Goal: Task Accomplishment & Management: Use online tool/utility

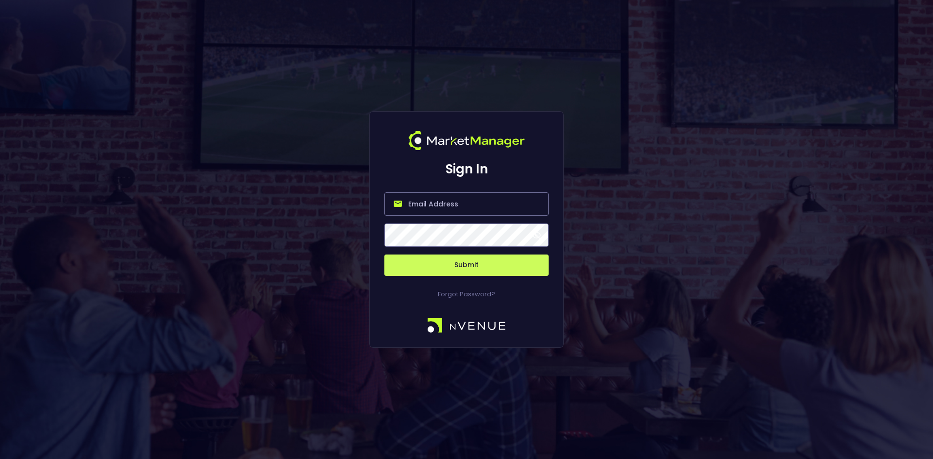
click at [437, 201] on input "email" at bounding box center [466, 203] width 164 height 23
type input "[EMAIL_ADDRESS][DOMAIN_NAME]"
click at [440, 272] on button "Submit" at bounding box center [466, 265] width 164 height 21
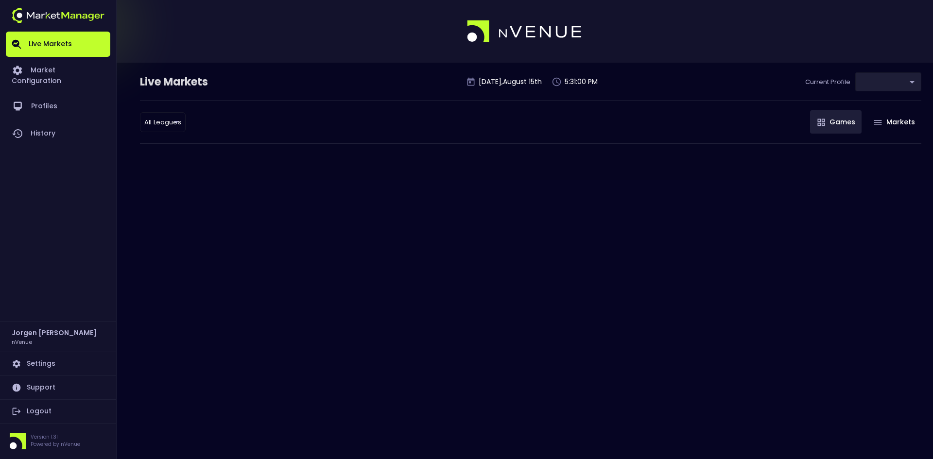
type input "0d810fa5-e353-4d9c-b11d-31f095cae871"
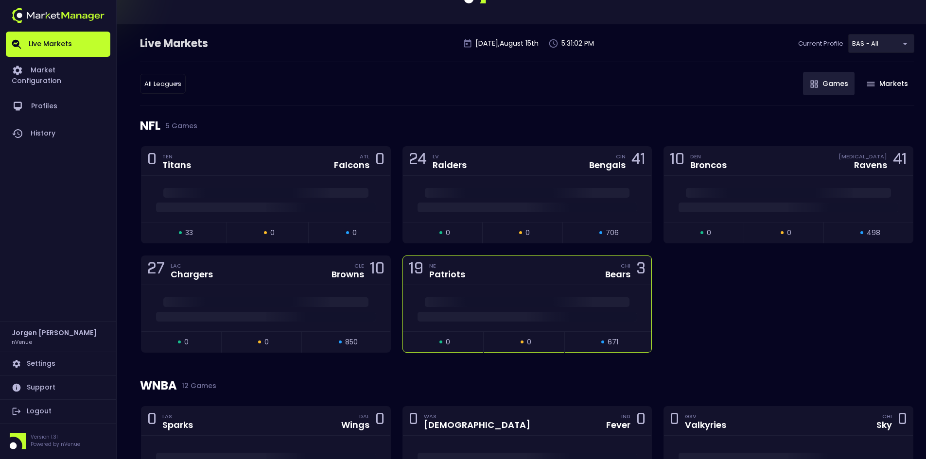
scroll to position [292, 0]
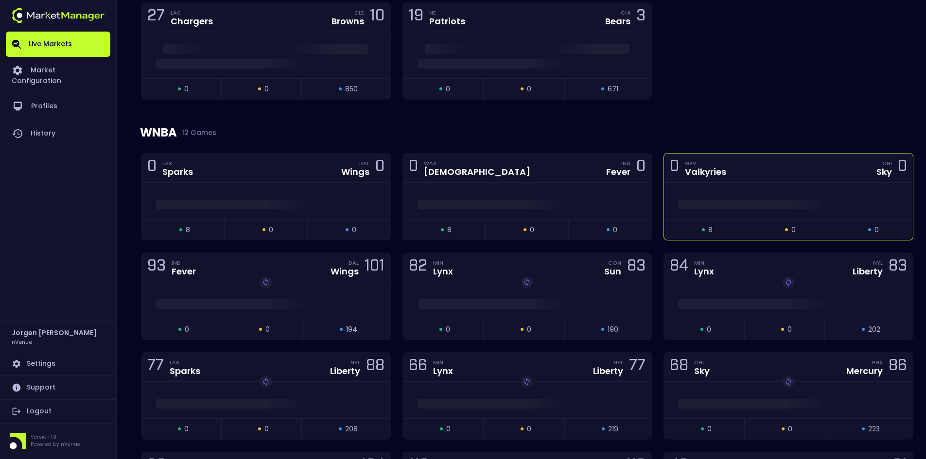
click at [776, 194] on div at bounding box center [788, 201] width 249 height 36
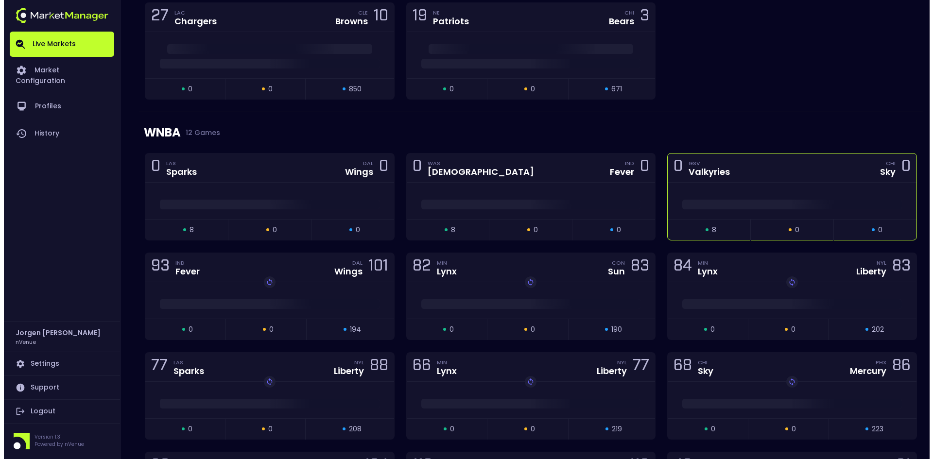
scroll to position [0, 0]
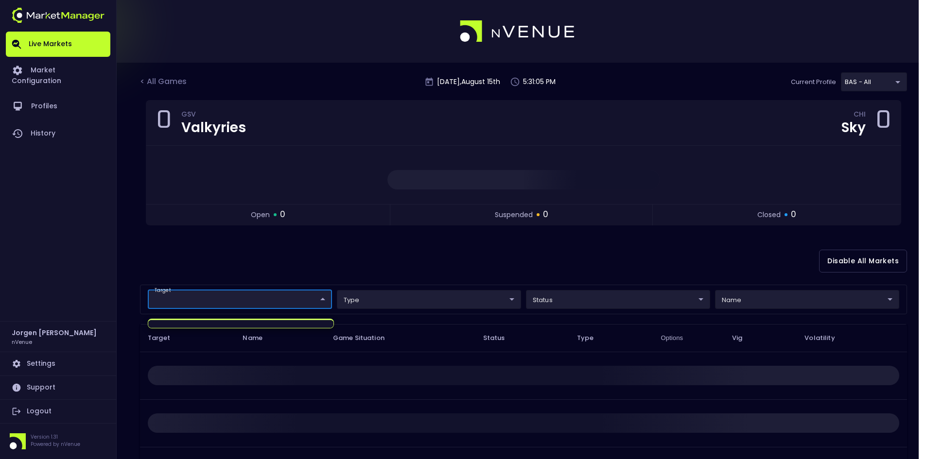
click at [265, 299] on body "Live Markets Market Configuration Profiles History [PERSON_NAME] nVenue Setting…" at bounding box center [463, 295] width 926 height 591
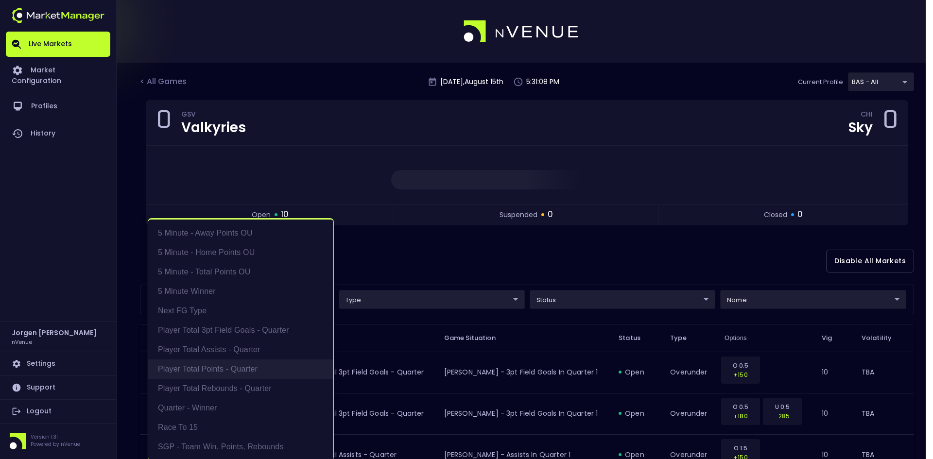
click at [209, 370] on li "Player Total Points - Quarter" at bounding box center [240, 369] width 185 height 19
type input "Player Total Points - Quarter"
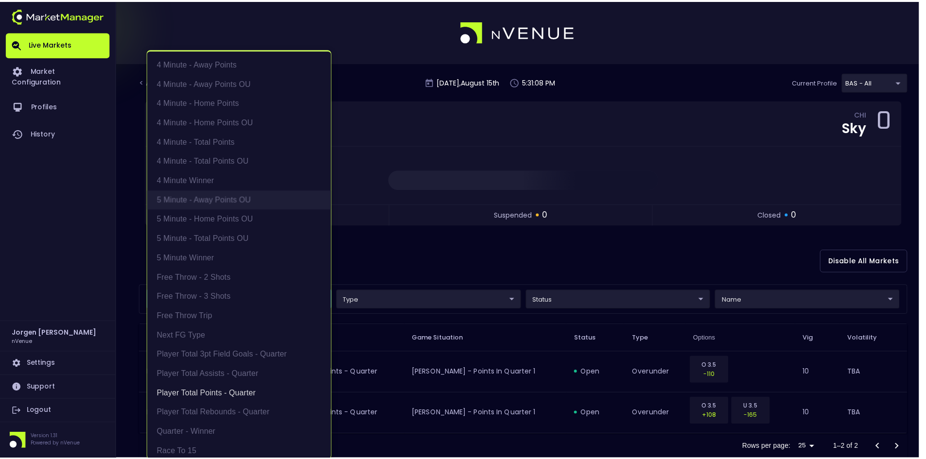
scroll to position [2, 0]
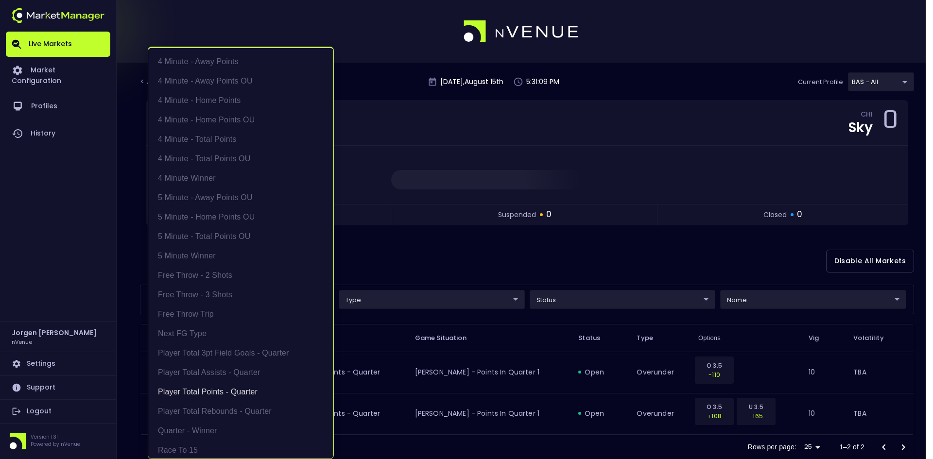
click at [721, 254] on div at bounding box center [466, 229] width 933 height 459
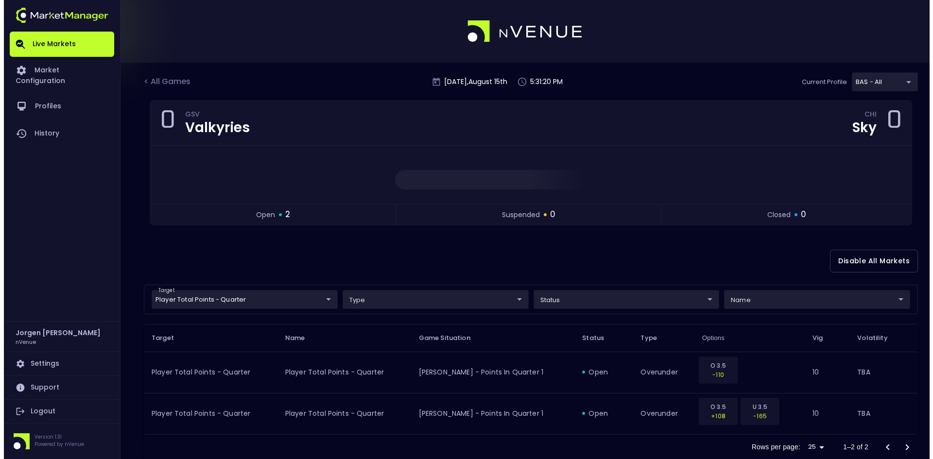
scroll to position [24, 0]
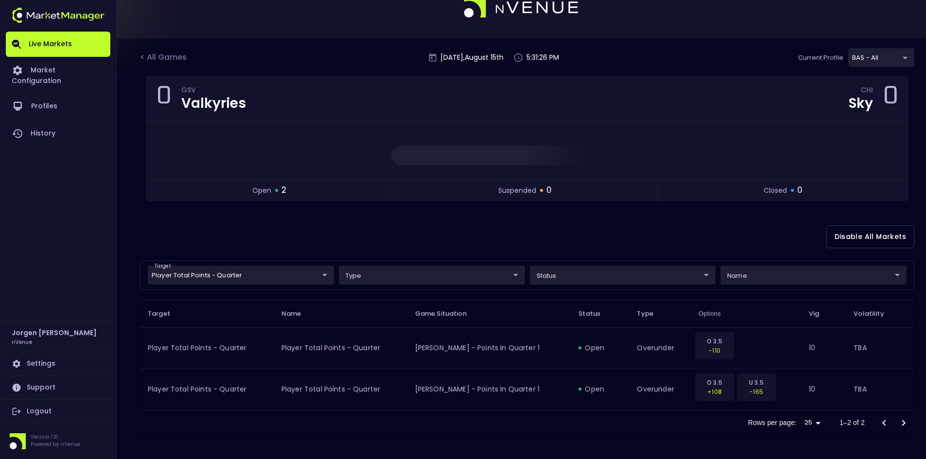
click at [260, 276] on body "Live Markets Market Configuration Profiles History [PERSON_NAME] nVenue Setting…" at bounding box center [463, 217] width 926 height 483
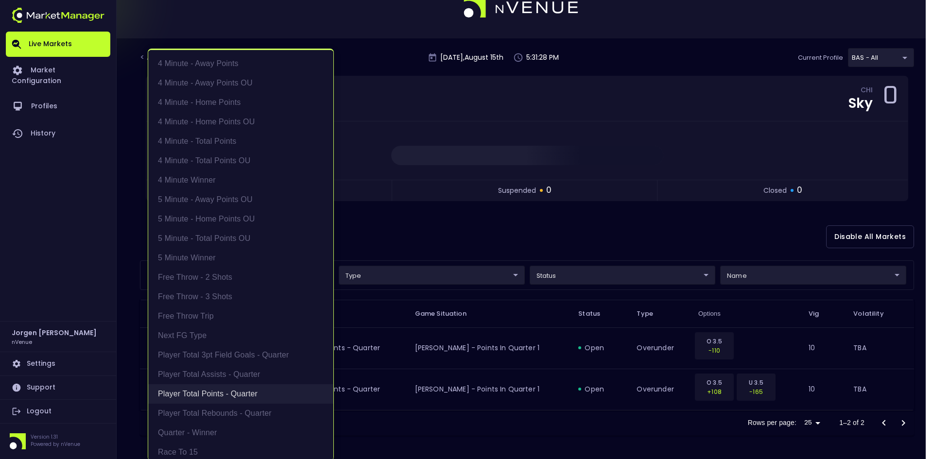
click at [221, 397] on li "Player Total Points - Quarter" at bounding box center [240, 393] width 185 height 19
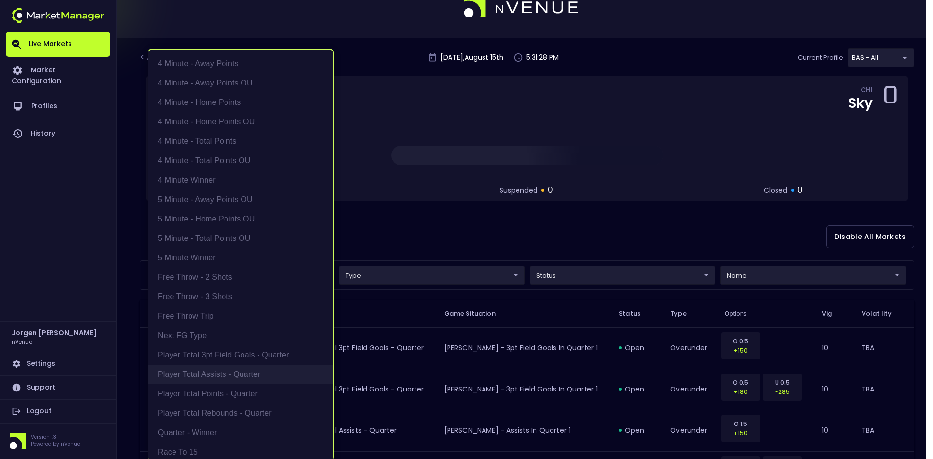
click at [216, 379] on li "Player Total Assists - Quarter" at bounding box center [240, 374] width 185 height 19
type input "Player Total Assists - Quarter"
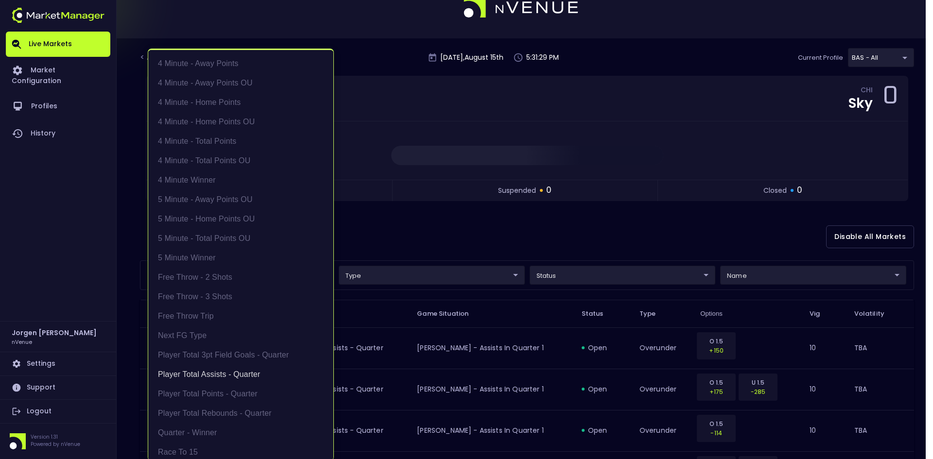
click at [552, 224] on div at bounding box center [466, 229] width 933 height 459
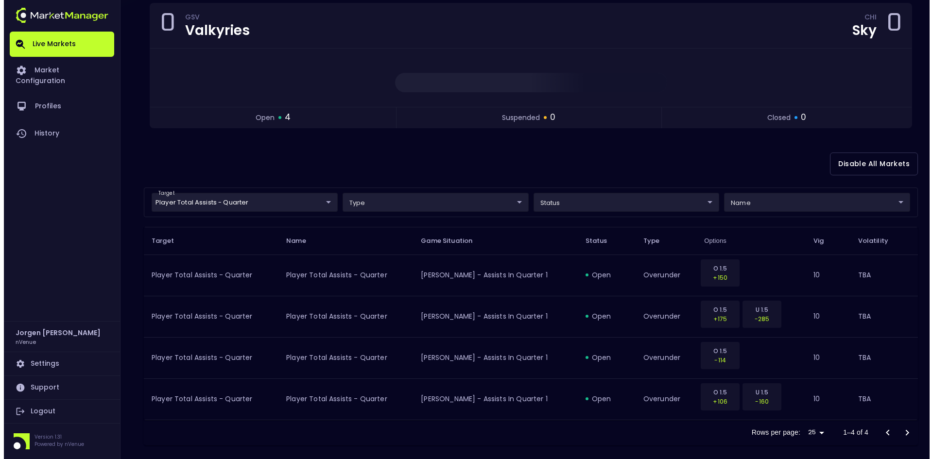
scroll to position [107, 0]
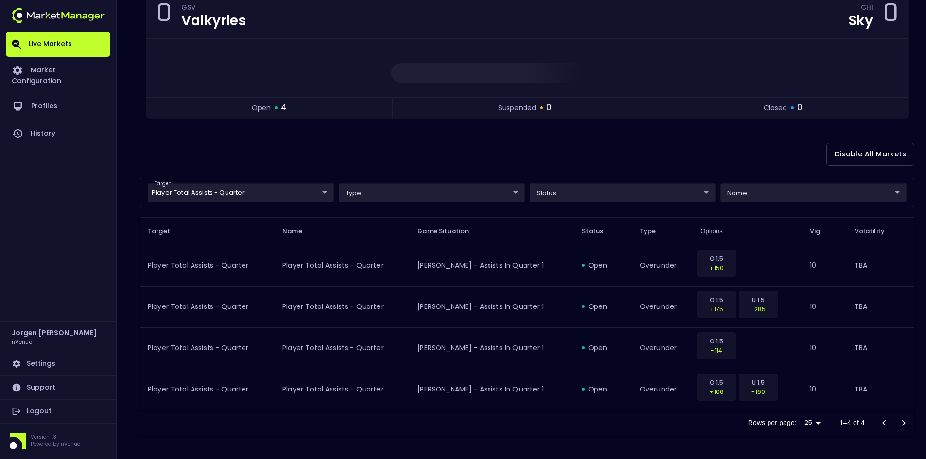
click at [209, 193] on body "Live Markets Market Configuration Profiles History [PERSON_NAME] nVenue Setting…" at bounding box center [463, 176] width 926 height 566
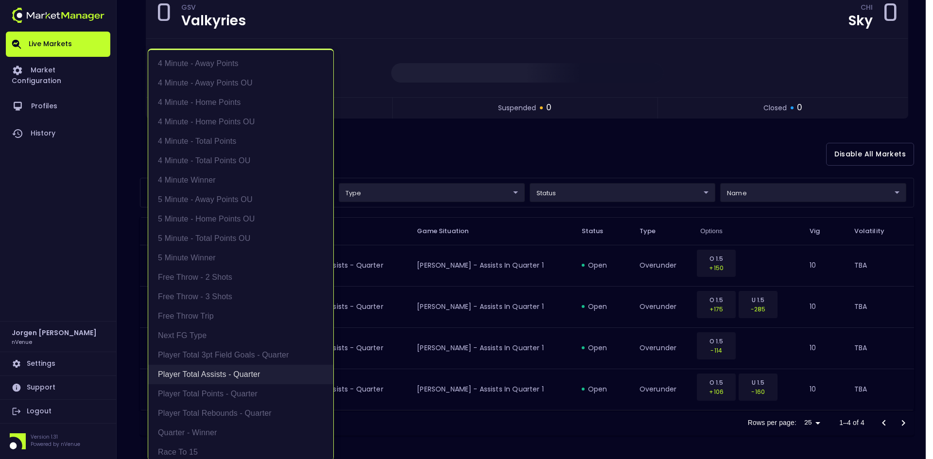
click at [202, 372] on li "Player Total Assists - Quarter" at bounding box center [240, 374] width 185 height 19
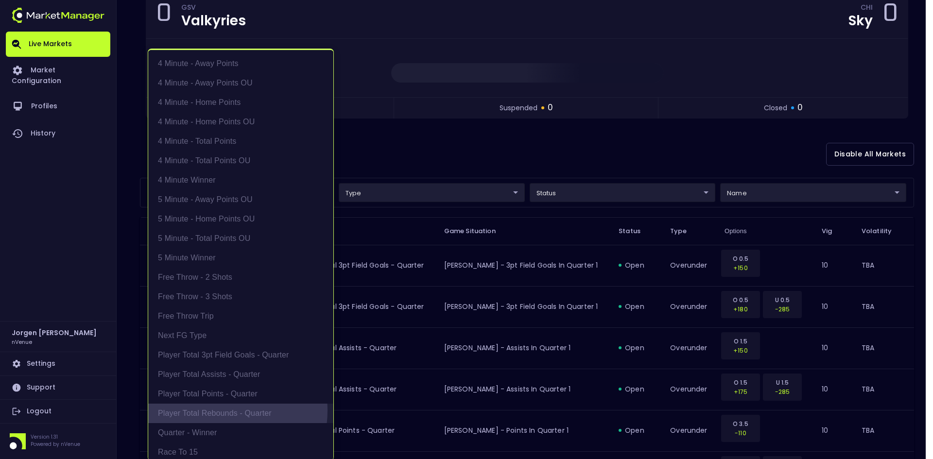
click at [214, 411] on li "Player Total Rebounds - Quarter" at bounding box center [240, 413] width 185 height 19
type input "Player Total Rebounds - Quarter"
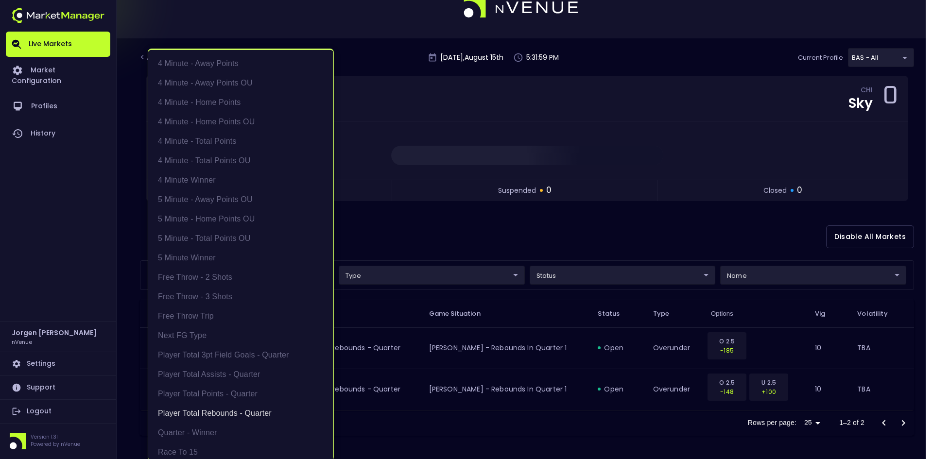
click at [700, 239] on div at bounding box center [466, 229] width 933 height 459
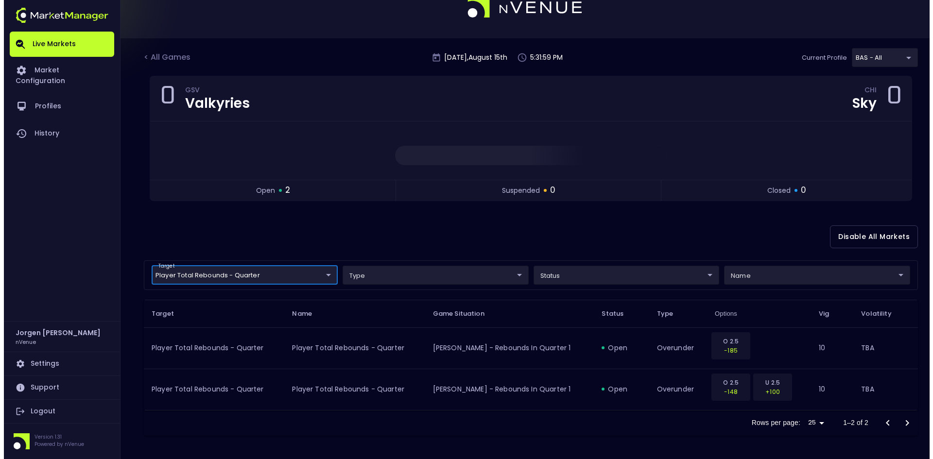
scroll to position [0, 0]
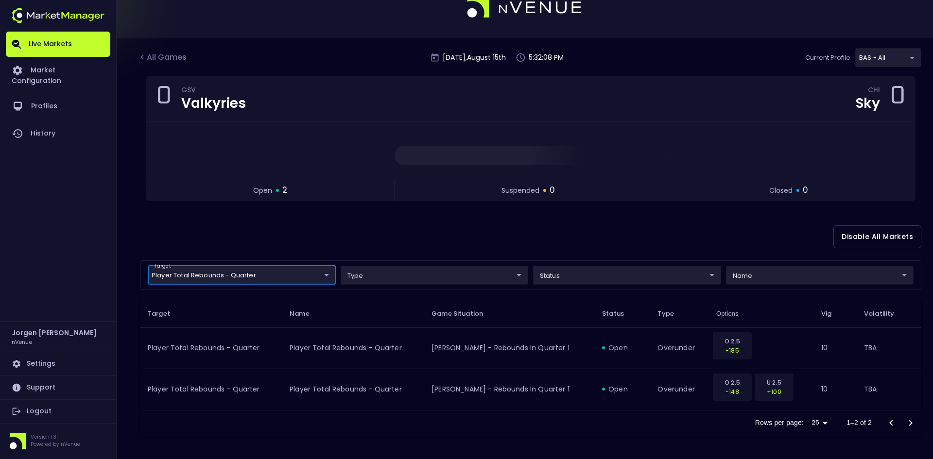
click at [196, 276] on body "Live Markets Market Configuration Profiles History [PERSON_NAME] nVenue Setting…" at bounding box center [466, 217] width 933 height 483
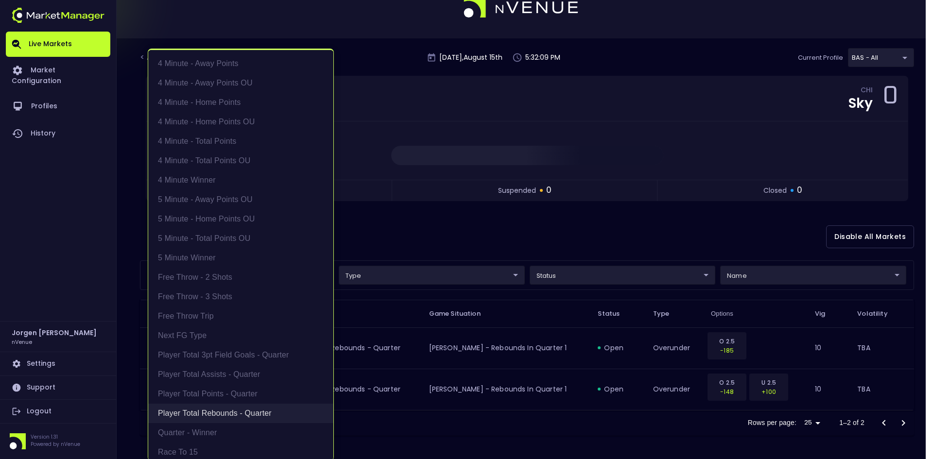
click at [199, 414] on li "Player Total Rebounds - Quarter" at bounding box center [240, 413] width 185 height 19
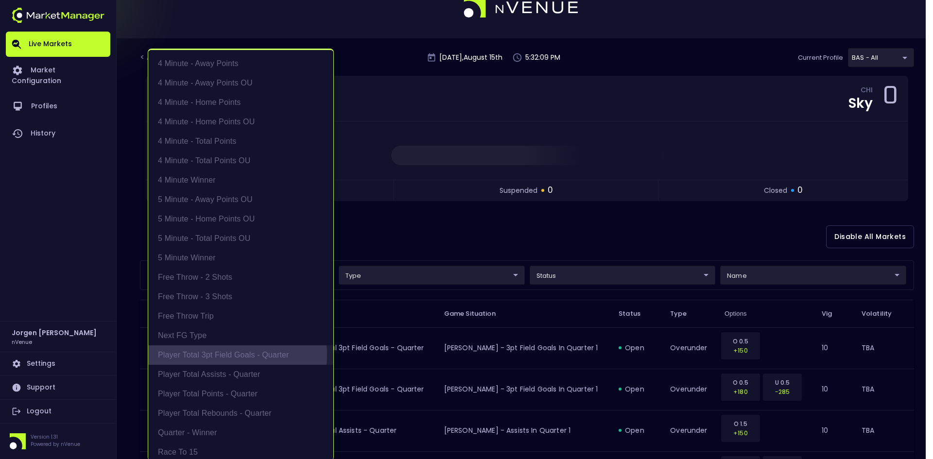
click at [220, 355] on li "Player Total 3pt Field Goals - Quarter" at bounding box center [240, 354] width 185 height 19
type input "Player Total 3pt Field Goals - Quarter"
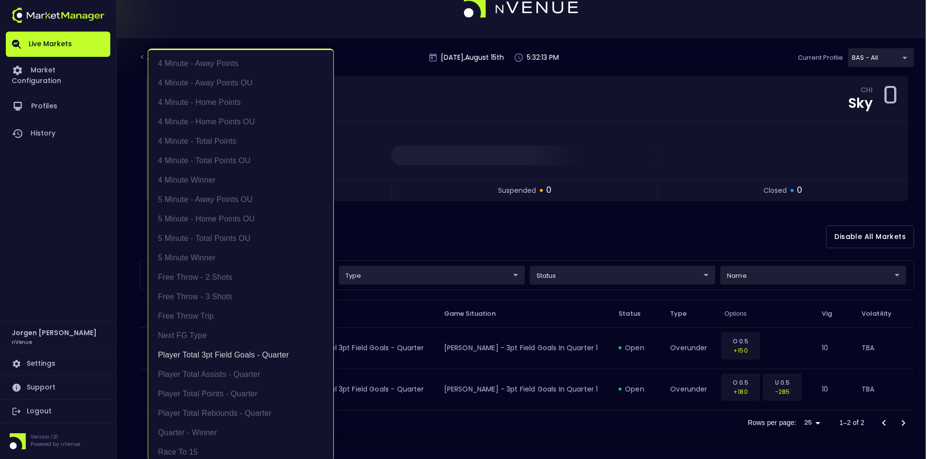
click at [569, 227] on div at bounding box center [466, 229] width 933 height 459
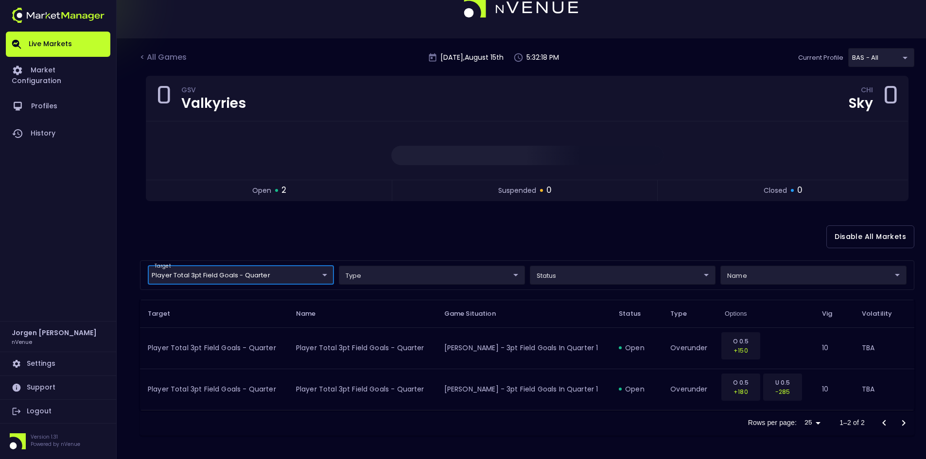
click at [240, 279] on body "Live Markets Market Configuration Profiles History [PERSON_NAME] nVenue Setting…" at bounding box center [463, 217] width 926 height 483
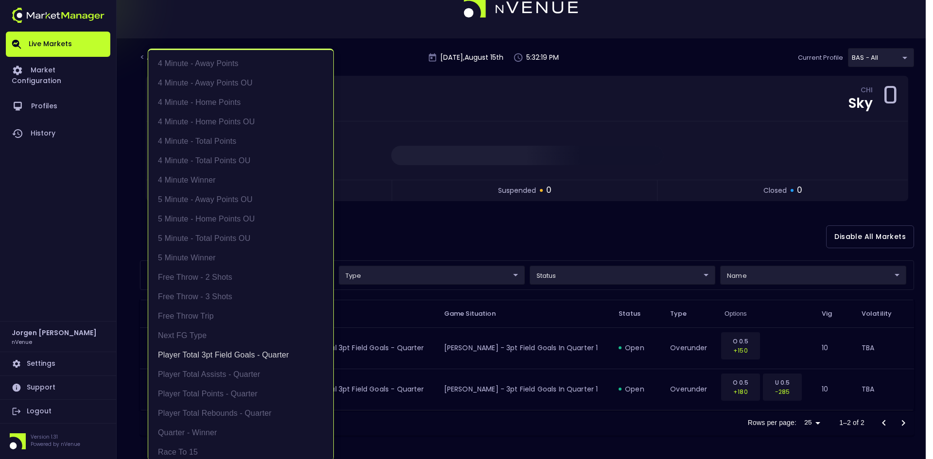
click at [395, 251] on div at bounding box center [466, 229] width 933 height 459
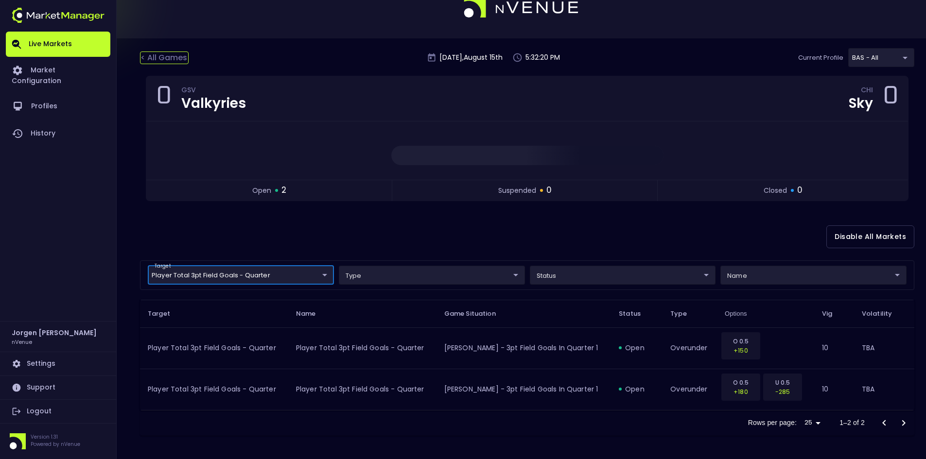
click at [160, 52] on div "< All Games" at bounding box center [164, 58] width 49 height 13
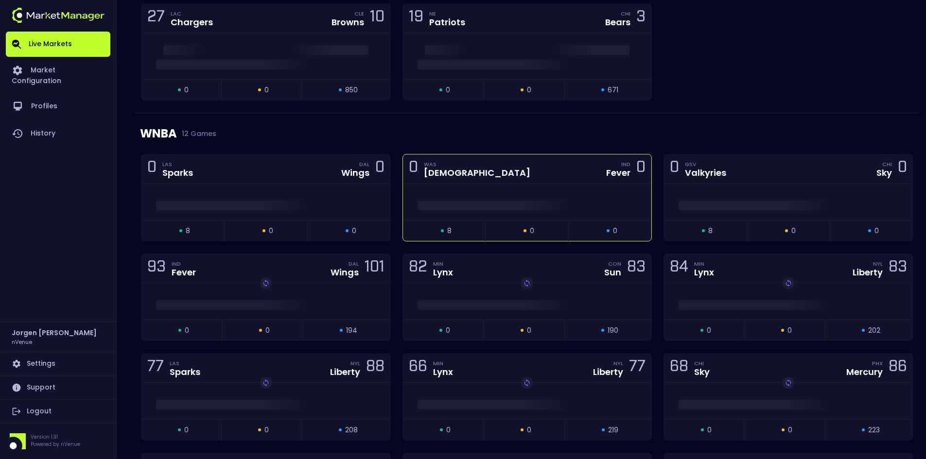
scroll to position [292, 0]
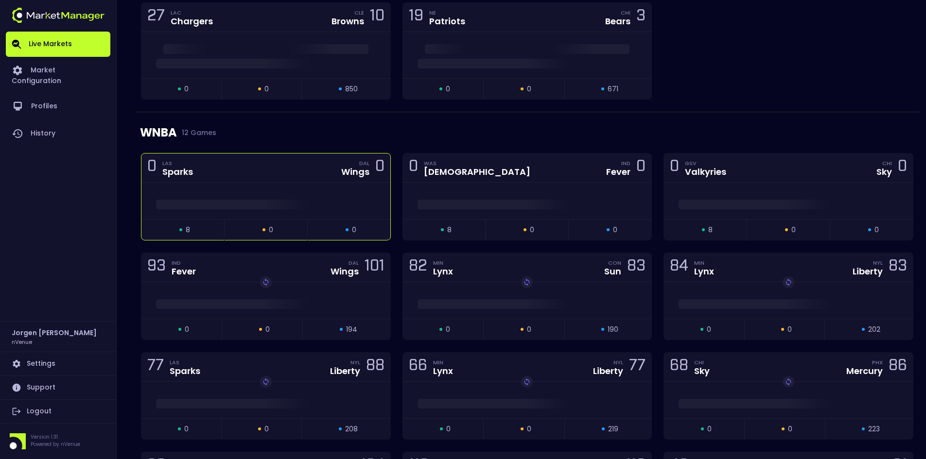
click at [295, 195] on div at bounding box center [265, 202] width 249 height 15
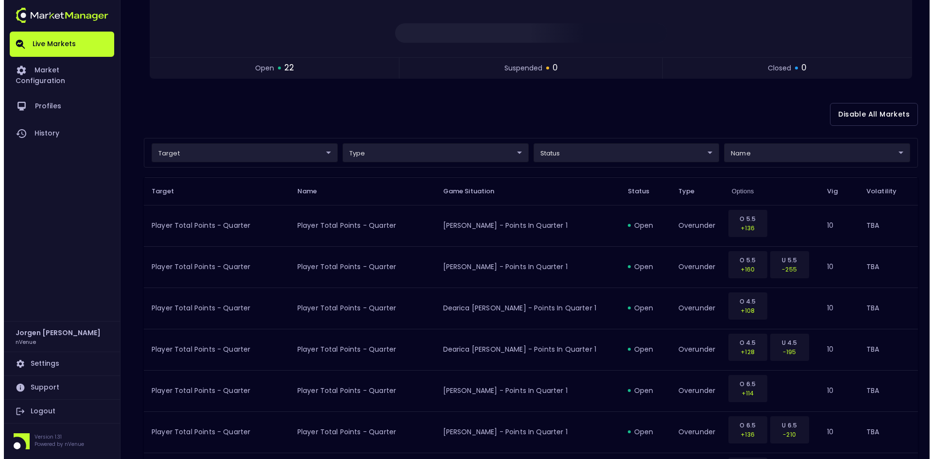
scroll to position [146, 0]
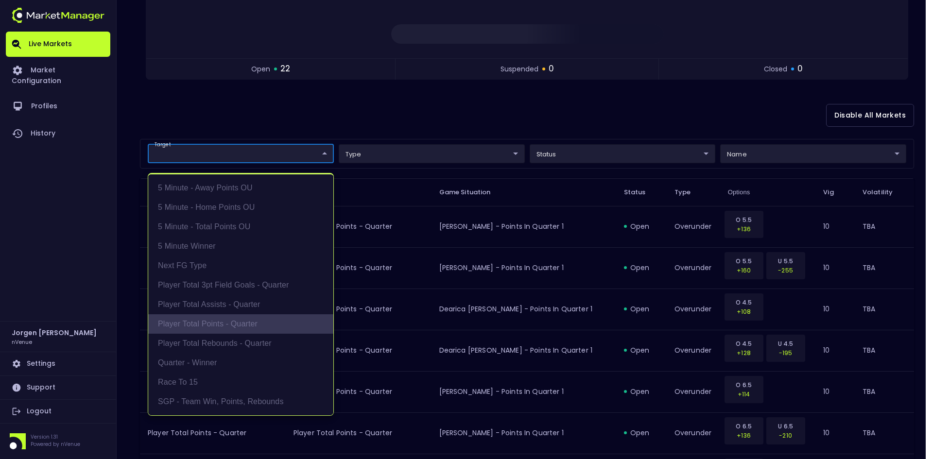
click at [204, 329] on li "Player Total Points - Quarter" at bounding box center [240, 323] width 185 height 19
type input "Player Total Points - Quarter"
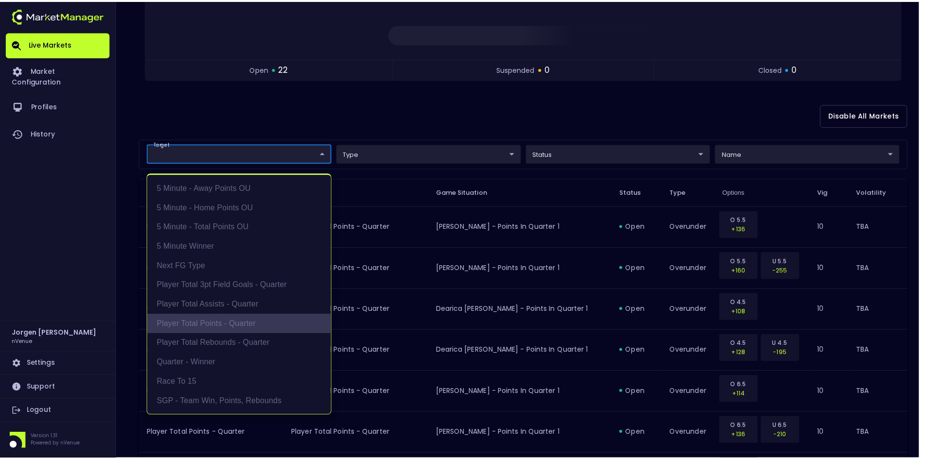
scroll to position [2, 0]
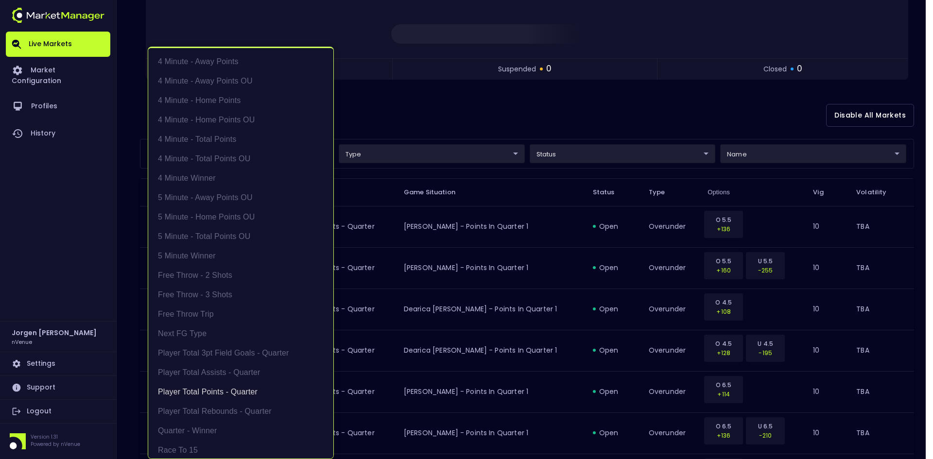
click at [533, 110] on div at bounding box center [466, 229] width 933 height 459
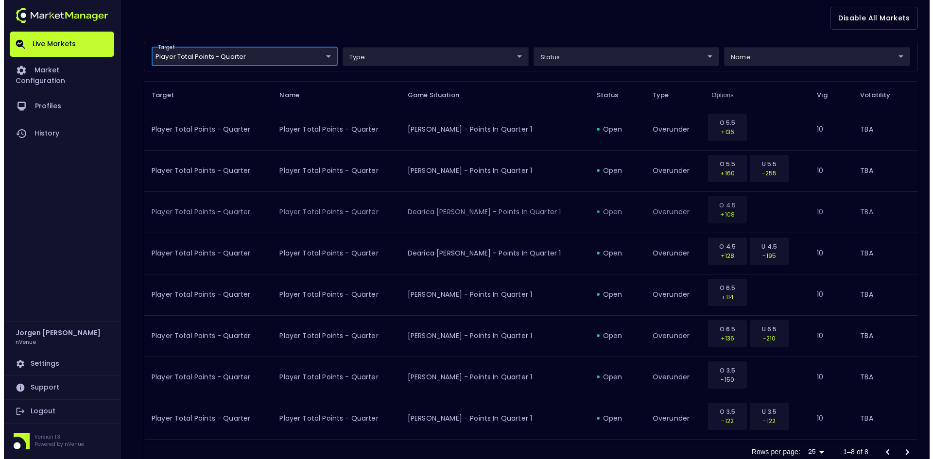
scroll to position [272, 0]
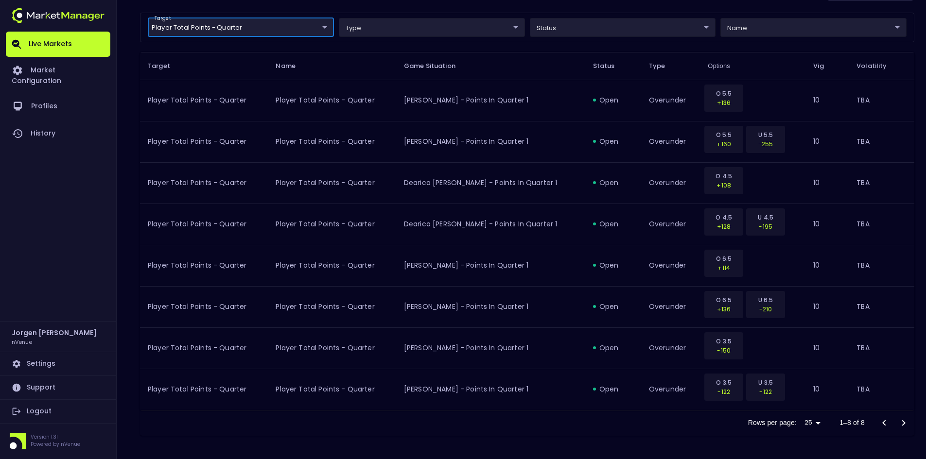
click at [261, 29] on body "Live Markets Market Configuration Profiles History [PERSON_NAME] nVenue Setting…" at bounding box center [463, 93] width 926 height 731
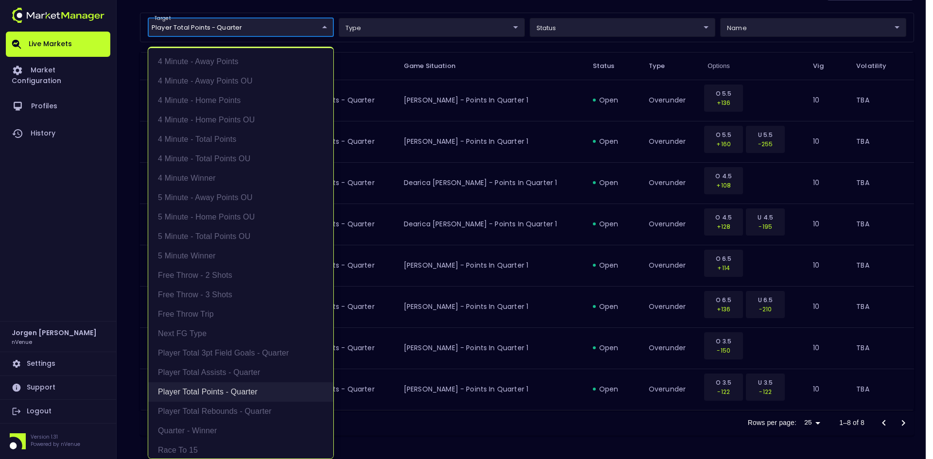
click at [210, 386] on li "Player Total Points - Quarter" at bounding box center [240, 391] width 185 height 19
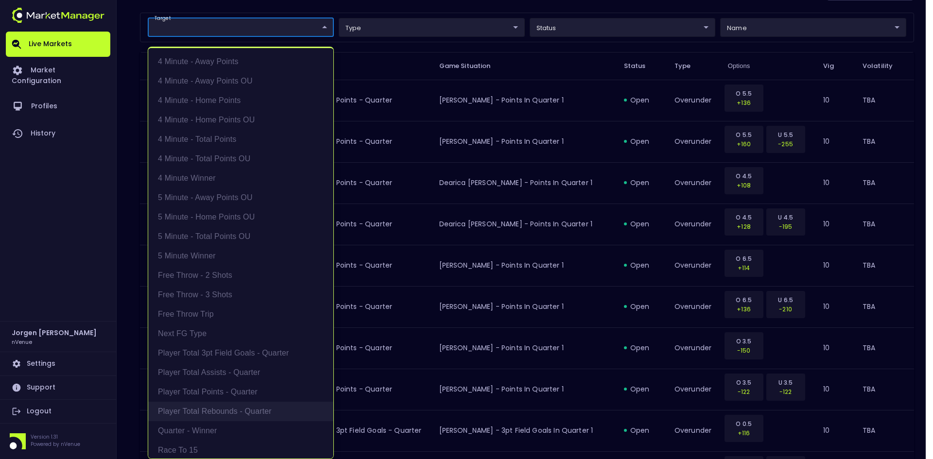
click at [208, 408] on li "Player Total Rebounds - Quarter" at bounding box center [240, 411] width 185 height 19
type input "Player Total Rebounds - Quarter"
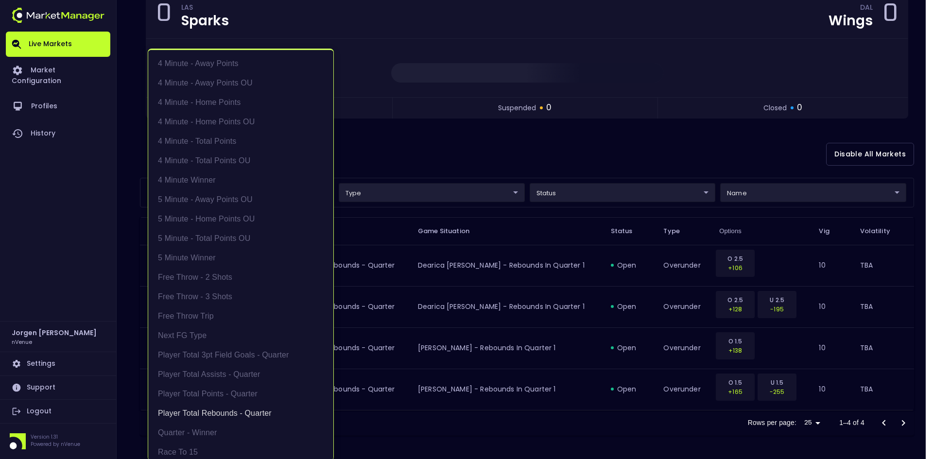
click at [474, 155] on div at bounding box center [466, 229] width 933 height 459
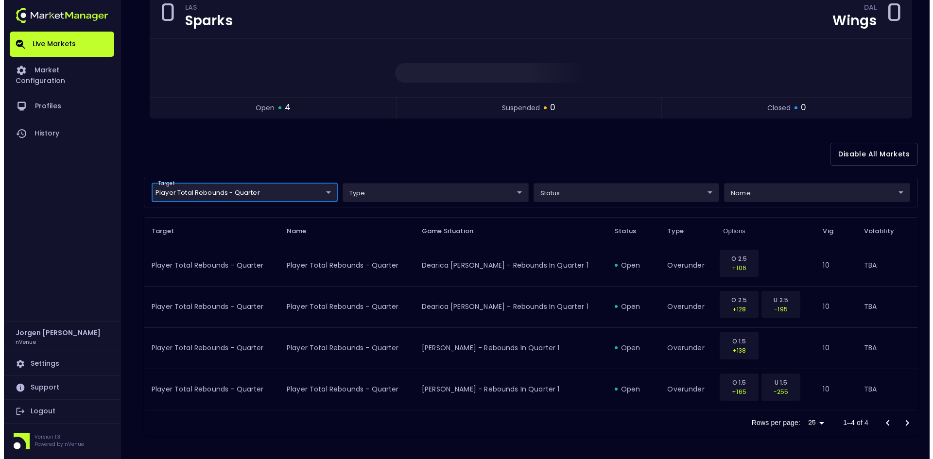
scroll to position [0, 0]
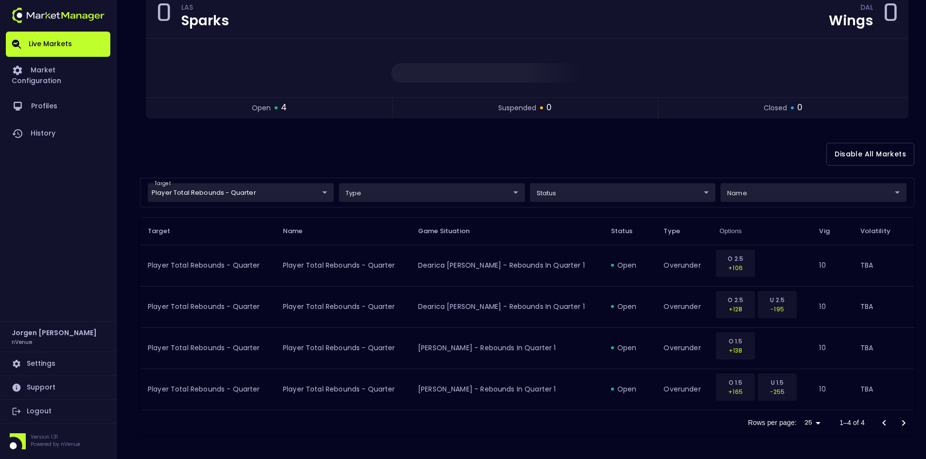
click at [239, 192] on body "Live Markets Market Configuration Profiles History [PERSON_NAME] nVenue Setting…" at bounding box center [463, 176] width 926 height 566
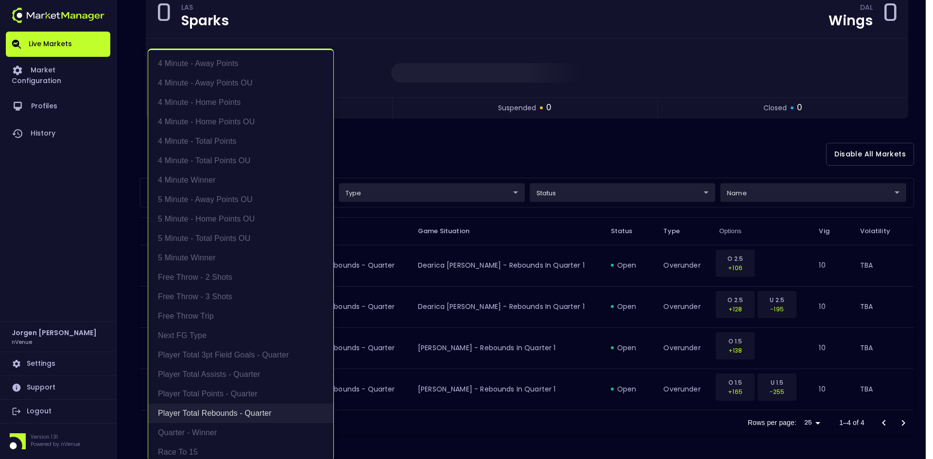
click at [201, 412] on li "Player Total Rebounds - Quarter" at bounding box center [240, 413] width 185 height 19
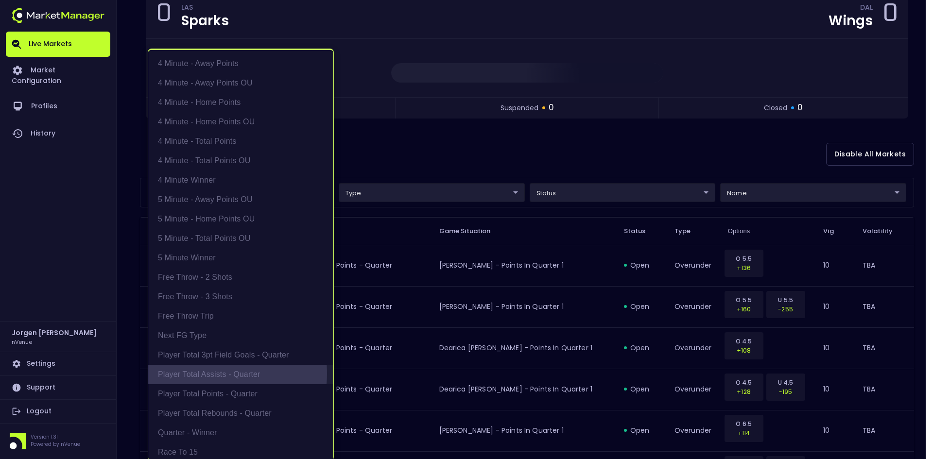
click at [214, 374] on li "Player Total Assists - Quarter" at bounding box center [240, 374] width 185 height 19
type input "Player Total Assists - Quarter"
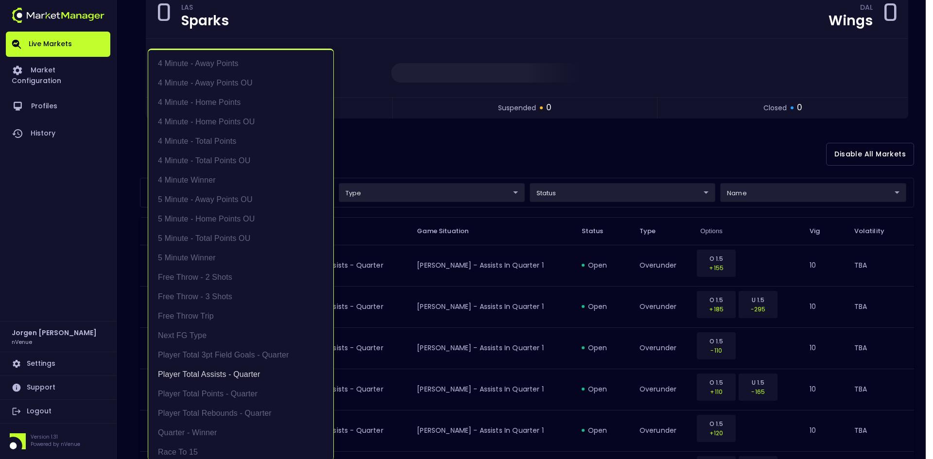
click at [625, 168] on div at bounding box center [466, 229] width 933 height 459
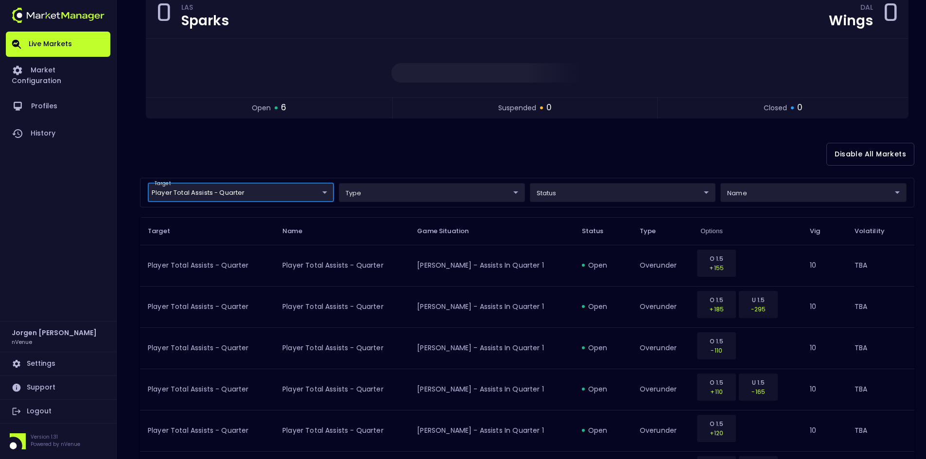
click at [263, 188] on body "Live Markets Market Configuration Profiles History [PERSON_NAME] nVenue Setting…" at bounding box center [463, 217] width 926 height 649
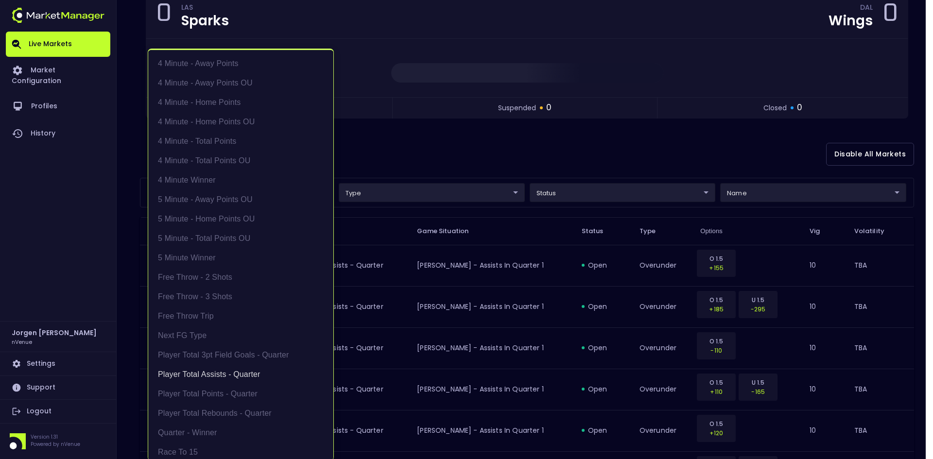
click at [435, 138] on div at bounding box center [466, 229] width 933 height 459
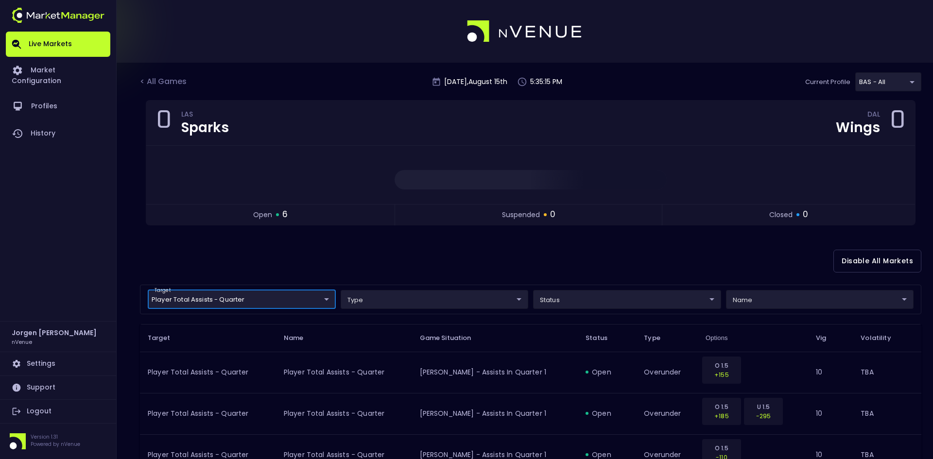
click at [224, 302] on body "Live Markets Market Configuration Profiles History [PERSON_NAME] nVenue Setting…" at bounding box center [466, 324] width 933 height 649
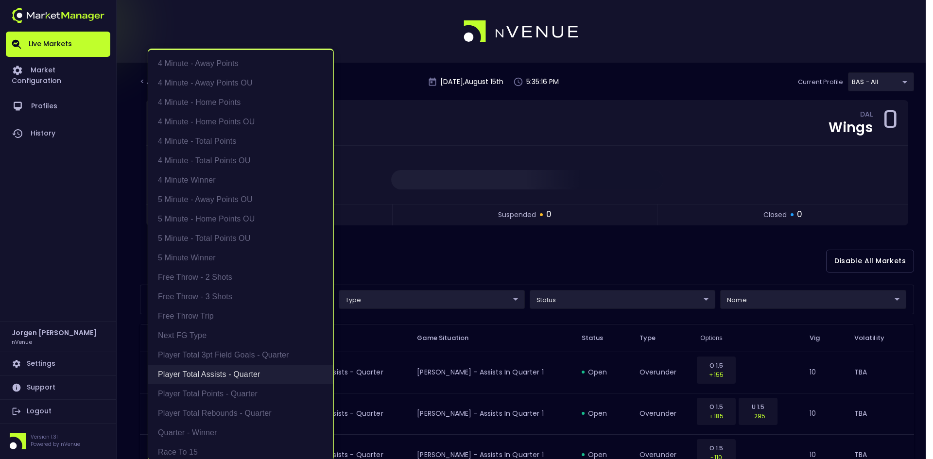
click at [199, 372] on li "Player Total Assists - Quarter" at bounding box center [240, 374] width 185 height 19
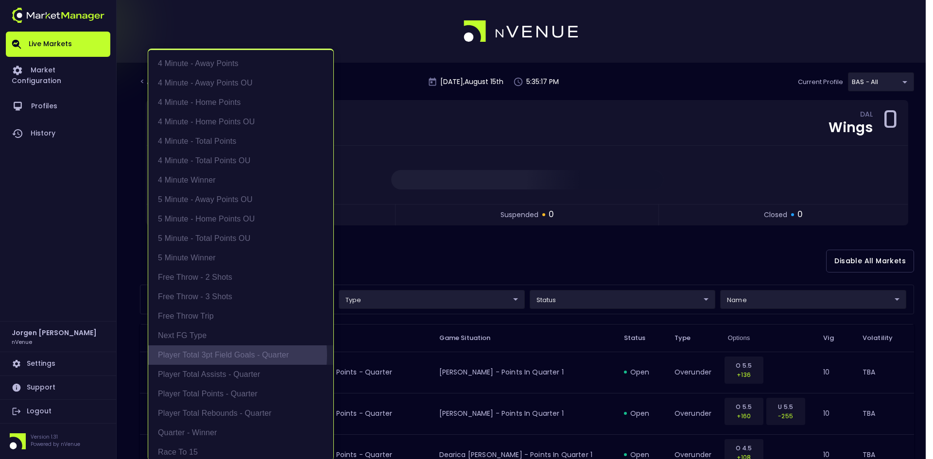
click at [204, 355] on li "Player Total 3pt Field Goals - Quarter" at bounding box center [240, 354] width 185 height 19
type input "Player Total 3pt Field Goals - Quarter"
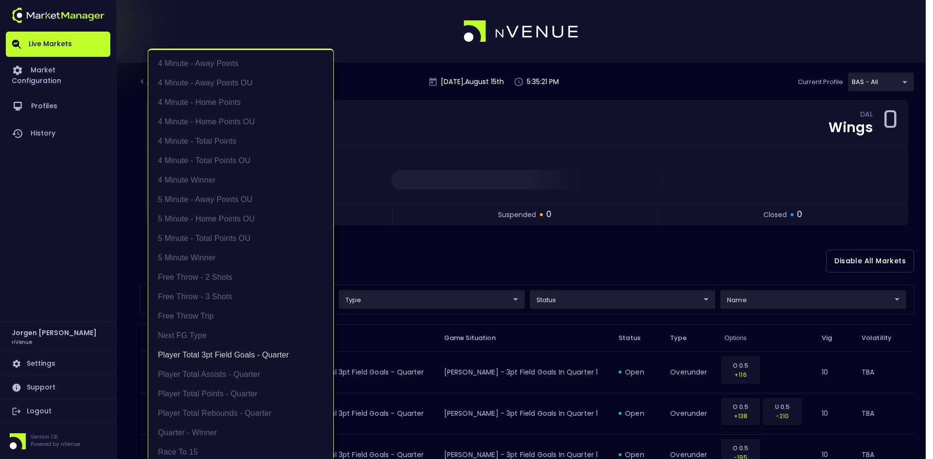
click at [705, 247] on div at bounding box center [466, 229] width 933 height 459
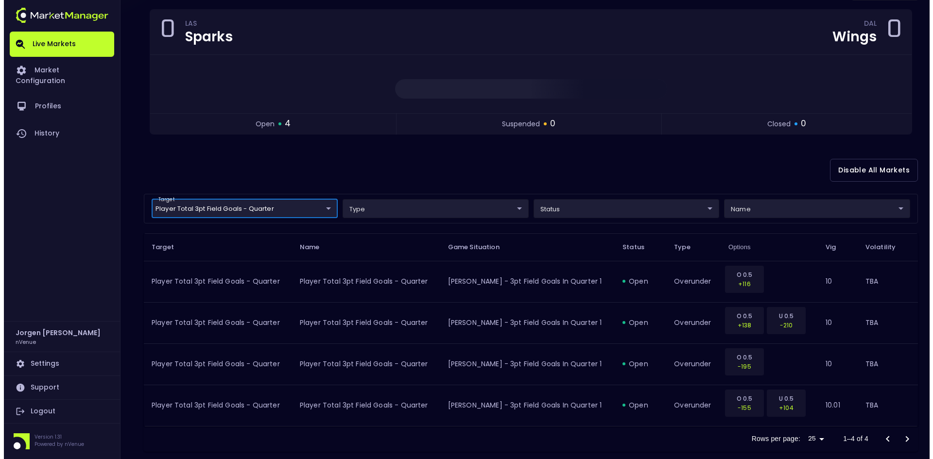
scroll to position [107, 0]
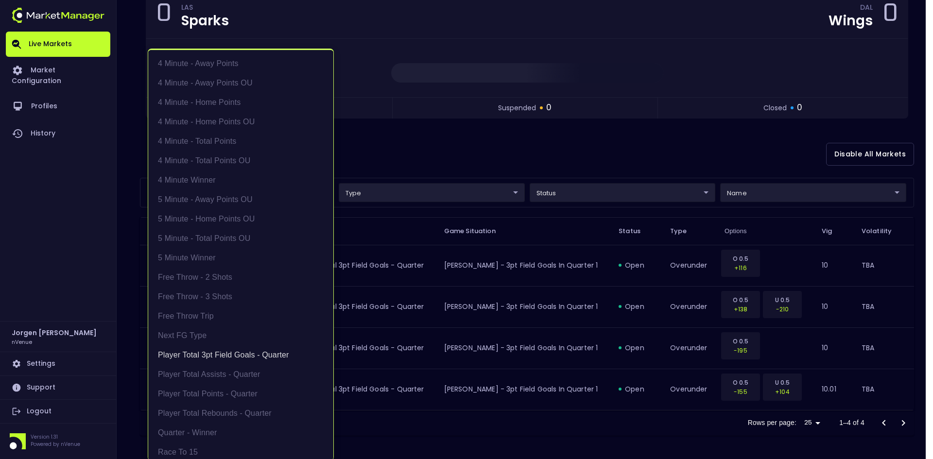
click at [268, 192] on body "Live Markets Market Configuration Profiles History [PERSON_NAME] nVenue Setting…" at bounding box center [466, 176] width 933 height 566
click at [226, 353] on li "Player Total 3pt Field Goals - Quarter" at bounding box center [240, 354] width 185 height 19
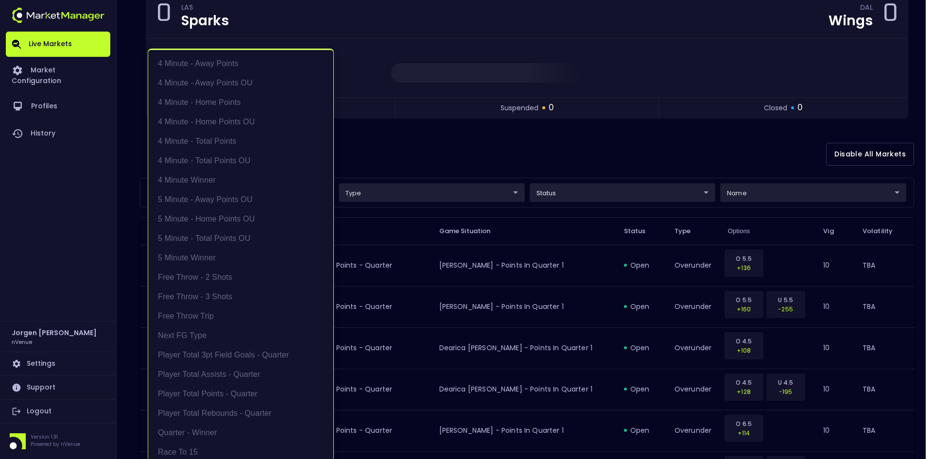
click at [394, 155] on div at bounding box center [466, 229] width 933 height 459
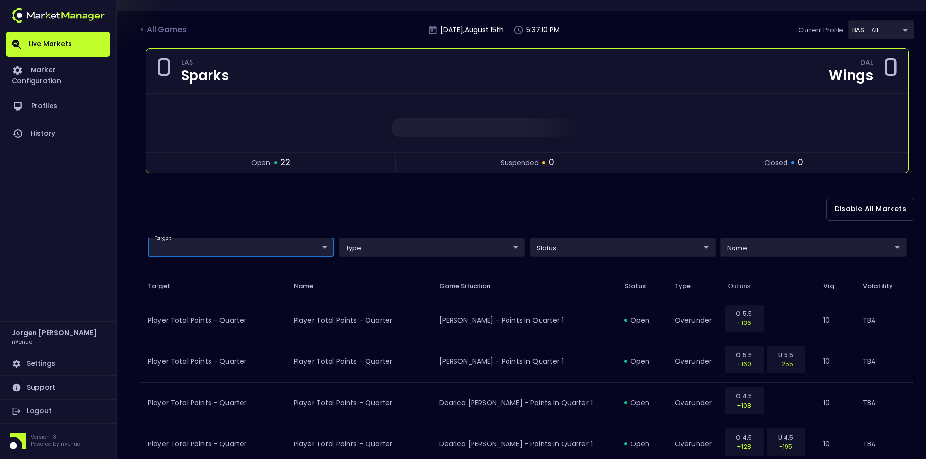
scroll to position [0, 0]
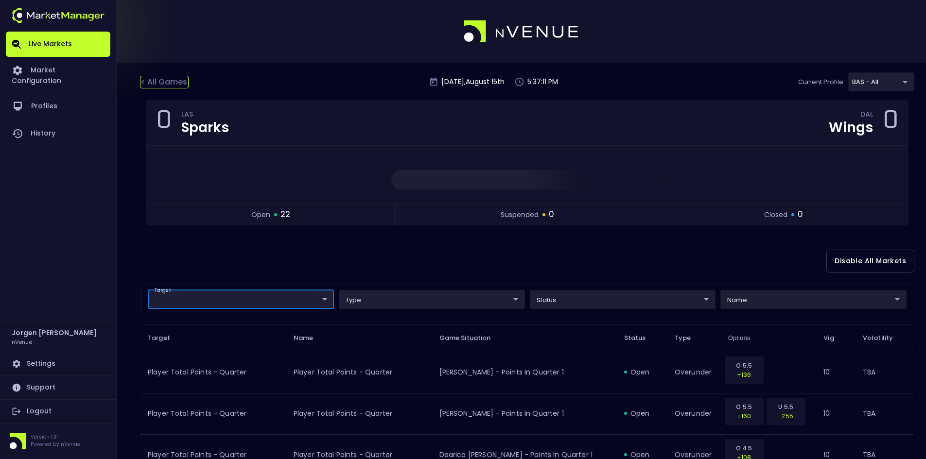
click at [172, 79] on div "< All Games" at bounding box center [164, 82] width 49 height 13
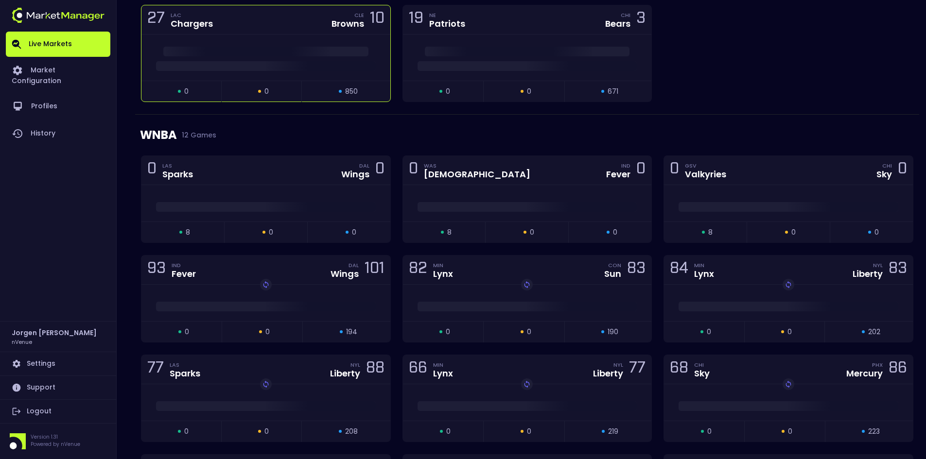
scroll to position [340, 0]
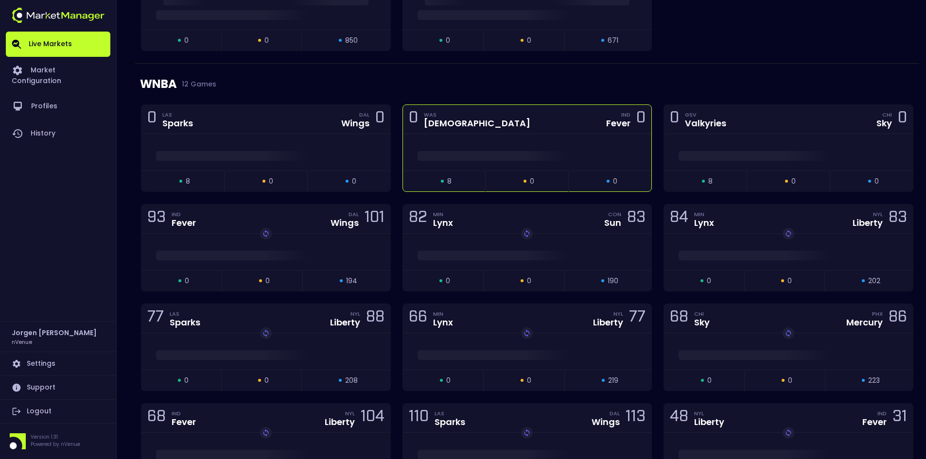
click at [513, 145] on div at bounding box center [527, 152] width 249 height 36
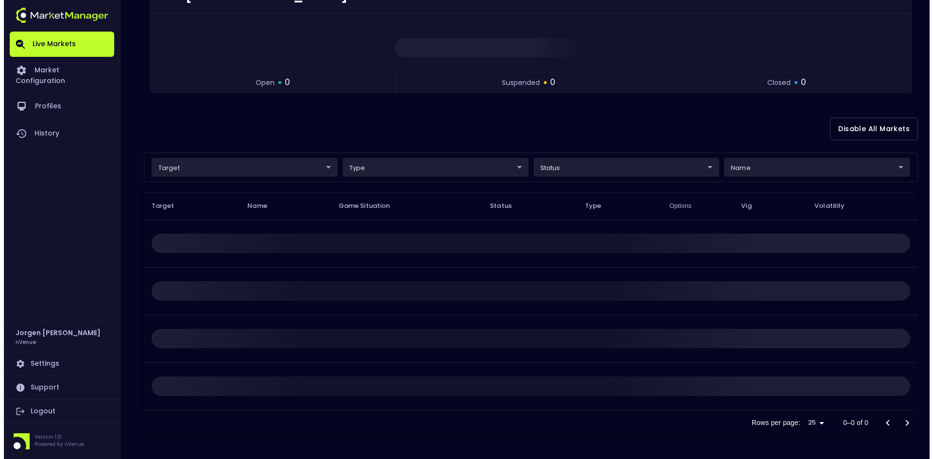
scroll to position [0, 0]
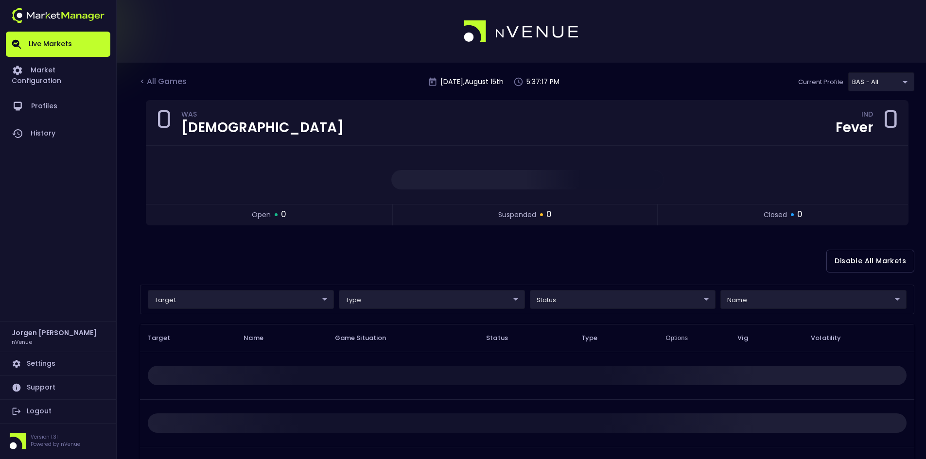
click at [268, 296] on body "Live Markets Market Configuration Profiles History [PERSON_NAME] nVenue Setting…" at bounding box center [463, 295] width 926 height 591
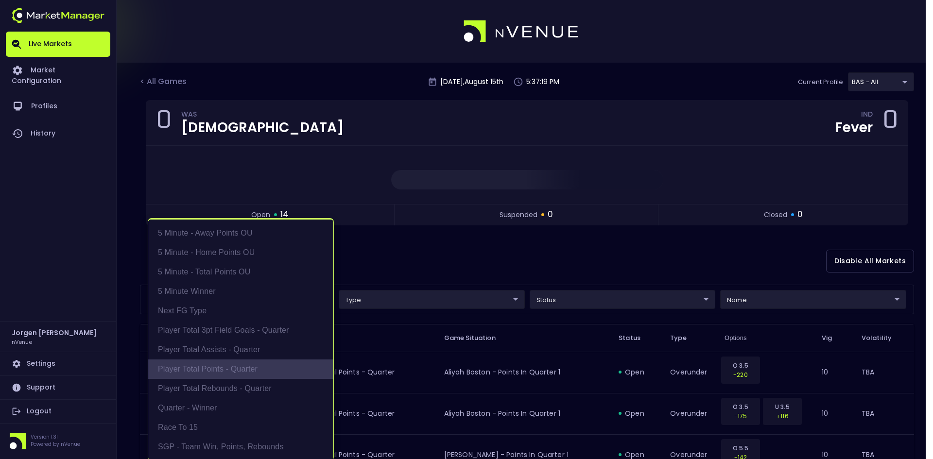
click at [214, 373] on li "Player Total Points - Quarter" at bounding box center [240, 369] width 185 height 19
type input "Player Total Points - Quarter"
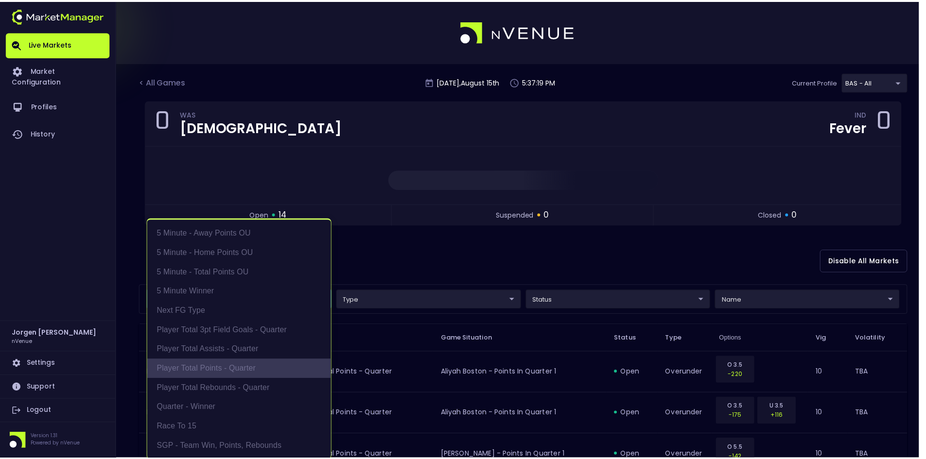
scroll to position [2, 0]
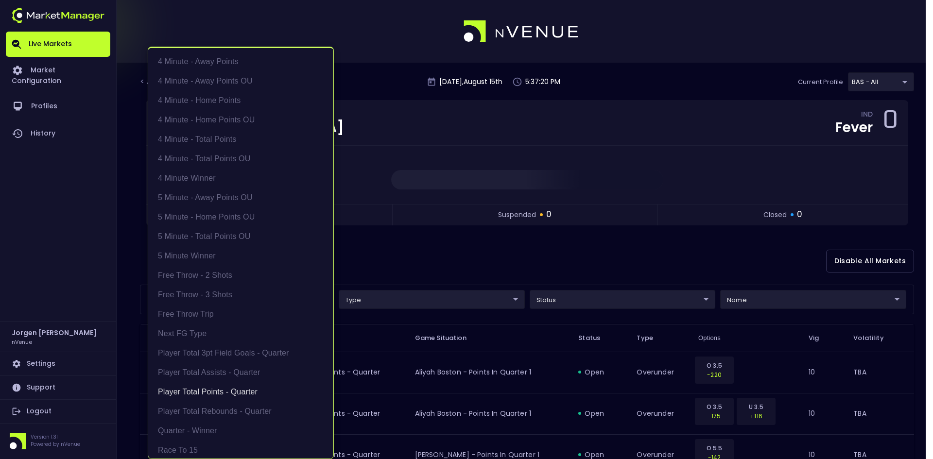
click at [508, 259] on div at bounding box center [466, 229] width 933 height 459
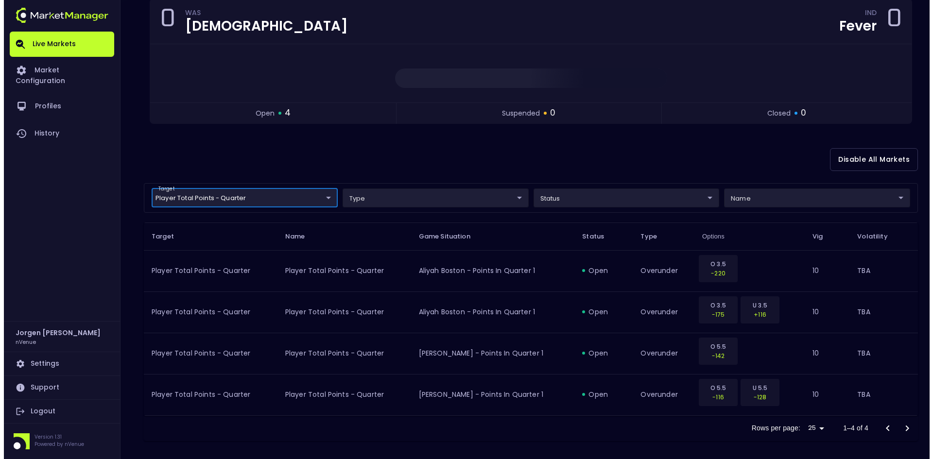
scroll to position [107, 0]
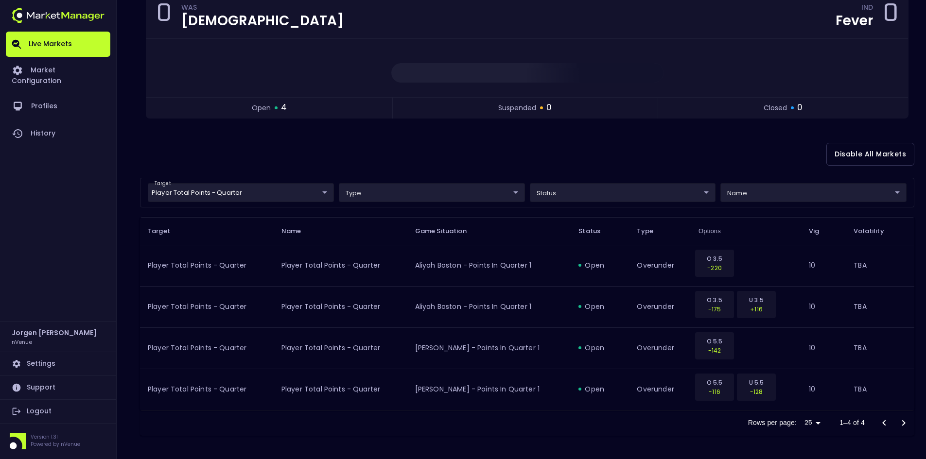
click at [240, 193] on body "Live Markets Market Configuration Profiles History [PERSON_NAME] nVenue Setting…" at bounding box center [463, 176] width 926 height 566
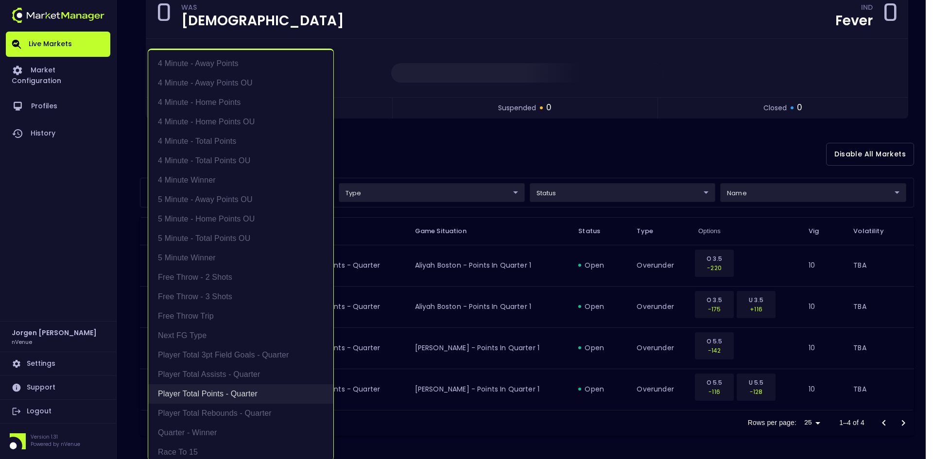
click at [209, 393] on li "Player Total Points - Quarter" at bounding box center [240, 393] width 185 height 19
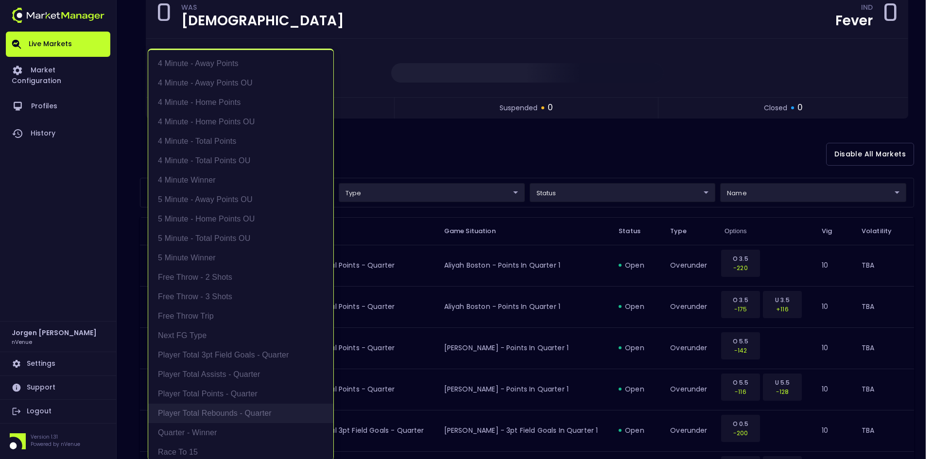
click at [210, 409] on li "Player Total Rebounds - Quarter" at bounding box center [240, 413] width 185 height 19
type input "Player Total Rebounds - Quarter"
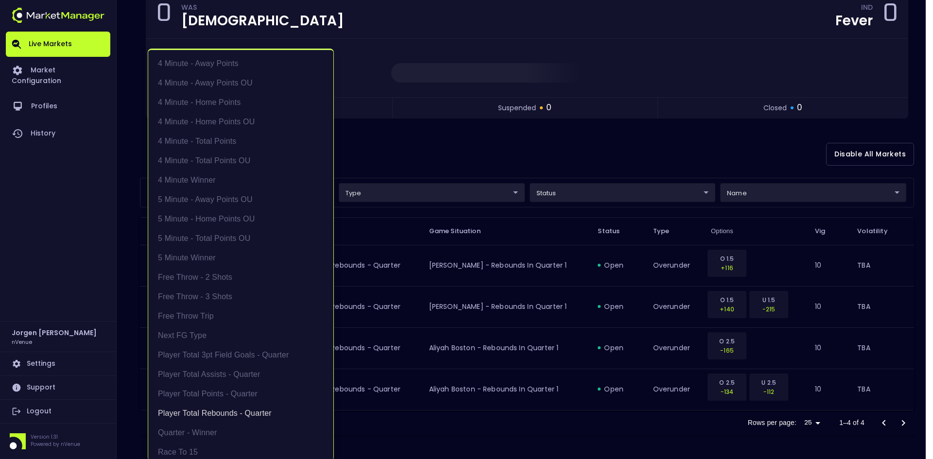
click at [649, 154] on div at bounding box center [466, 229] width 933 height 459
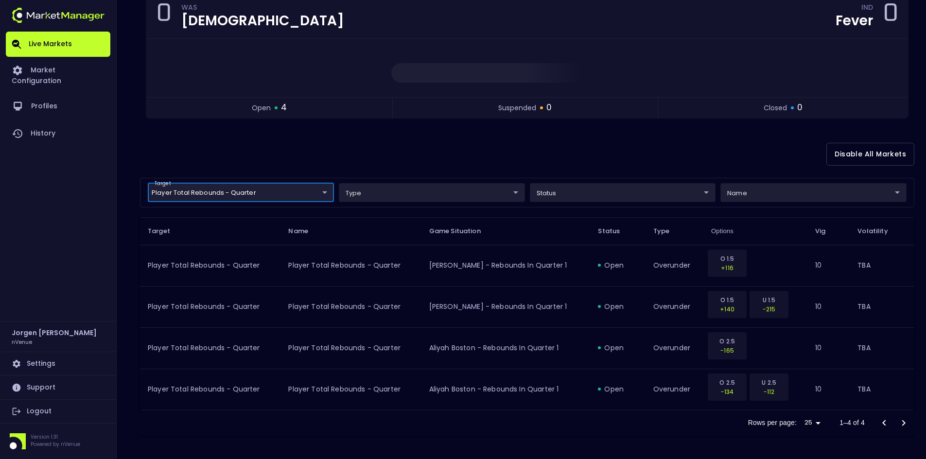
scroll to position [0, 0]
click at [651, 150] on div "Disable All Markets" at bounding box center [527, 154] width 774 height 47
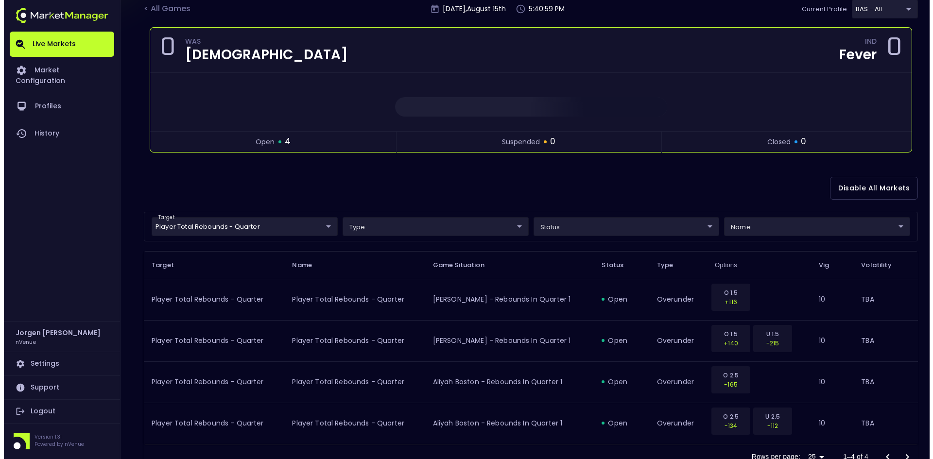
scroll to position [107, 0]
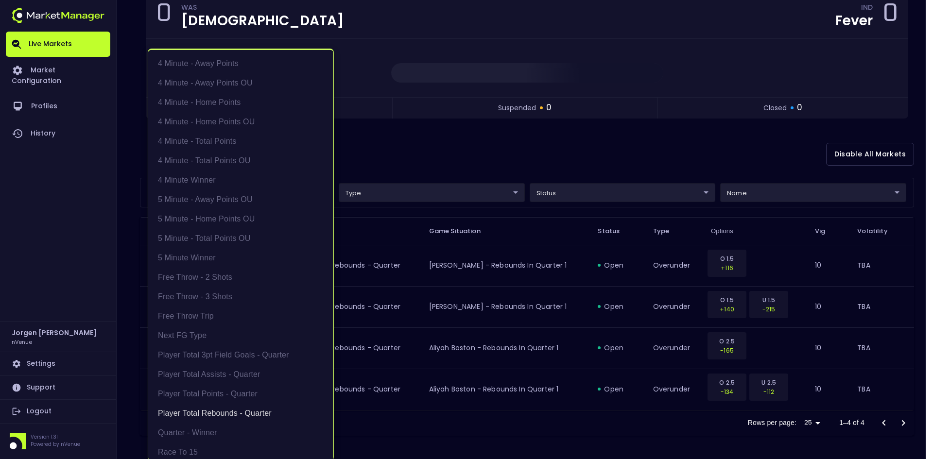
click at [270, 190] on body "Live Markets Market Configuration Profiles History [PERSON_NAME] nVenue Setting…" at bounding box center [466, 176] width 933 height 566
click at [210, 411] on li "Player Total Rebounds - Quarter" at bounding box center [240, 413] width 185 height 19
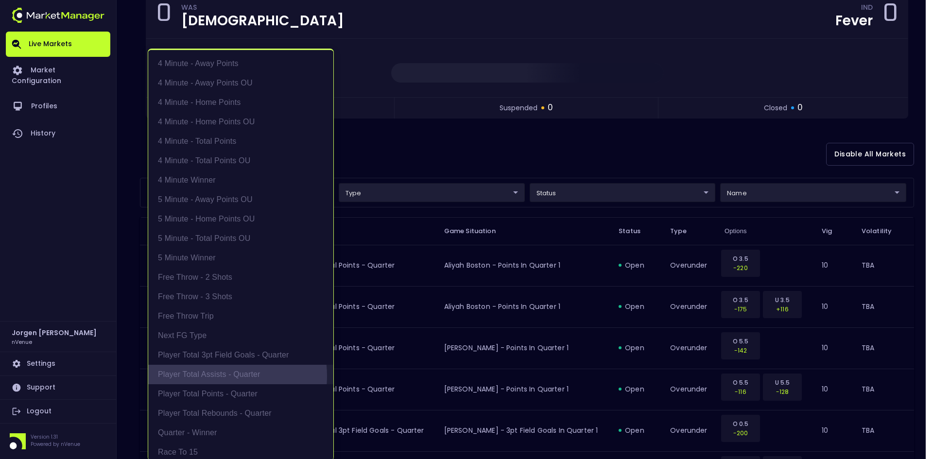
click at [214, 376] on li "Player Total Assists - Quarter" at bounding box center [240, 374] width 185 height 19
type input "Player Total Assists - Quarter"
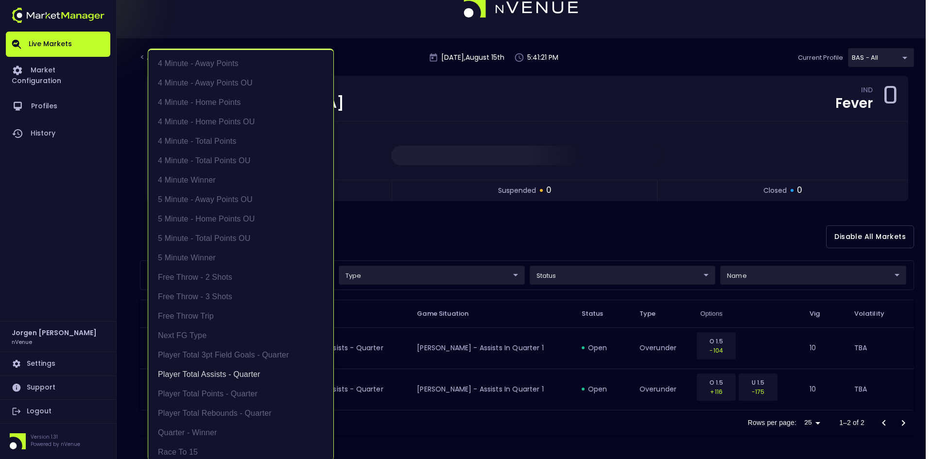
click at [573, 222] on div at bounding box center [466, 229] width 933 height 459
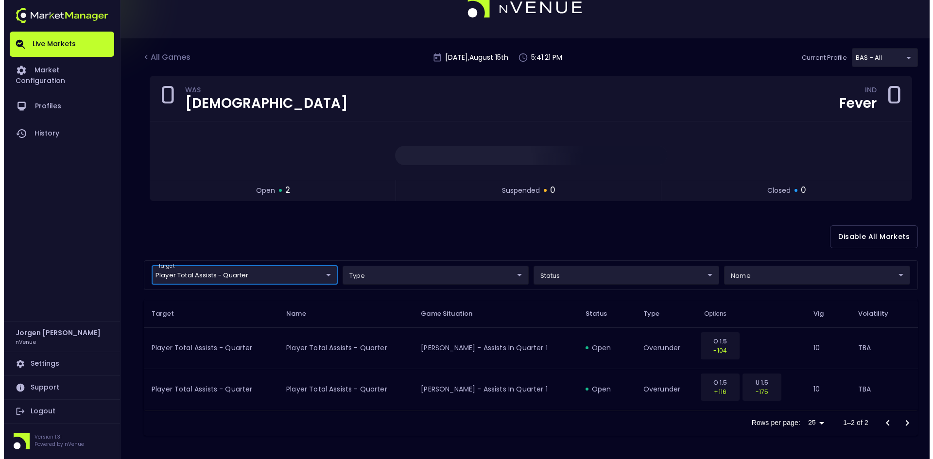
scroll to position [0, 0]
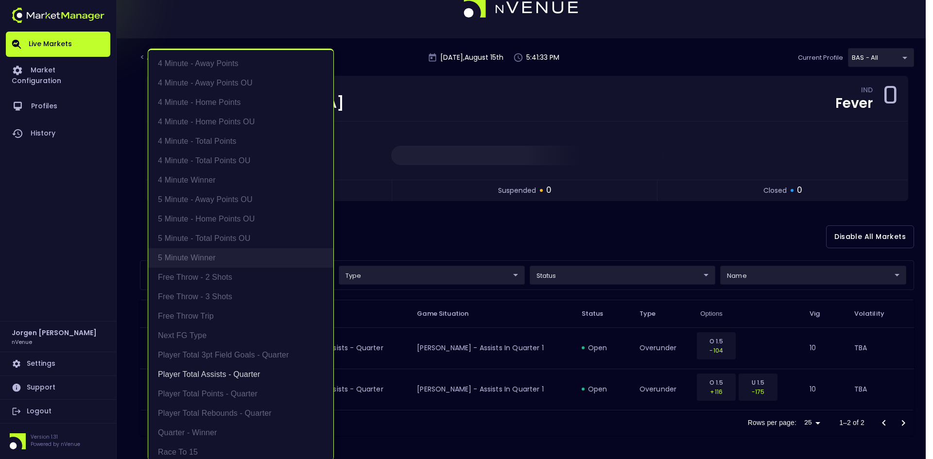
click at [257, 267] on body "Live Markets Market Configuration Profiles History [PERSON_NAME] nVenue Setting…" at bounding box center [466, 217] width 933 height 483
click at [214, 375] on li "Player Total Assists - Quarter" at bounding box center [240, 374] width 185 height 19
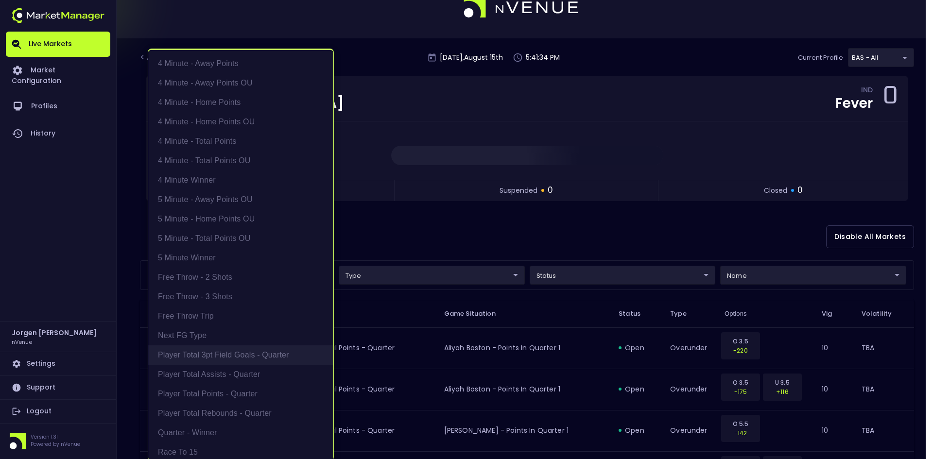
click at [220, 357] on li "Player Total 3pt Field Goals - Quarter" at bounding box center [240, 354] width 185 height 19
type input "Player Total 3pt Field Goals - Quarter"
click at [522, 248] on div at bounding box center [466, 229] width 933 height 459
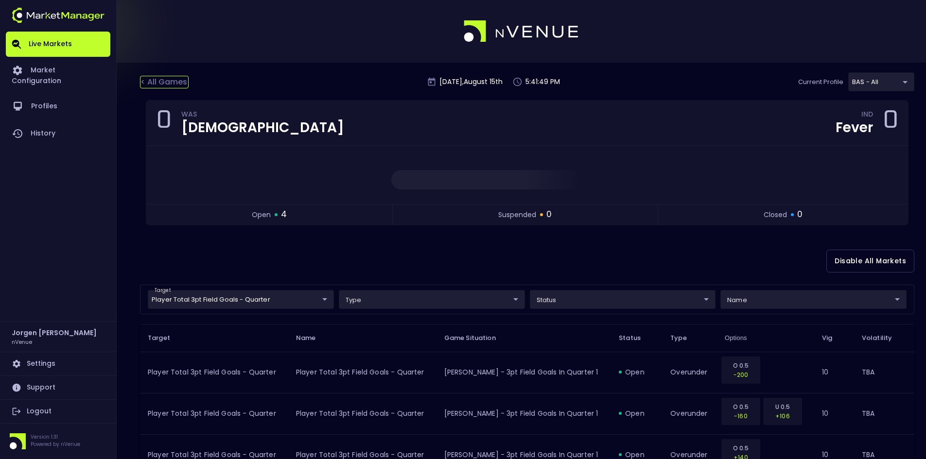
click at [162, 83] on div "< All Games" at bounding box center [164, 82] width 49 height 13
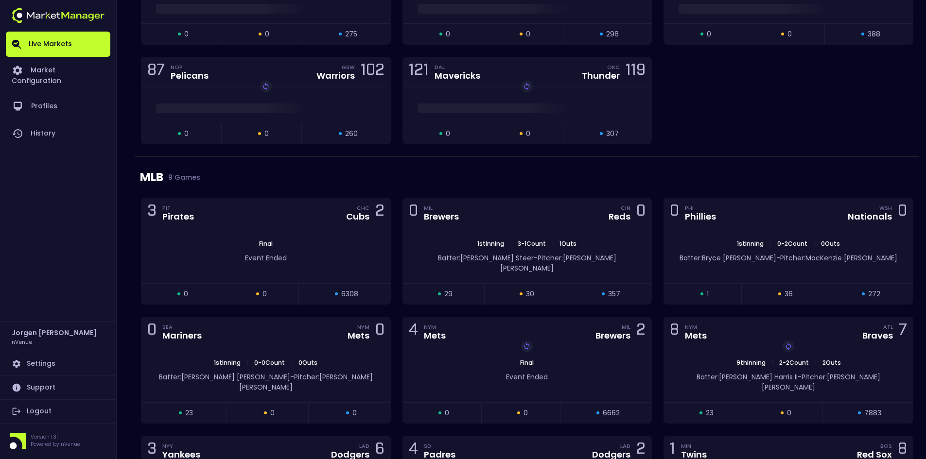
scroll to position [1353, 0]
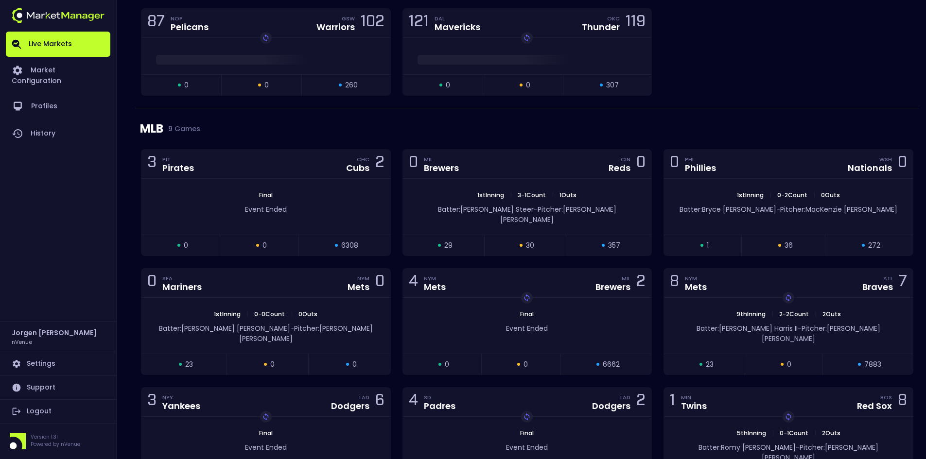
click at [704, 126] on div "MLB 9 Games" at bounding box center [527, 128] width 774 height 41
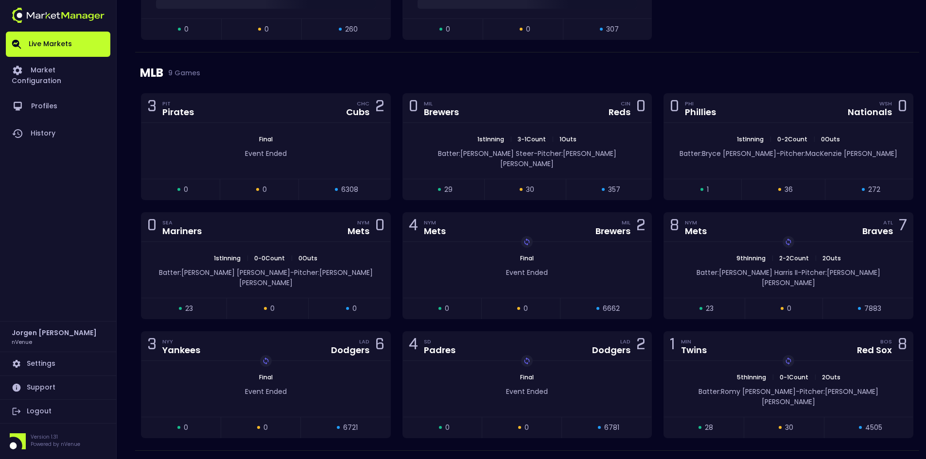
scroll to position [1256, 0]
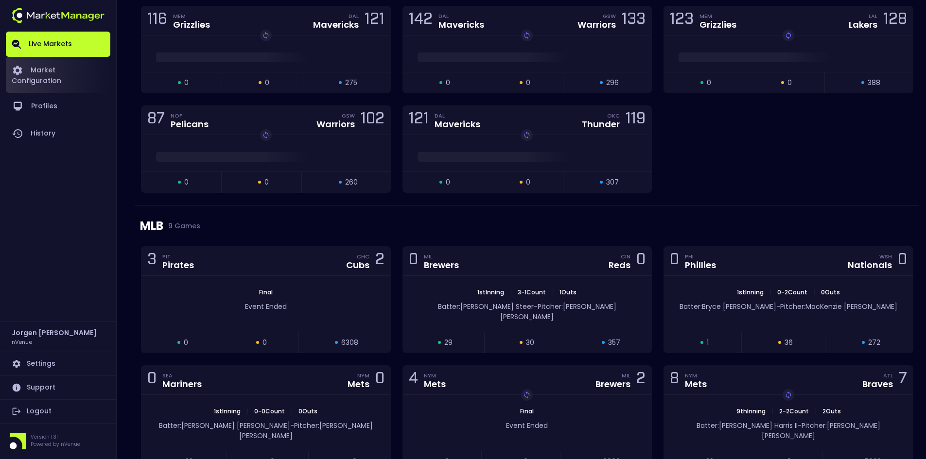
click at [73, 63] on link "Market Configuration" at bounding box center [58, 75] width 104 height 36
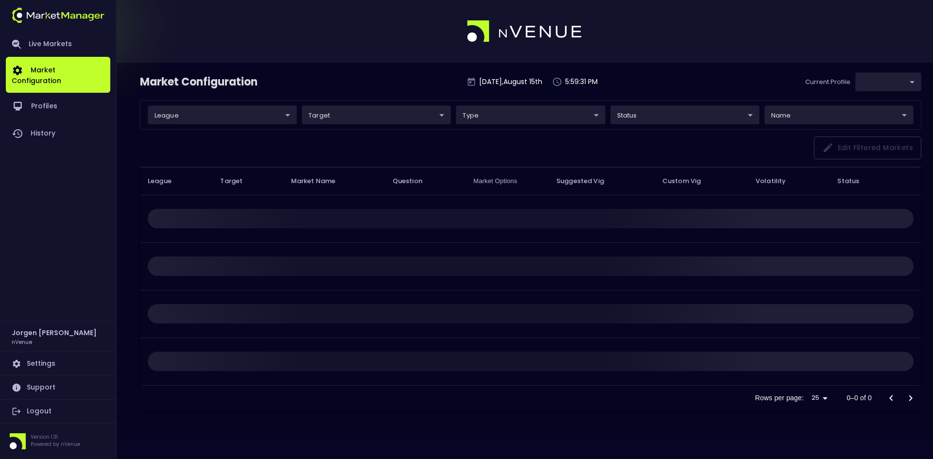
type input "0d810fa5-e353-4d9c-b11d-31f095cae871"
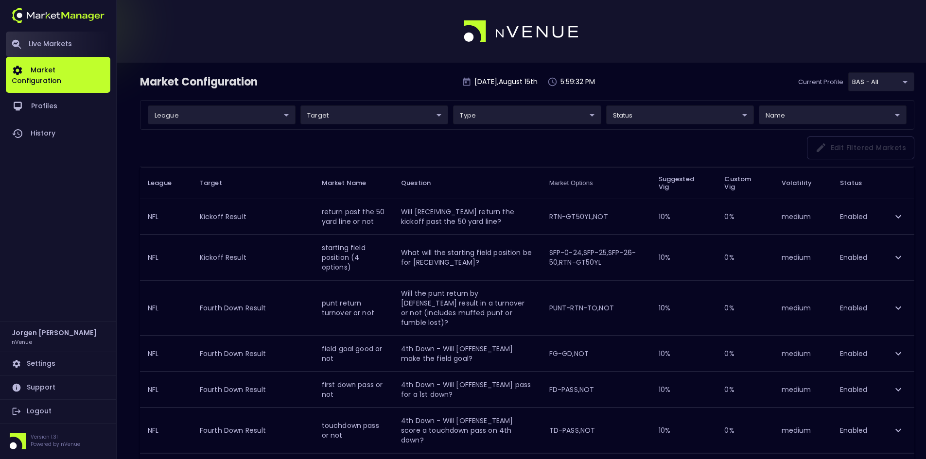
click at [52, 47] on link "Live Markets" at bounding box center [58, 44] width 104 height 25
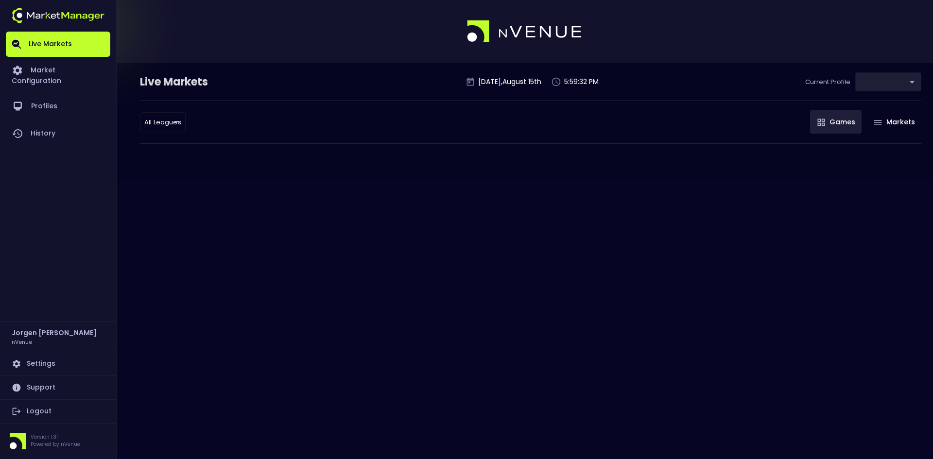
type input "0d810fa5-e353-4d9c-b11d-31f095cae871"
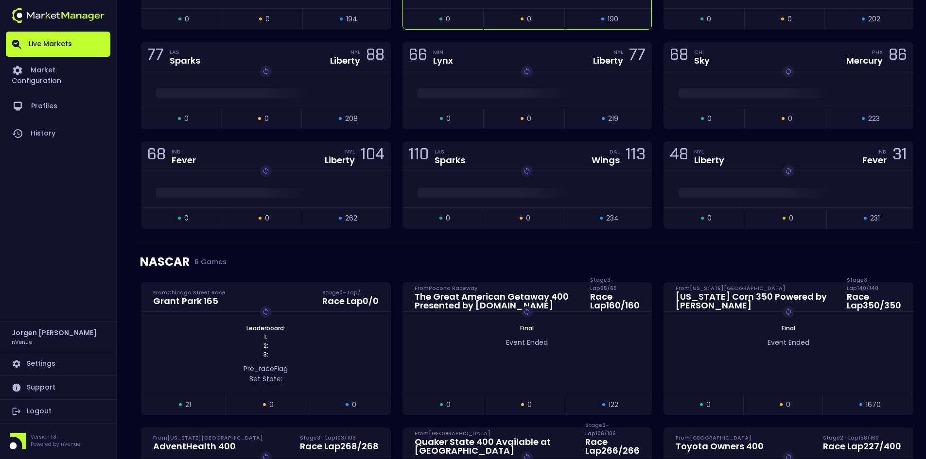
scroll to position [632, 0]
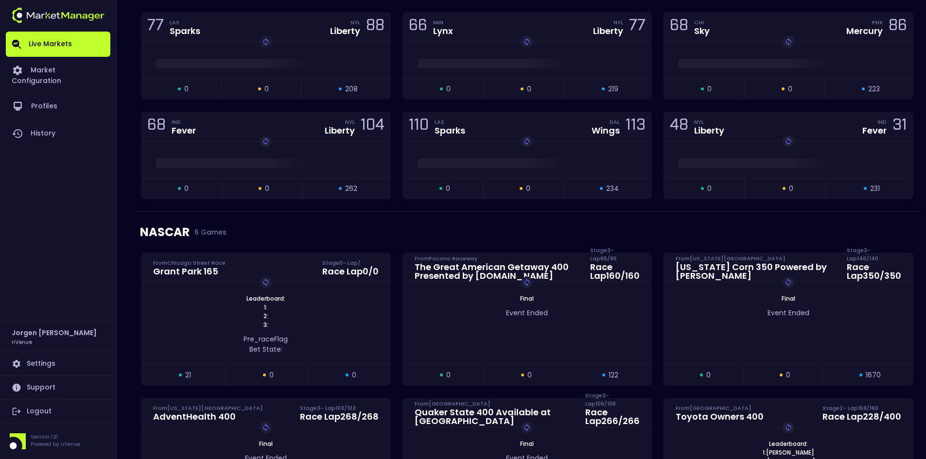
click at [456, 224] on div "NASCAR 6 Games" at bounding box center [527, 232] width 774 height 41
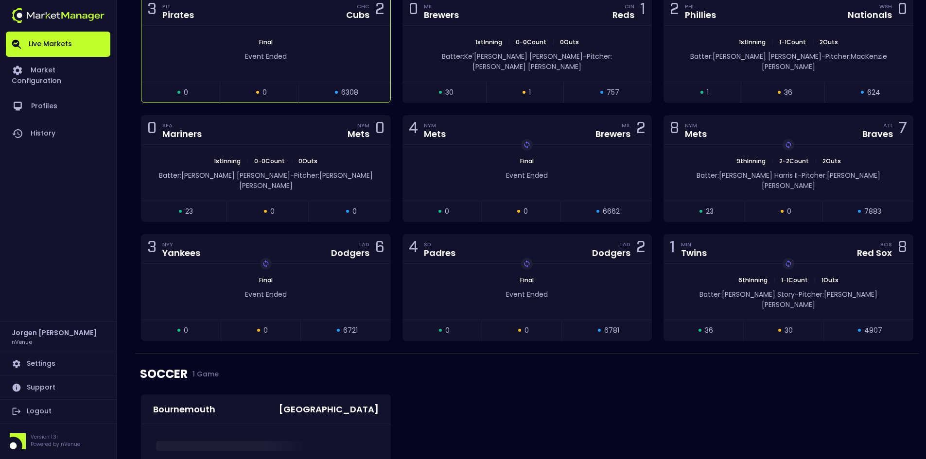
scroll to position [1361, 0]
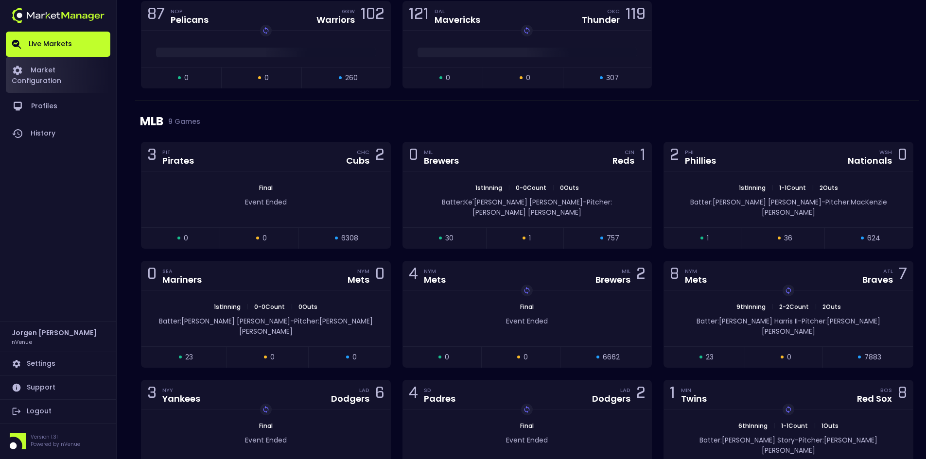
click at [69, 67] on link "Market Configuration" at bounding box center [58, 75] width 104 height 36
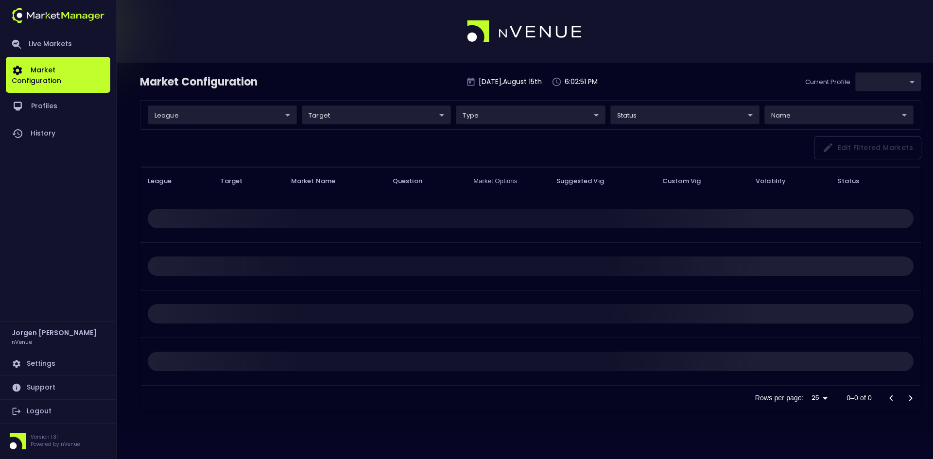
type input "0d810fa5-e353-4d9c-b11d-31f095cae871"
click at [45, 39] on link "Live Markets" at bounding box center [58, 44] width 104 height 25
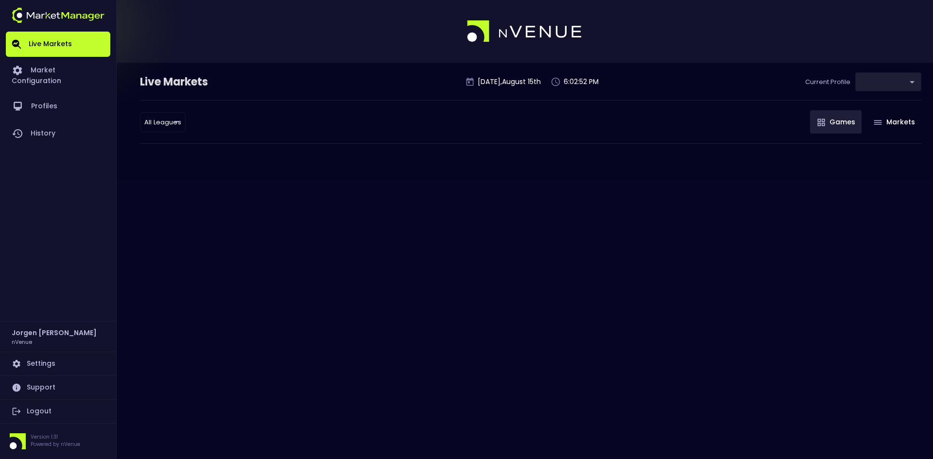
type input "0d810fa5-e353-4d9c-b11d-31f095cae871"
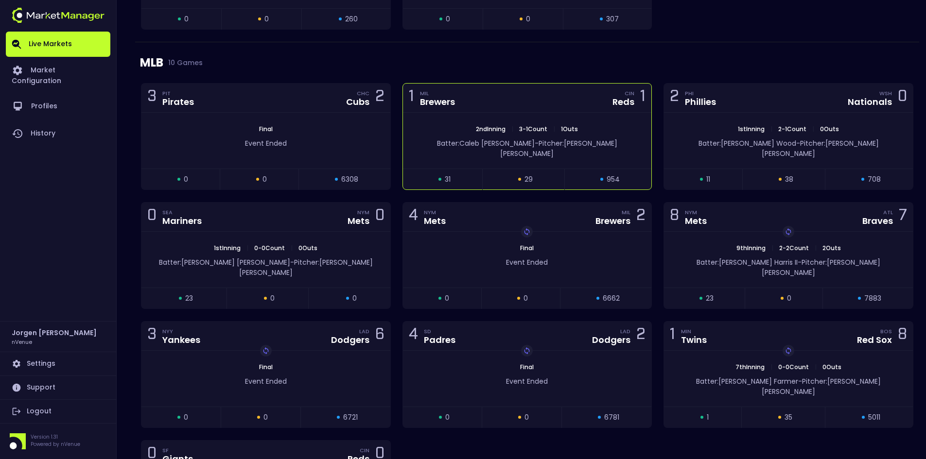
scroll to position [1482, 0]
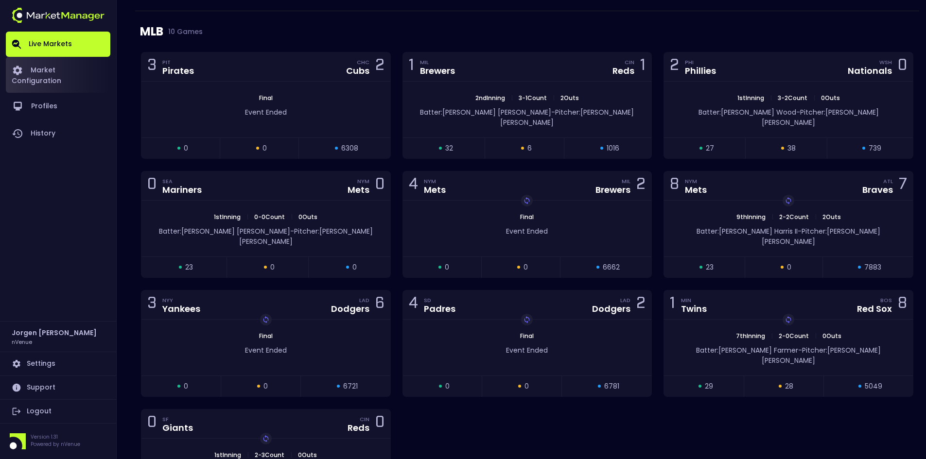
click at [60, 69] on link "Market Configuration" at bounding box center [58, 75] width 104 height 36
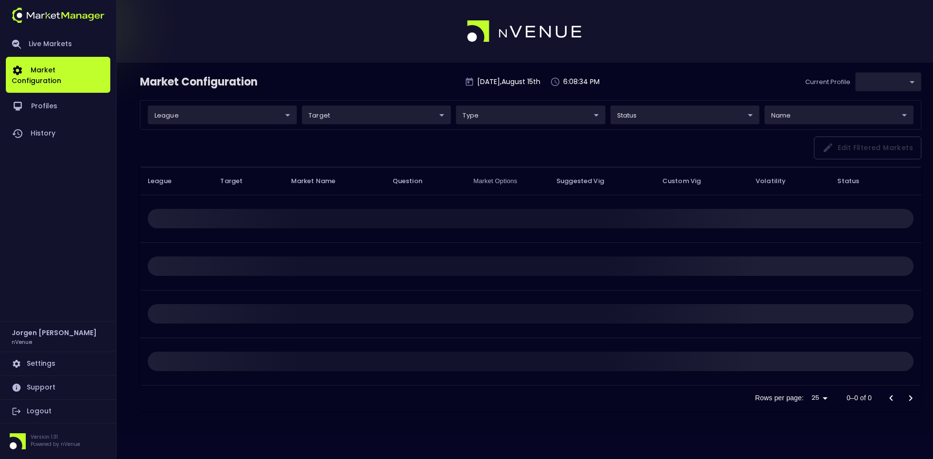
type input "0d810fa5-e353-4d9c-b11d-31f095cae871"
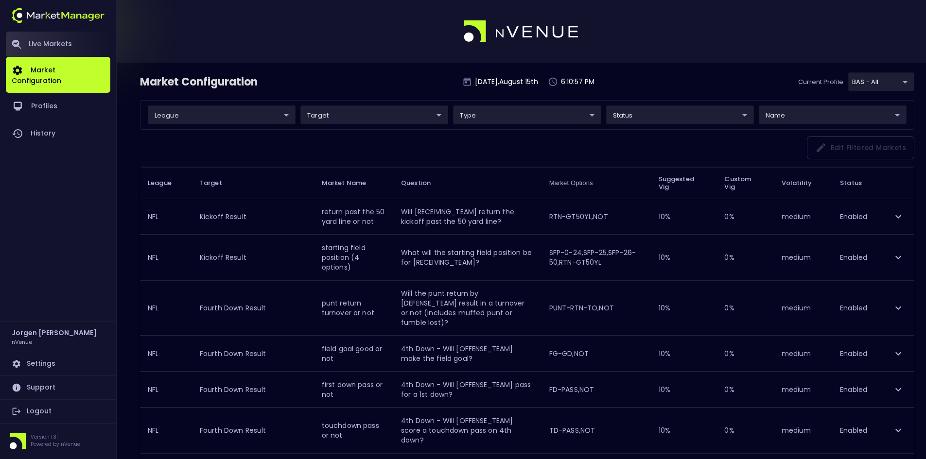
click at [65, 42] on link "Live Markets" at bounding box center [58, 44] width 104 height 25
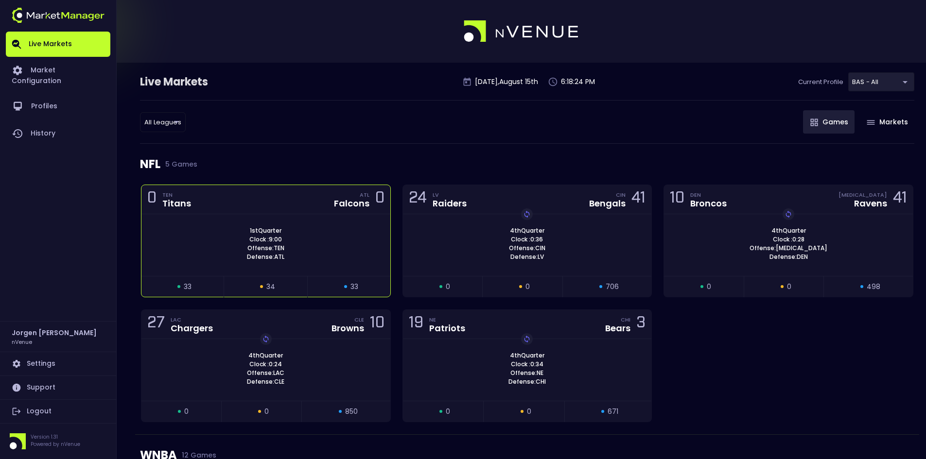
click at [341, 230] on div "1st Quarter Clock : 9:00 Offense: TEN Defense: ATL" at bounding box center [265, 243] width 249 height 35
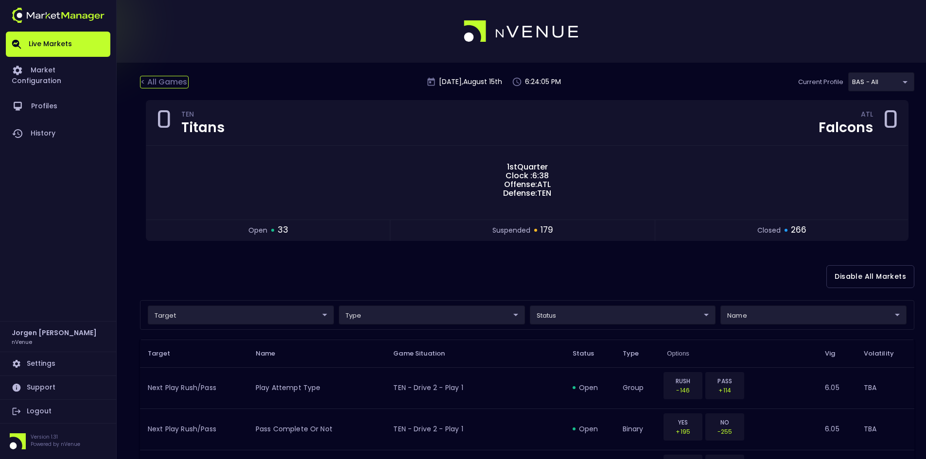
click at [170, 82] on div "< All Games" at bounding box center [164, 82] width 49 height 13
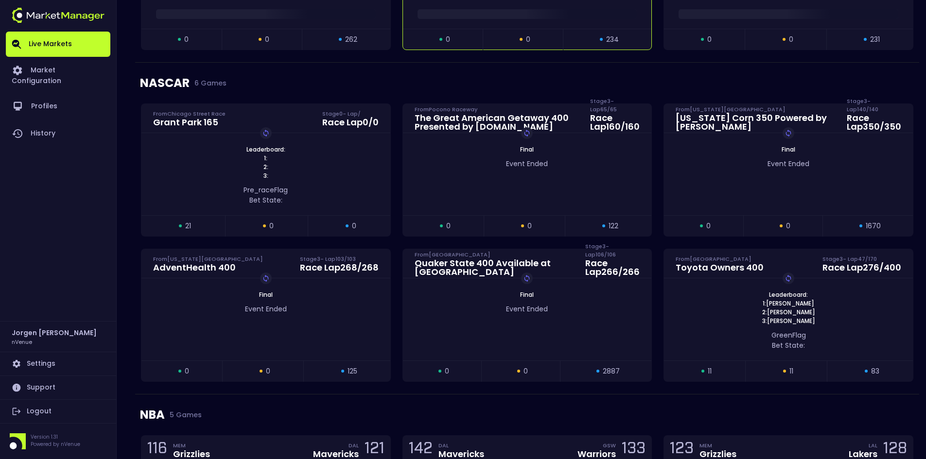
scroll to position [826, 0]
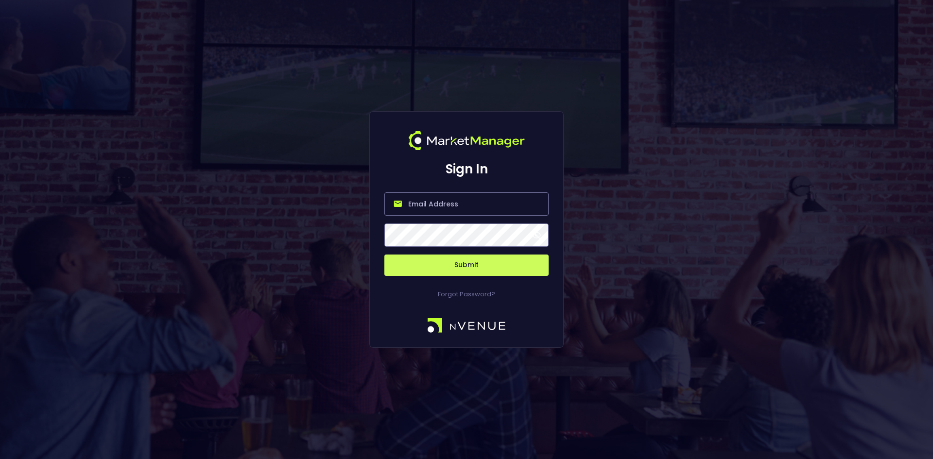
click at [437, 196] on input "email" at bounding box center [466, 203] width 164 height 23
type input "[EMAIL_ADDRESS][DOMAIN_NAME]"
click at [476, 264] on button "Submit" at bounding box center [466, 265] width 164 height 21
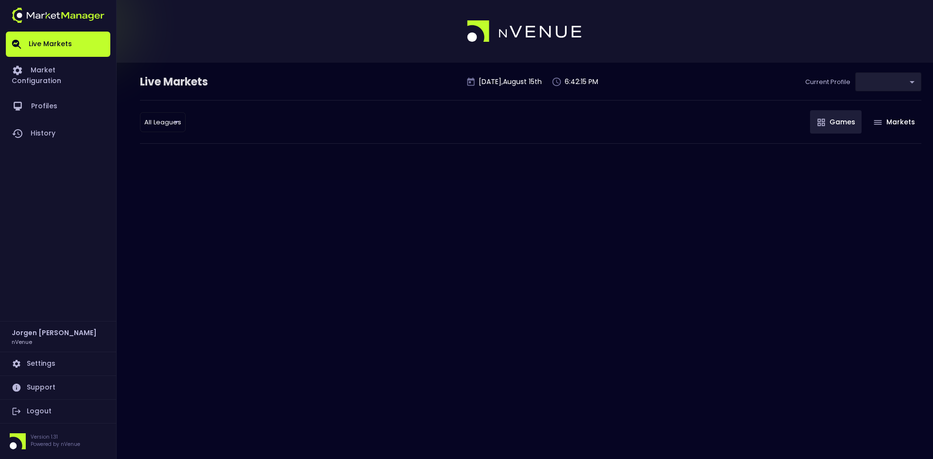
type input "0d810fa5-e353-4d9c-b11d-31f095cae871"
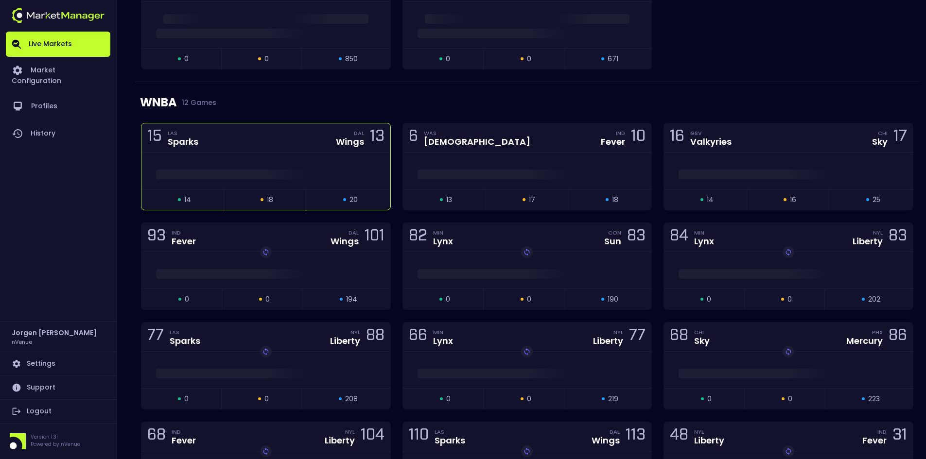
scroll to position [340, 0]
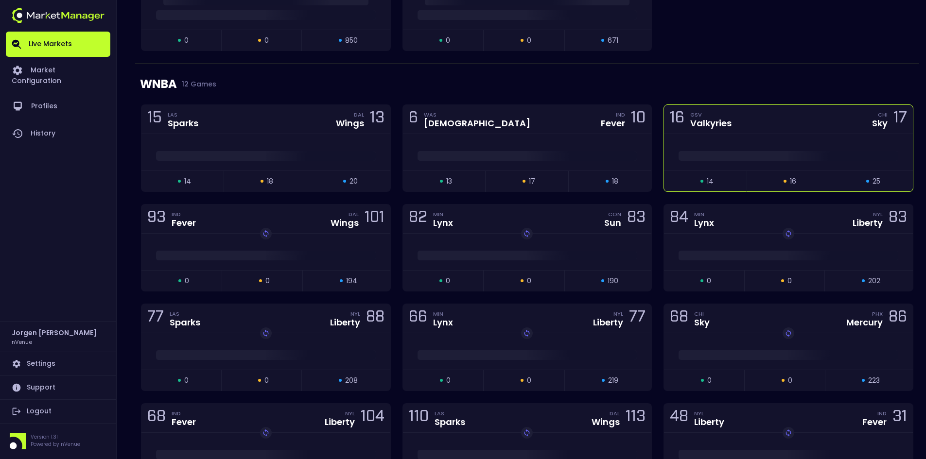
click at [775, 151] on span at bounding box center [788, 156] width 220 height 10
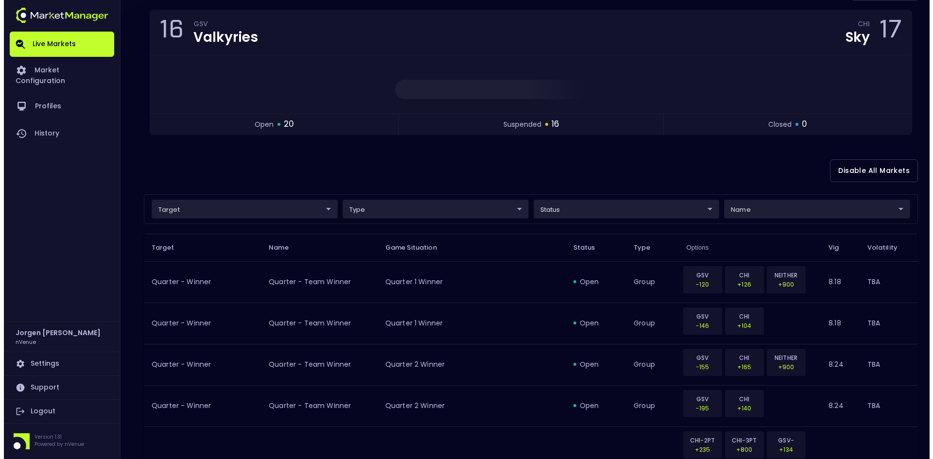
scroll to position [97, 0]
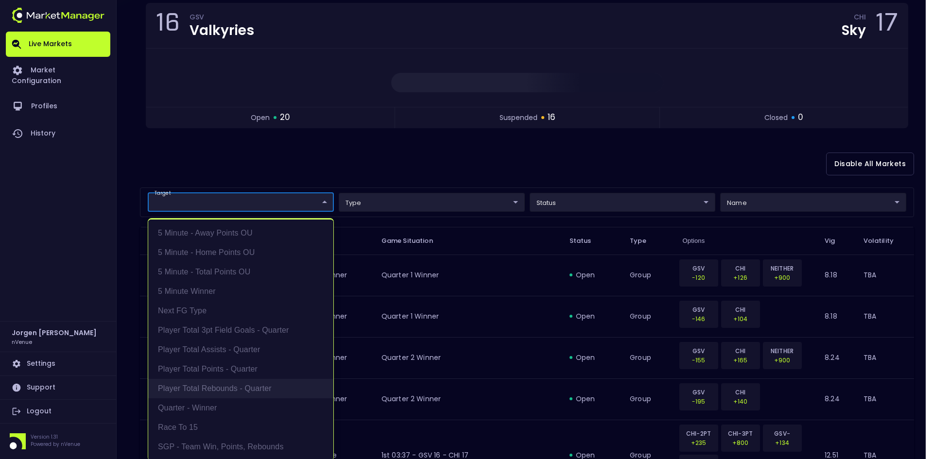
click at [196, 380] on li "Player Total Rebounds - Quarter" at bounding box center [240, 388] width 185 height 19
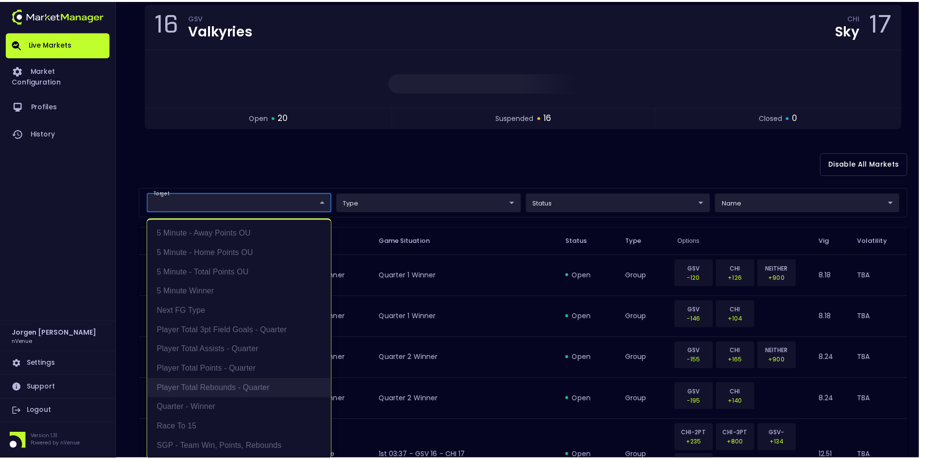
scroll to position [2, 0]
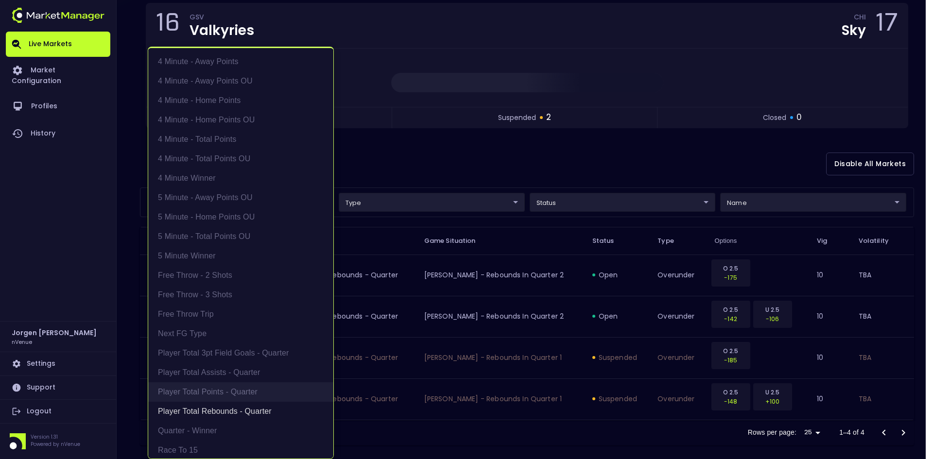
click at [201, 388] on li "Player Total Points - Quarter" at bounding box center [240, 391] width 185 height 19
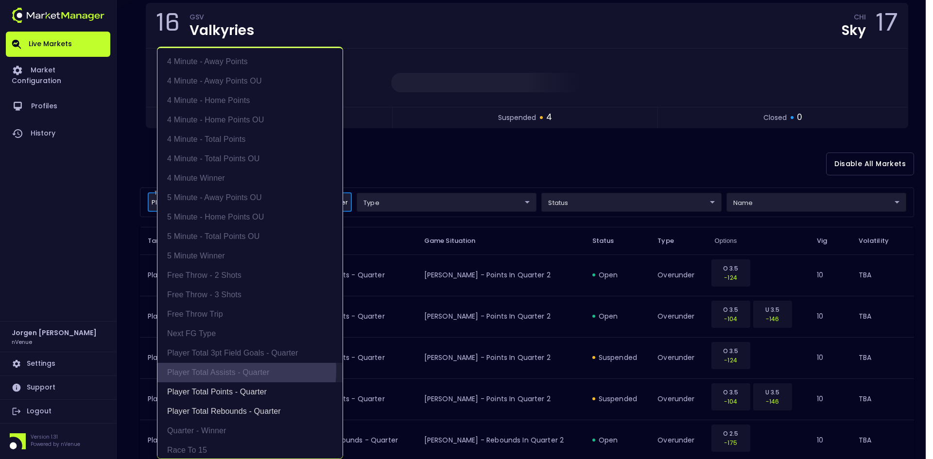
click at [222, 370] on li "Player Total Assists - Quarter" at bounding box center [249, 372] width 185 height 19
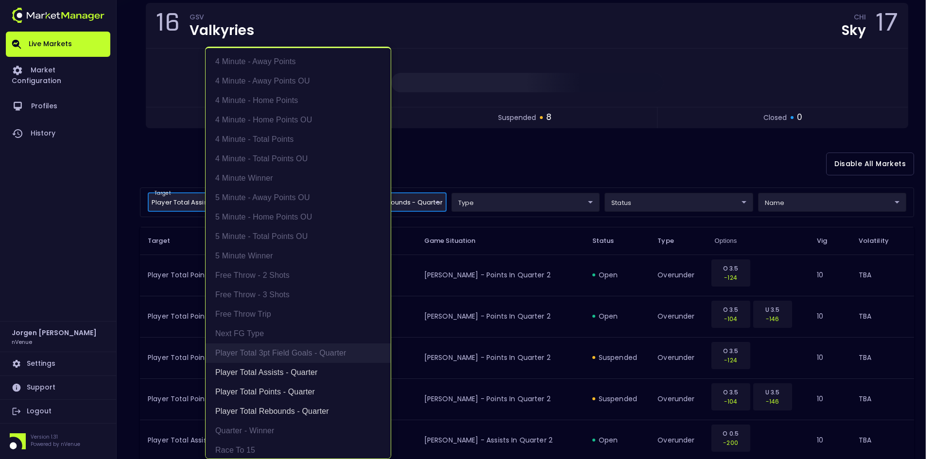
click at [250, 353] on li "Player Total 3pt Field Goals - Quarter" at bounding box center [298, 353] width 185 height 19
type input "Player Total Rebounds - Quarter,Player Total Points - Quarter,Player Total Assi…"
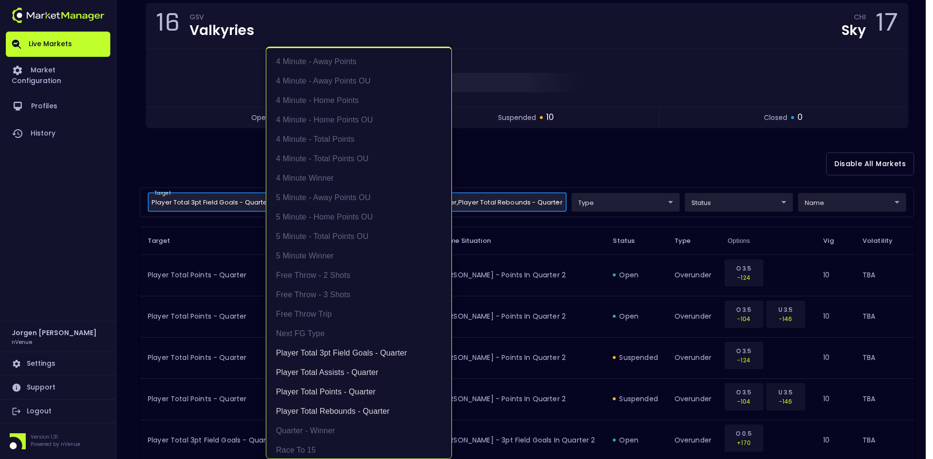
click at [621, 151] on div at bounding box center [466, 229] width 933 height 459
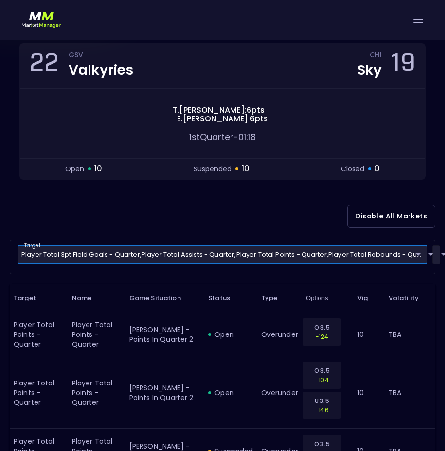
scroll to position [85, 23]
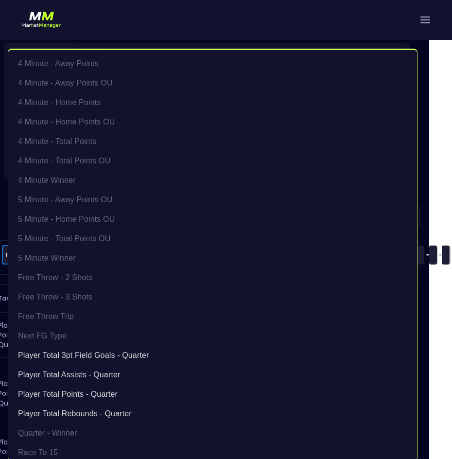
click at [287, 27] on div at bounding box center [226, 229] width 452 height 459
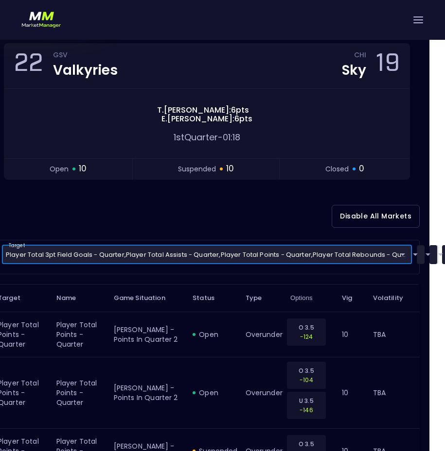
scroll to position [85, 0]
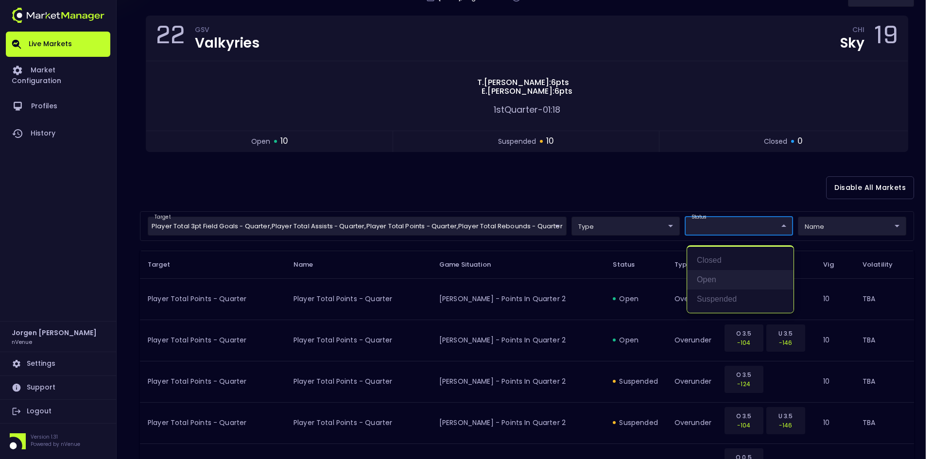
click at [706, 284] on li "open" at bounding box center [740, 279] width 106 height 19
type input "open"
click at [665, 156] on div at bounding box center [466, 229] width 933 height 459
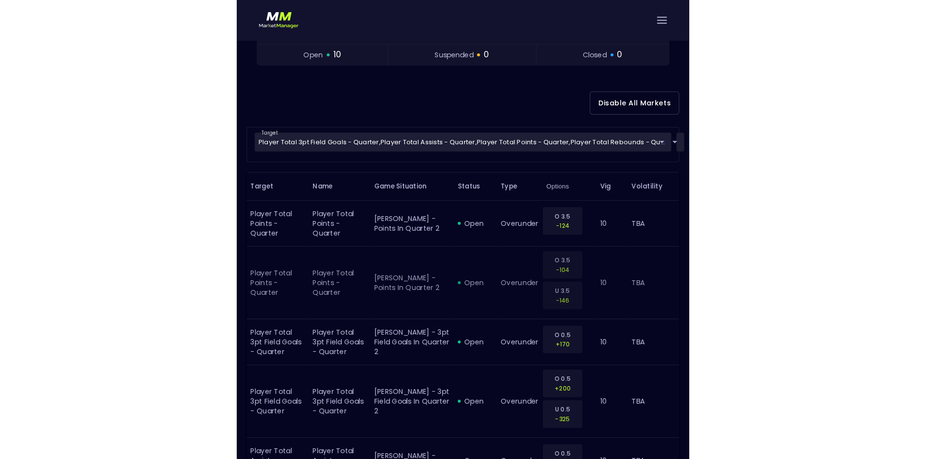
scroll to position [151, 0]
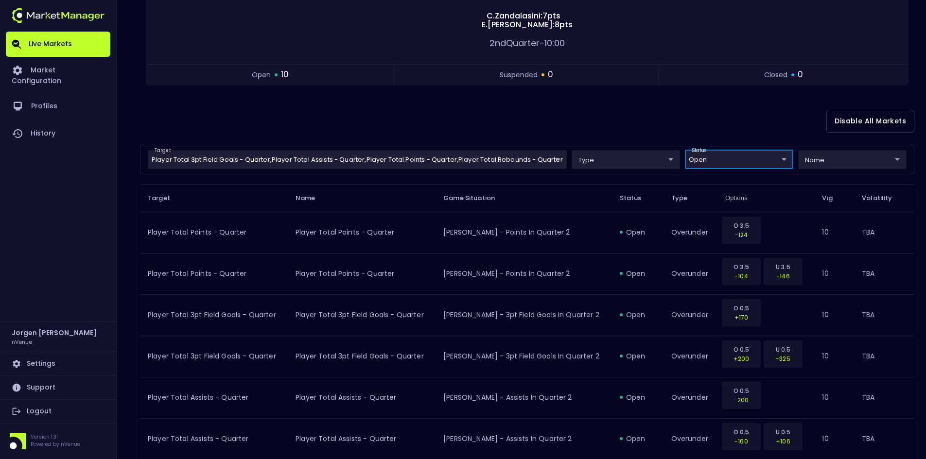
click at [356, 118] on div "Disable All Markets" at bounding box center [527, 121] width 774 height 47
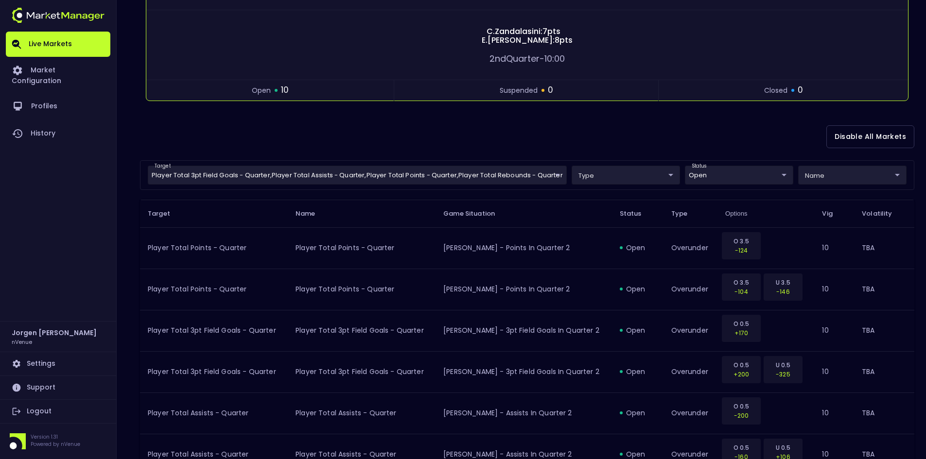
scroll to position [0, 0]
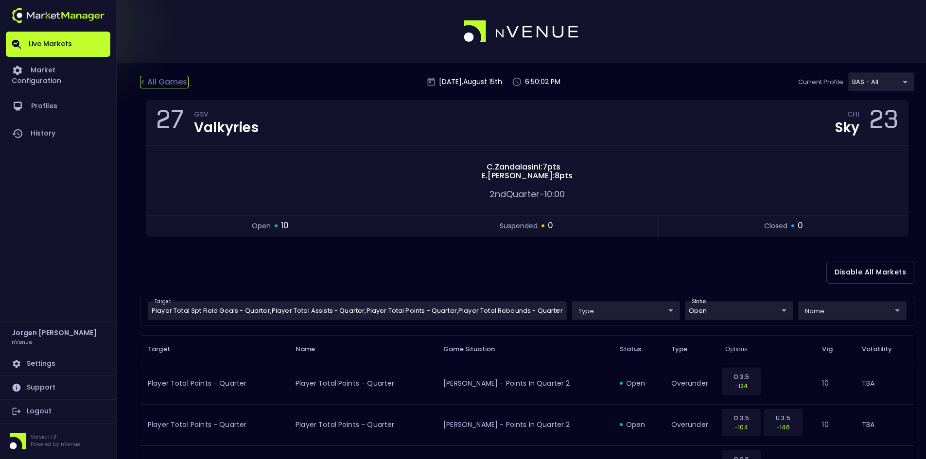
click at [171, 84] on div "< All Games" at bounding box center [164, 82] width 49 height 13
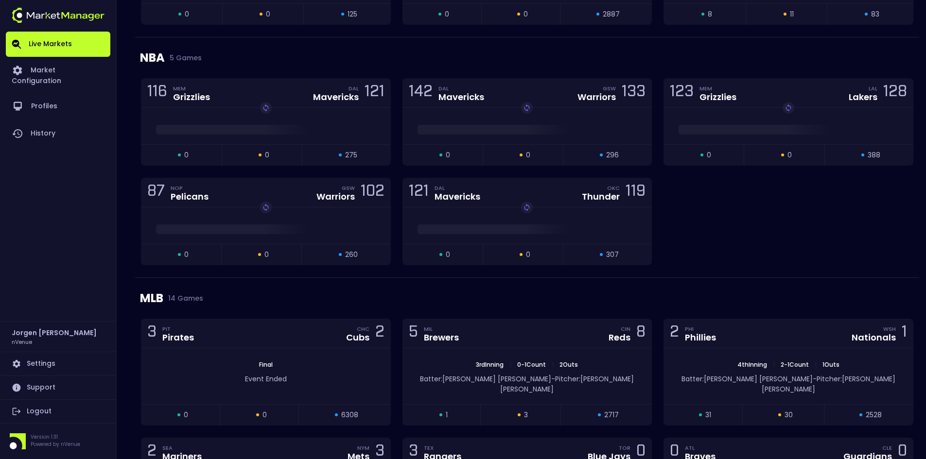
scroll to position [1246, 0]
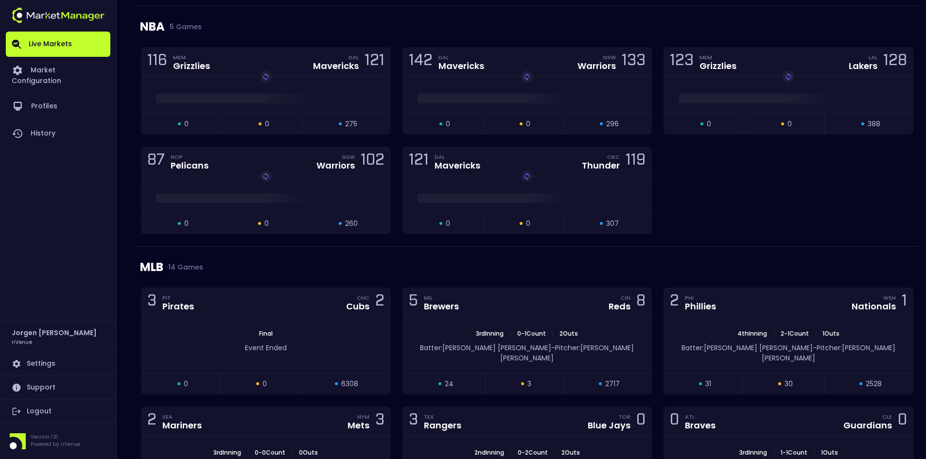
click at [708, 219] on div "116 MEM Grizzlies DAL Mavericks 121 Replay Game open 0 suspended 0 closed 275 1…" at bounding box center [527, 146] width 784 height 199
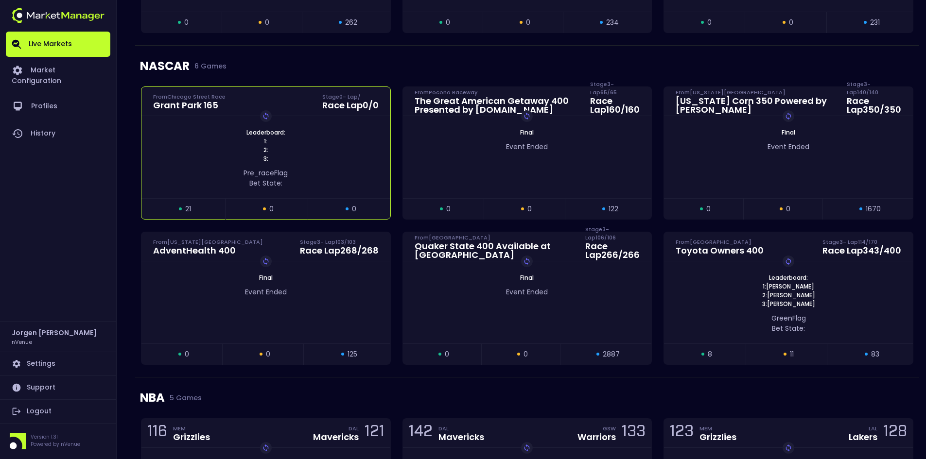
scroll to position [857, 0]
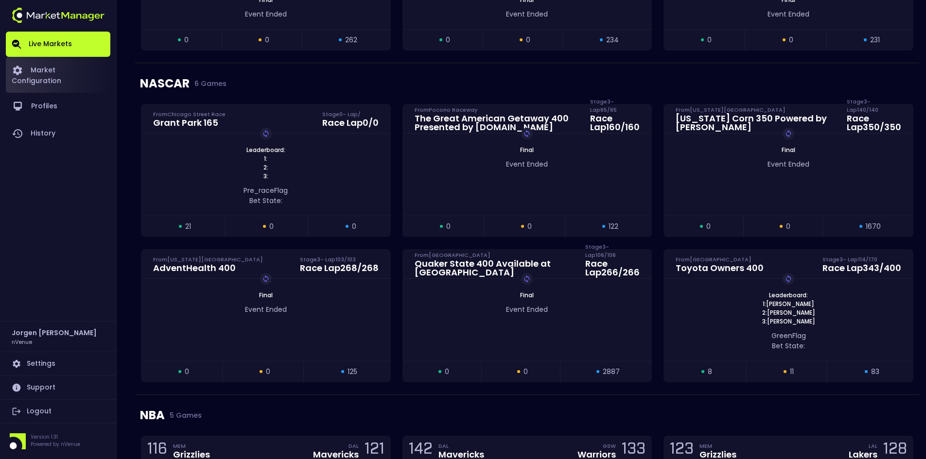
click at [70, 67] on link "Market Configuration" at bounding box center [58, 75] width 104 height 36
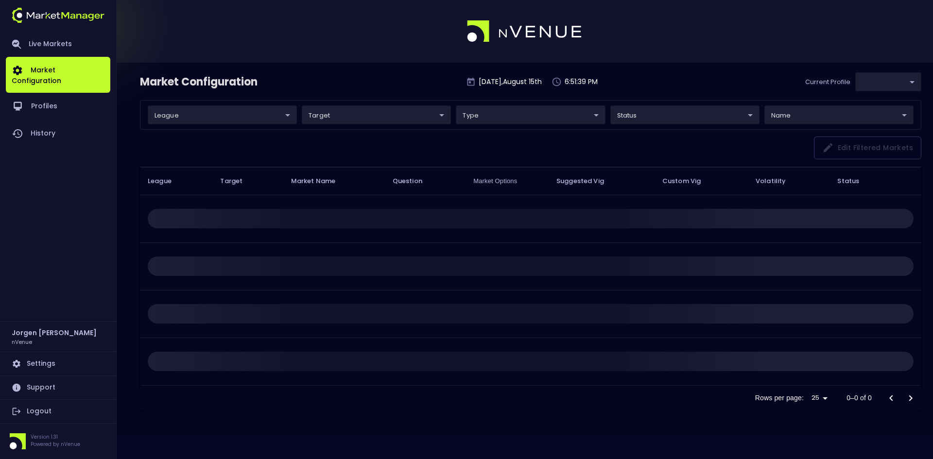
type input "0d810fa5-e353-4d9c-b11d-31f095cae871"
click at [49, 46] on link "Live Markets" at bounding box center [58, 44] width 104 height 25
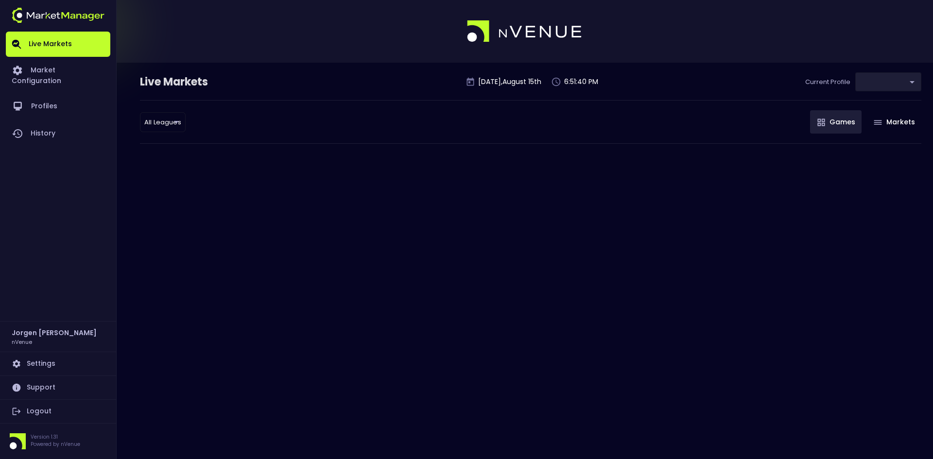
type input "0d810fa5-e353-4d9c-b11d-31f095cae871"
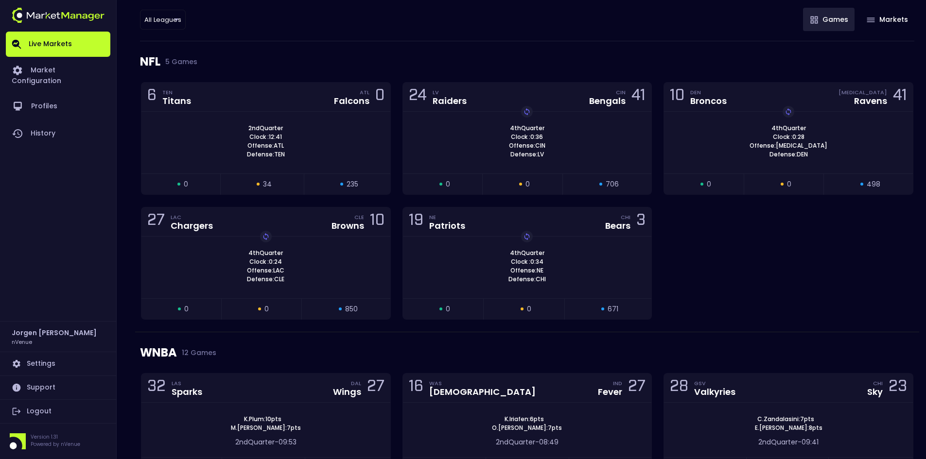
scroll to position [292, 0]
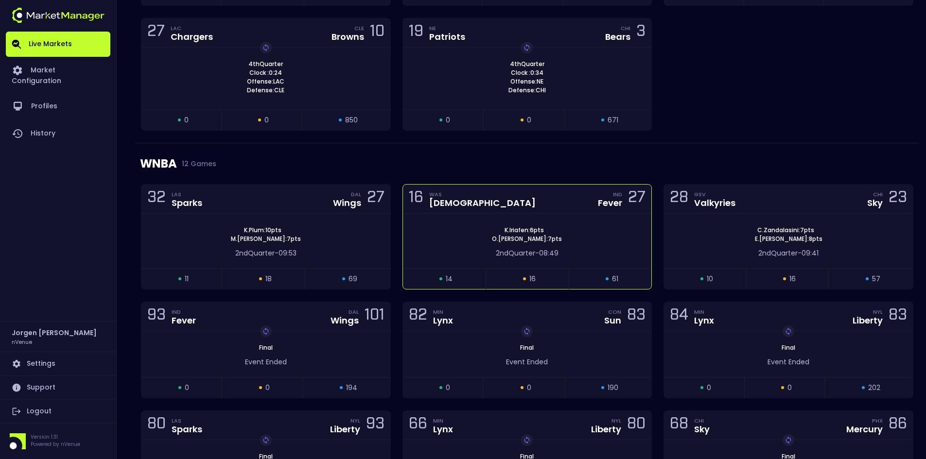
click at [559, 207] on div "16 WAS Mystics IND Fever 27" at bounding box center [527, 199] width 249 height 29
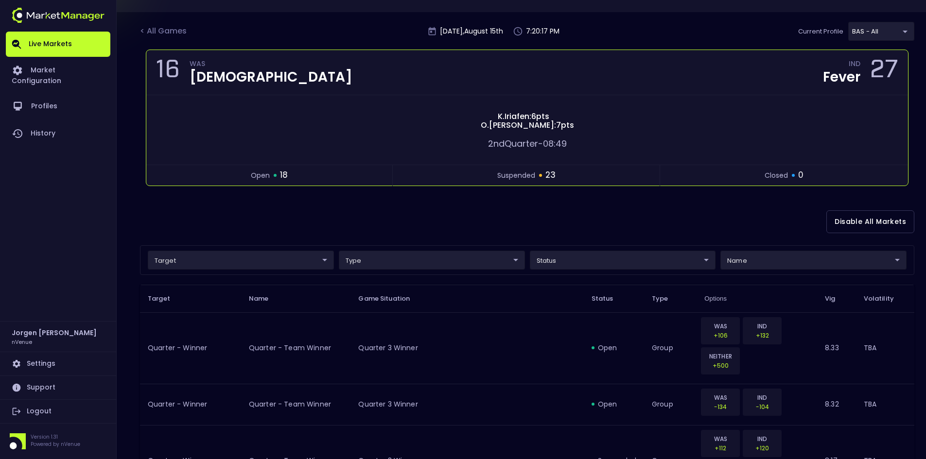
scroll to position [49, 0]
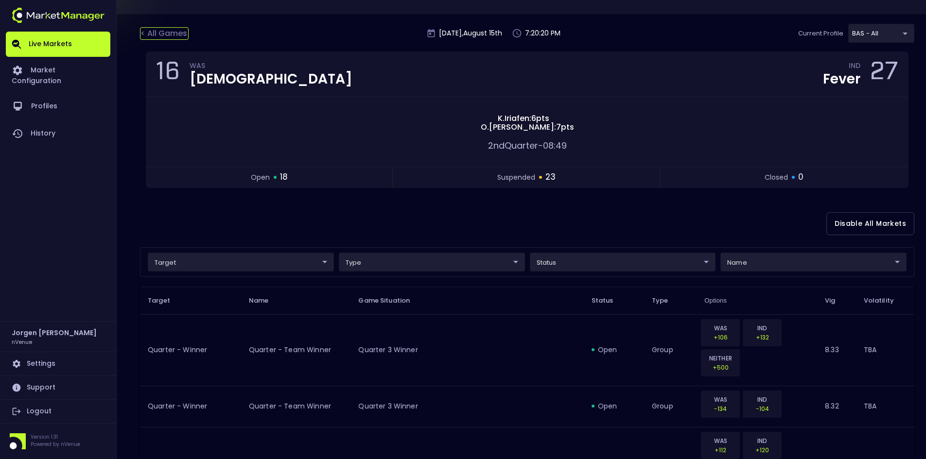
click at [169, 34] on div "< All Games" at bounding box center [164, 33] width 49 height 13
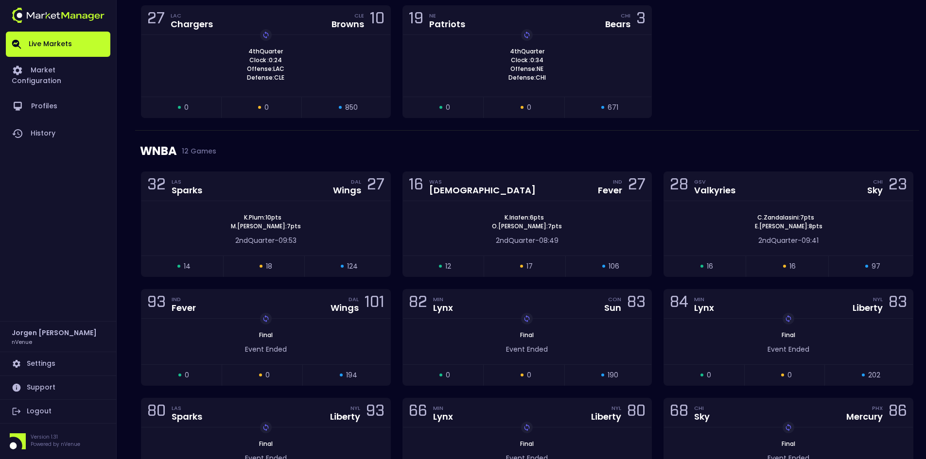
scroll to position [340, 0]
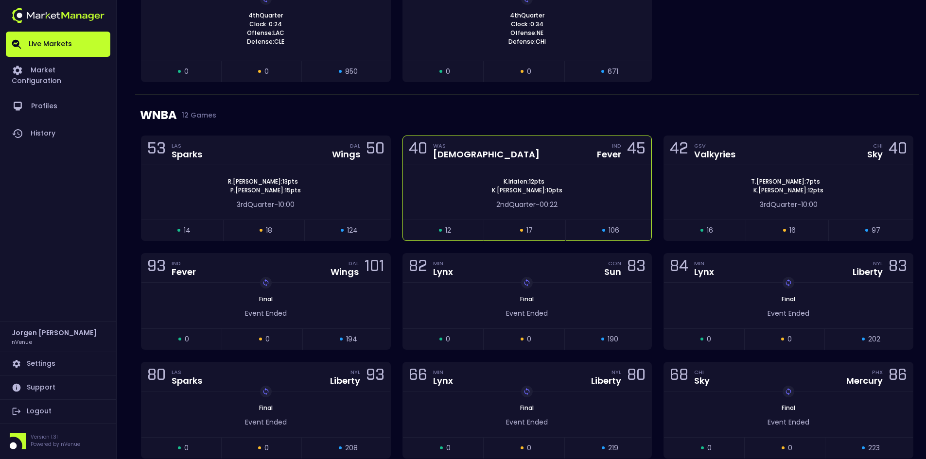
click at [458, 173] on div "[PERSON_NAME] : 12 pts [PERSON_NAME] : 10 pts 2nd Quarter - 00:22" at bounding box center [527, 192] width 249 height 54
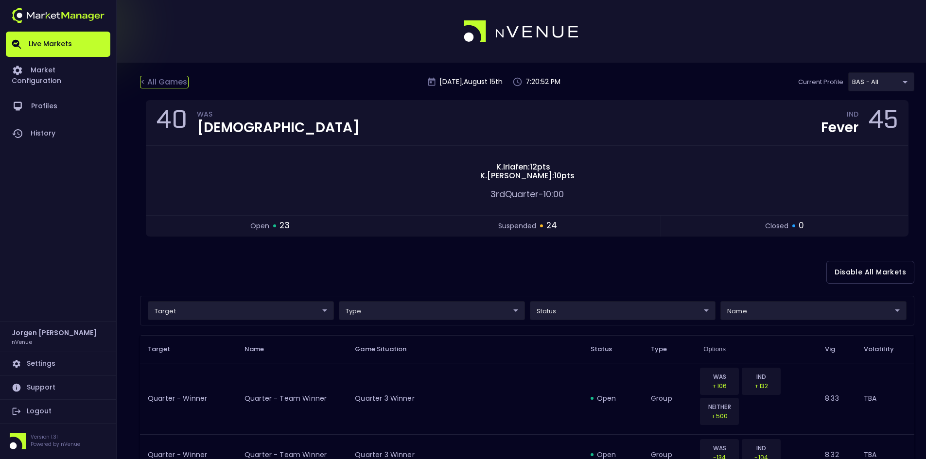
click at [164, 81] on div "< All Games" at bounding box center [164, 82] width 49 height 13
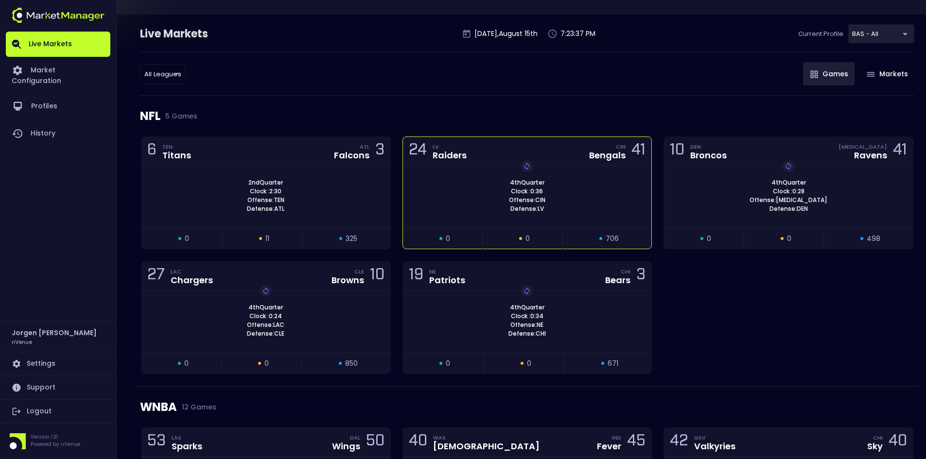
scroll to position [49, 0]
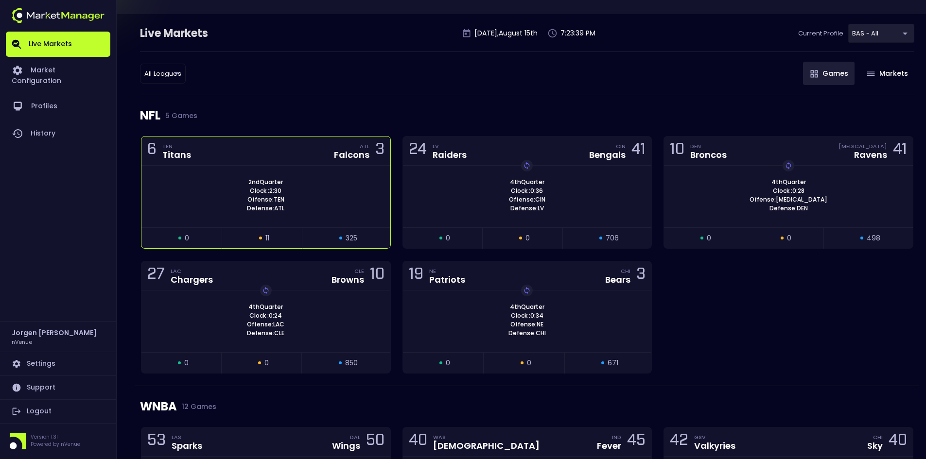
click at [316, 193] on div "2nd Quarter Clock : 2:30 Offense: TEN Defense: ATL" at bounding box center [265, 195] width 249 height 35
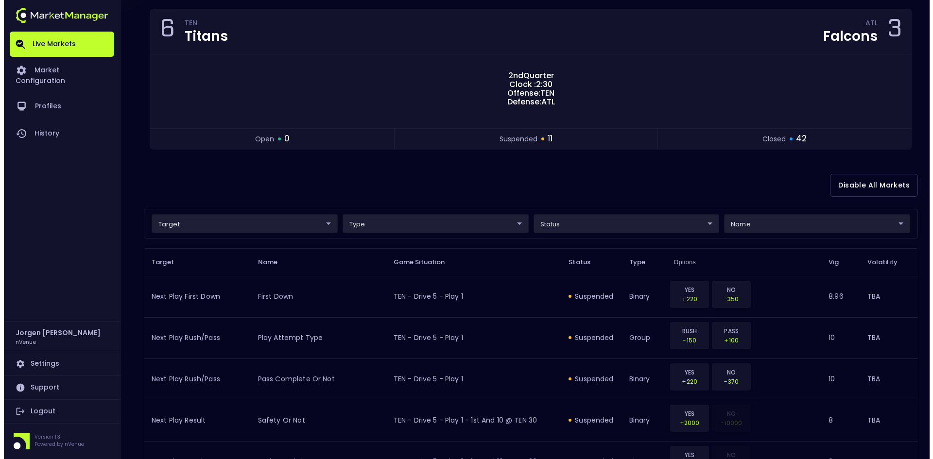
scroll to position [146, 0]
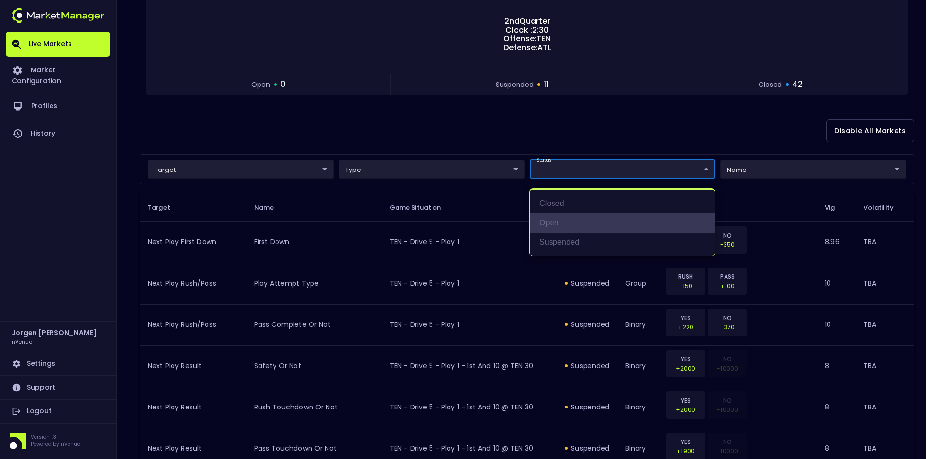
click at [553, 222] on li "open" at bounding box center [622, 222] width 185 height 19
type input "open"
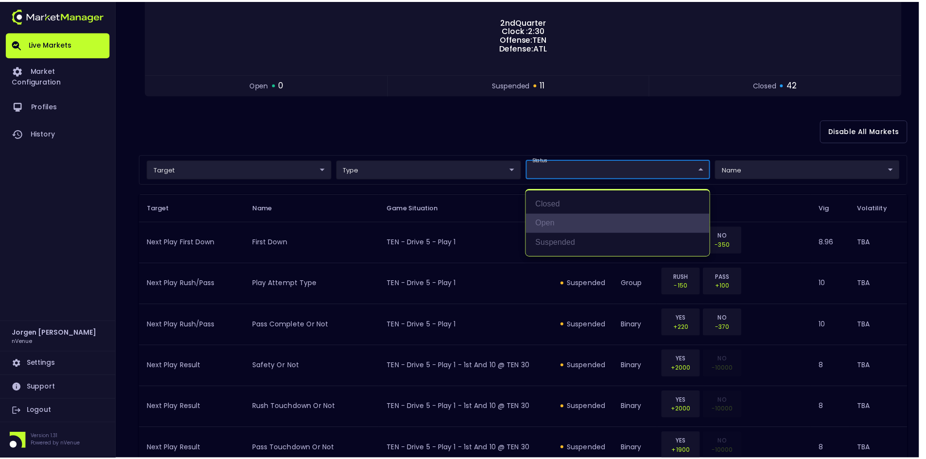
scroll to position [0, 0]
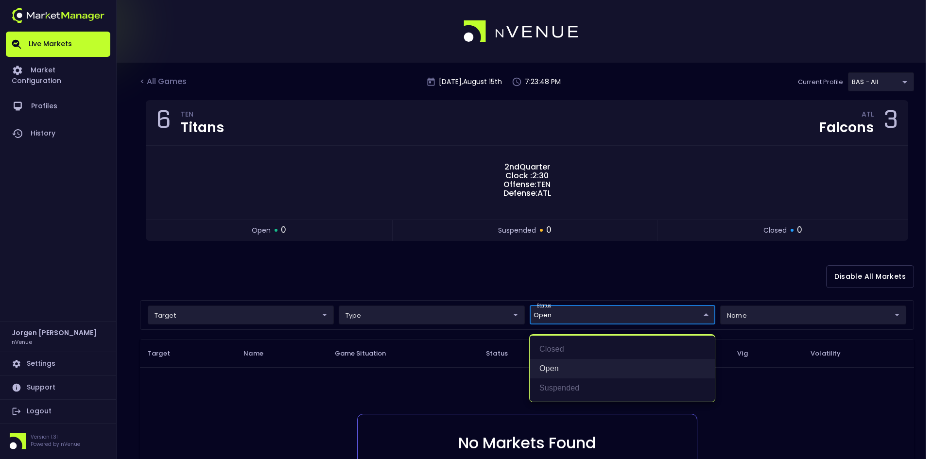
click at [553, 368] on li "open" at bounding box center [622, 368] width 185 height 19
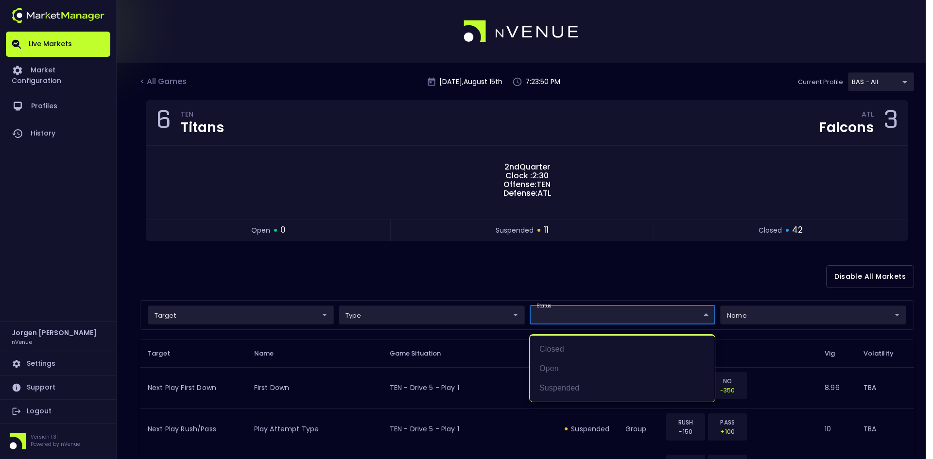
click at [559, 290] on div at bounding box center [466, 229] width 933 height 459
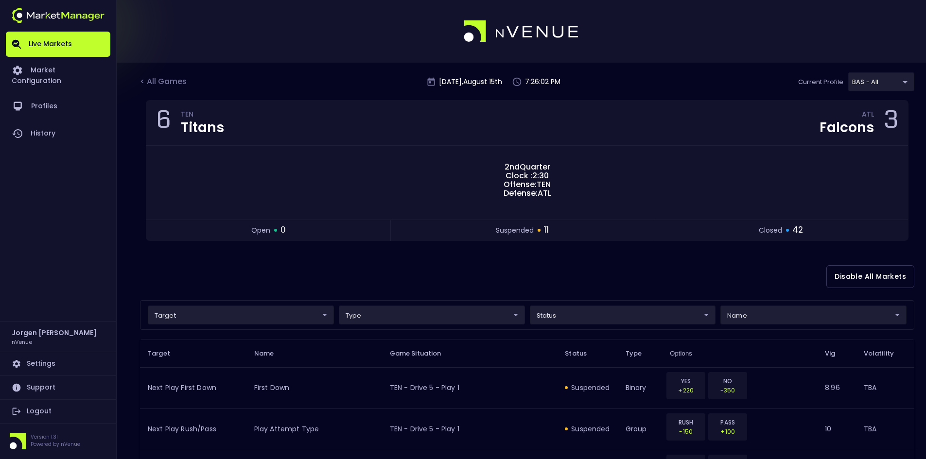
click at [518, 268] on div "Disable All Markets" at bounding box center [527, 276] width 774 height 47
click at [162, 82] on div "< All Games" at bounding box center [164, 82] width 49 height 13
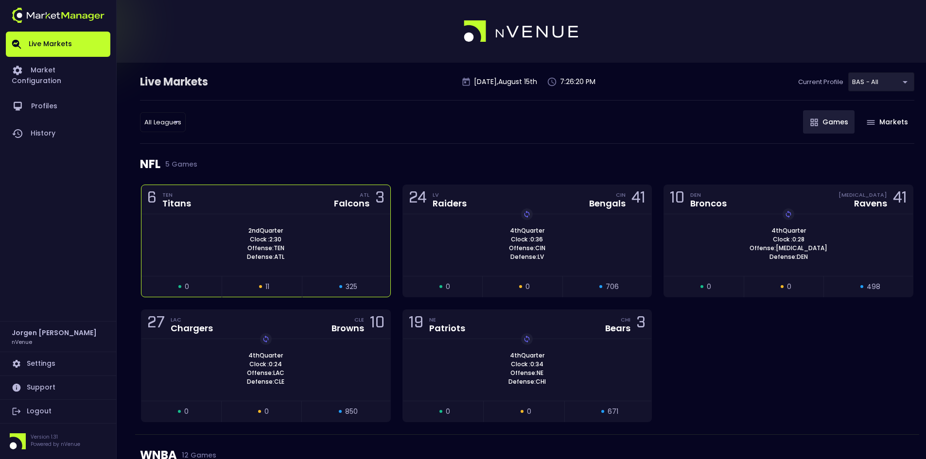
click at [329, 232] on div "2nd Quarter Clock : 2:30 Offense: TEN Defense: ATL" at bounding box center [265, 243] width 249 height 35
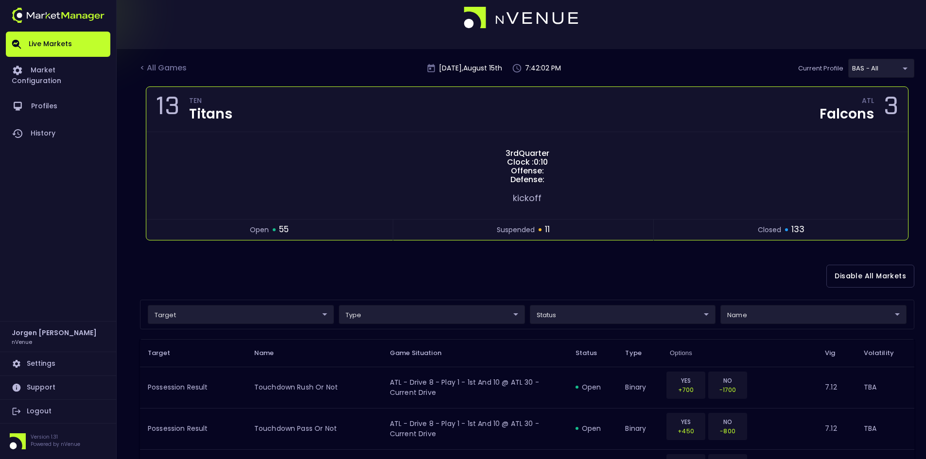
scroll to position [13, 0]
click at [80, 72] on link "Market Configuration" at bounding box center [58, 75] width 104 height 36
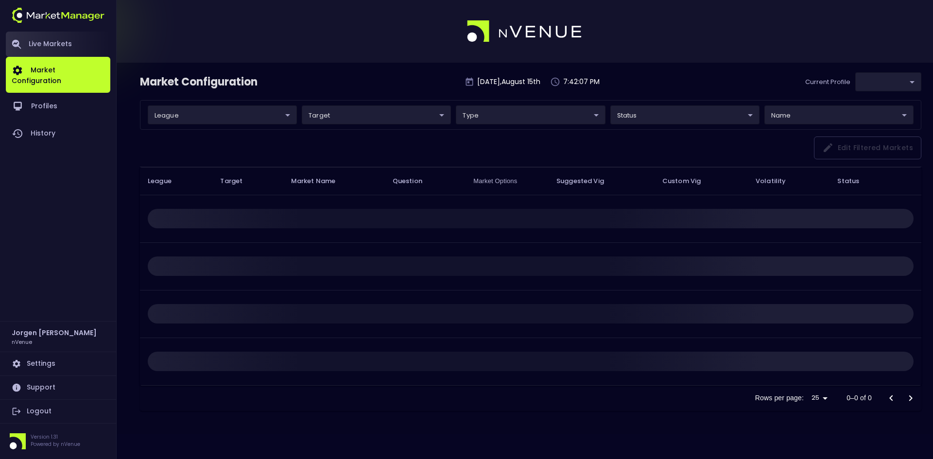
type input "0d810fa5-e353-4d9c-b11d-31f095cae871"
click at [55, 39] on link "Live Markets" at bounding box center [58, 44] width 104 height 25
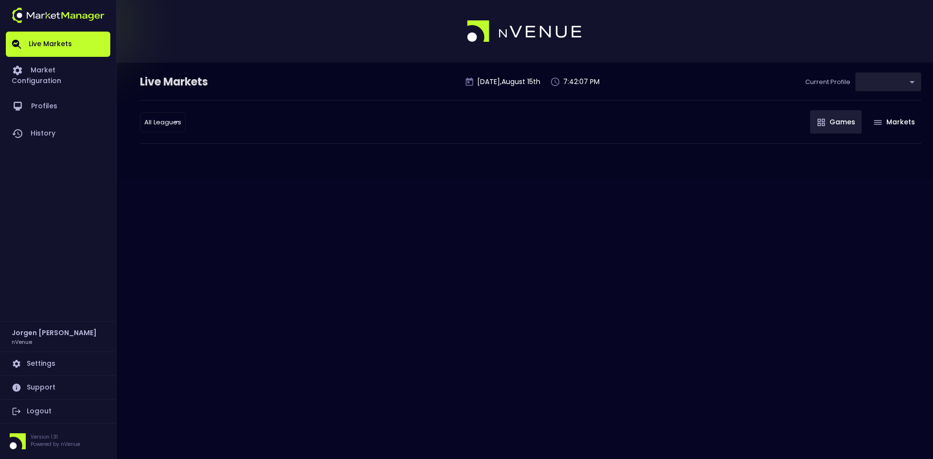
type input "0d810fa5-e353-4d9c-b11d-31f095cae871"
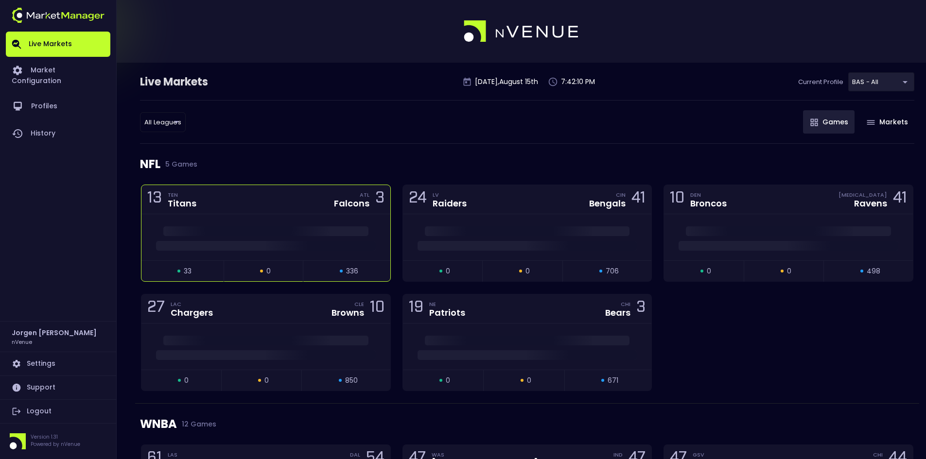
click at [290, 213] on div "13 TEN Titans ATL Falcons 3" at bounding box center [265, 199] width 249 height 29
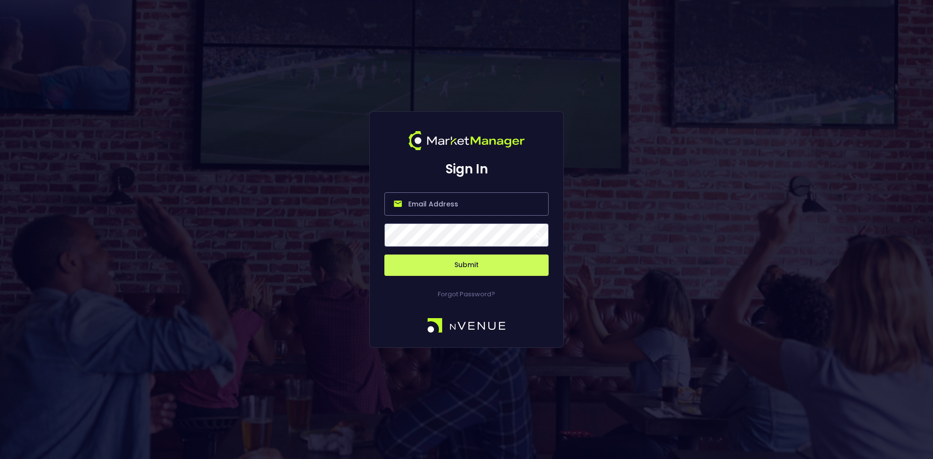
click at [454, 205] on input "email" at bounding box center [466, 203] width 164 height 23
type input "[EMAIL_ADDRESS][DOMAIN_NAME]"
click at [502, 258] on button "Submit" at bounding box center [466, 265] width 164 height 21
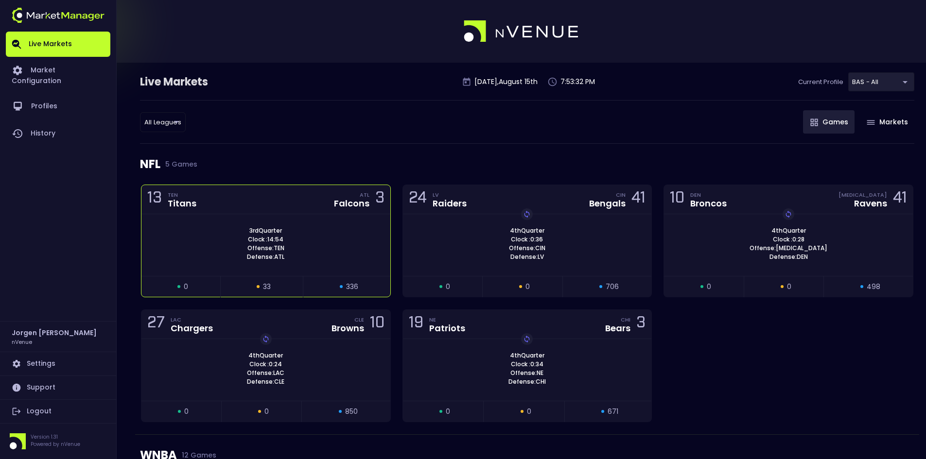
click at [331, 217] on div "3rd Quarter Clock : 14:54 Offense: TEN Defense: ATL" at bounding box center [265, 245] width 249 height 62
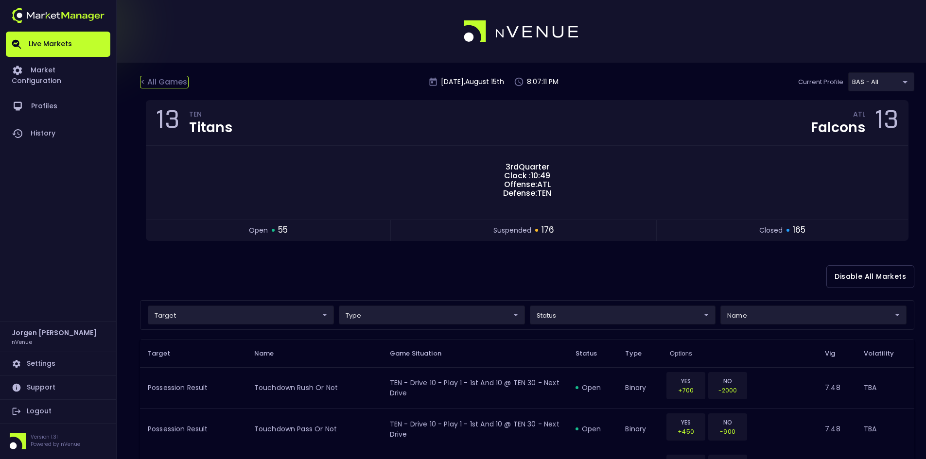
click at [152, 76] on div "< All Games" at bounding box center [164, 82] width 49 height 13
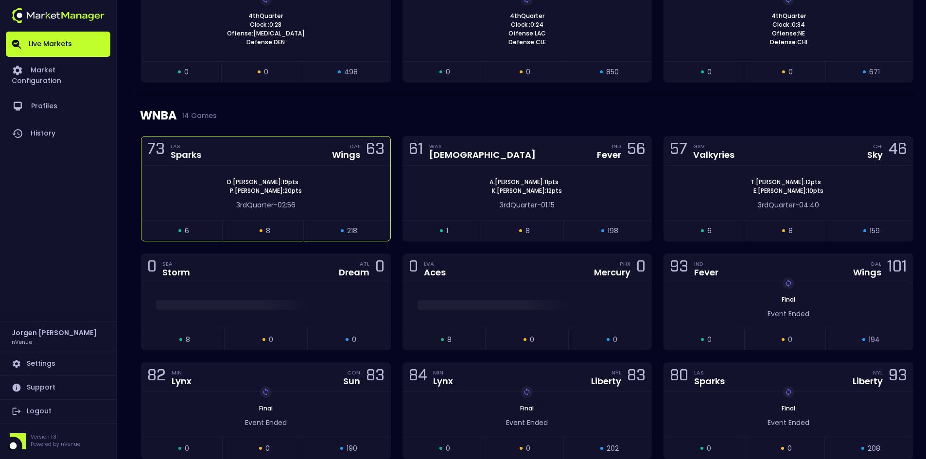
scroll to position [340, 0]
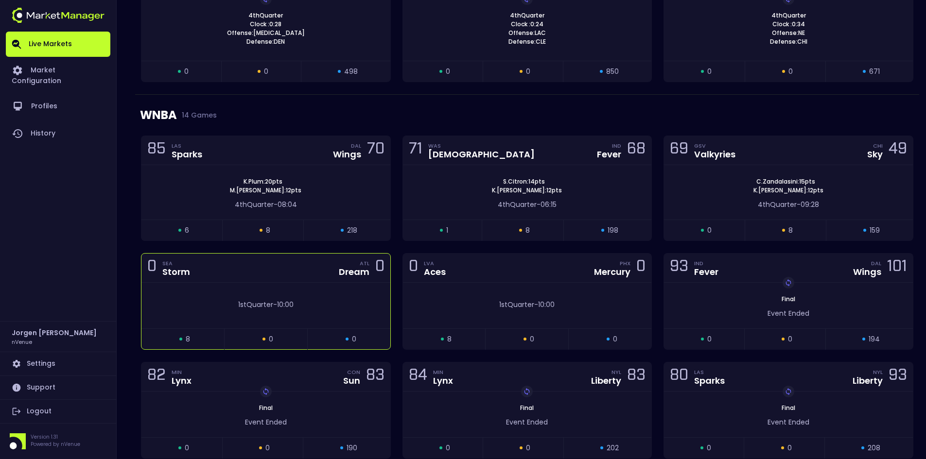
click at [347, 295] on div "1st Quarter - 10:00" at bounding box center [265, 302] width 249 height 15
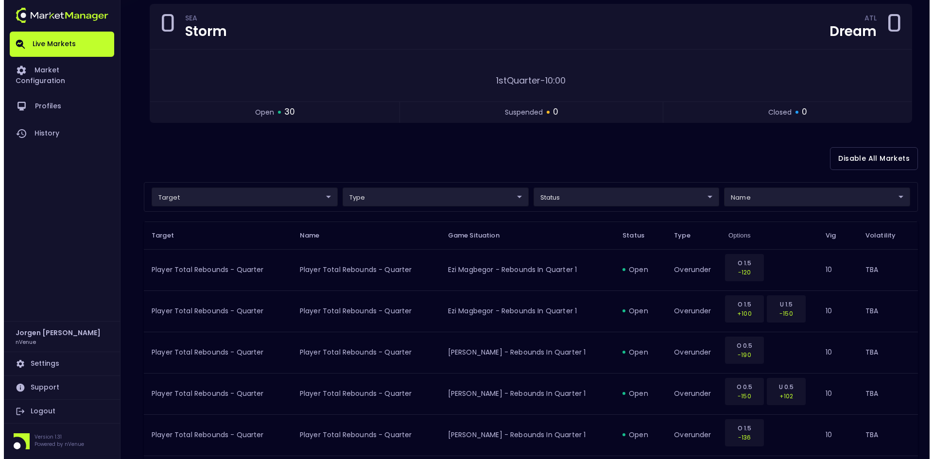
scroll to position [97, 0]
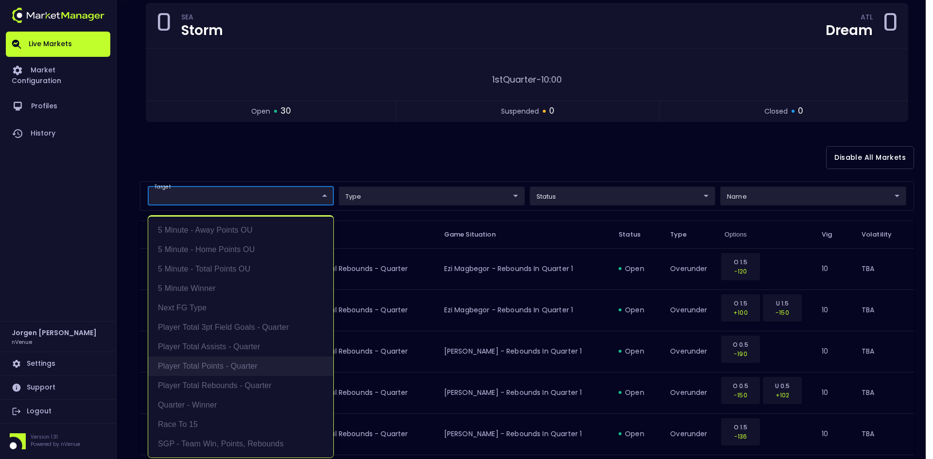
click at [205, 369] on li "Player Total Points - Quarter" at bounding box center [240, 366] width 185 height 19
type input "Player Total Points - Quarter"
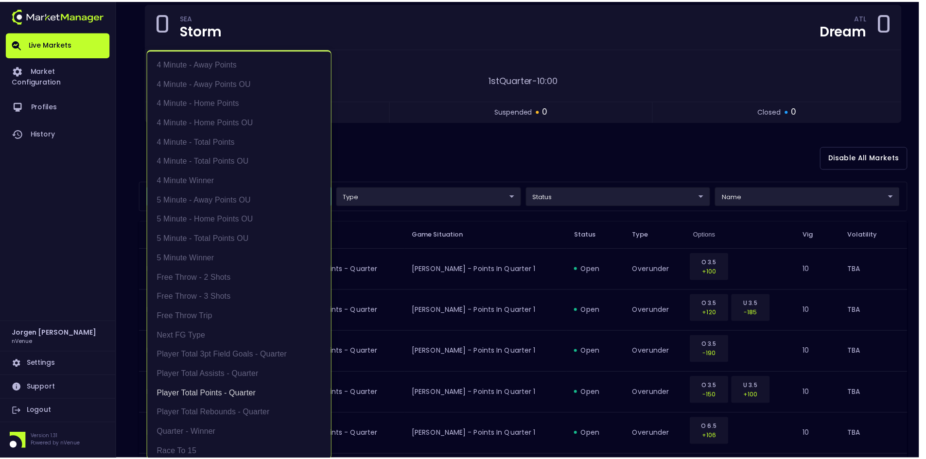
scroll to position [2, 0]
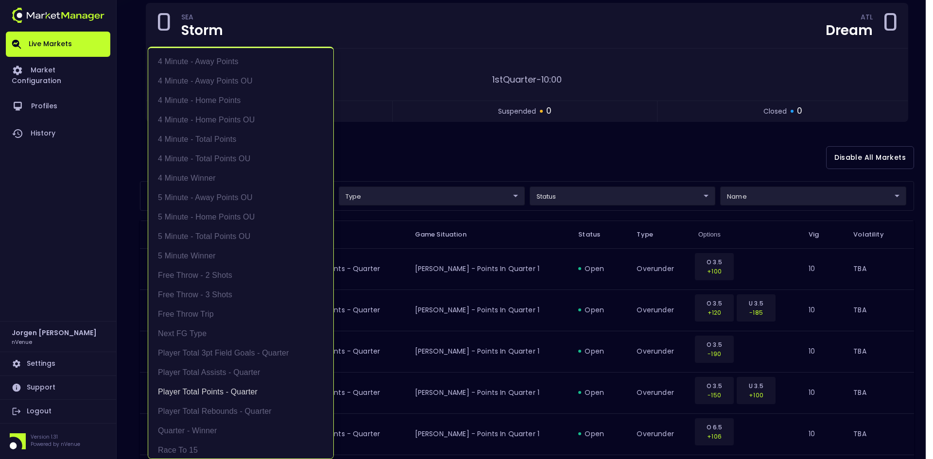
click at [612, 151] on div at bounding box center [466, 229] width 933 height 459
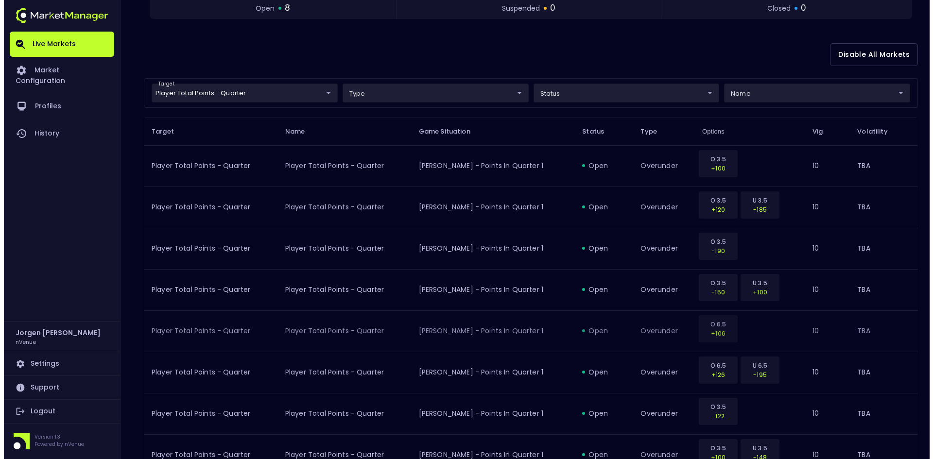
scroll to position [217, 0]
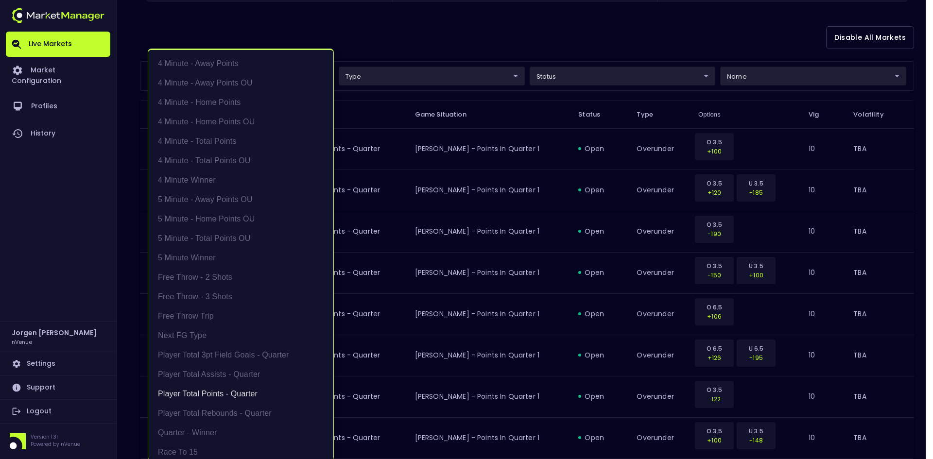
click at [234, 77] on body "Live Markets Market Configuration Profiles History [PERSON_NAME] nVenue Setting…" at bounding box center [466, 145] width 933 height 725
click at [227, 390] on li "Player Total Points - Quarter" at bounding box center [240, 393] width 185 height 19
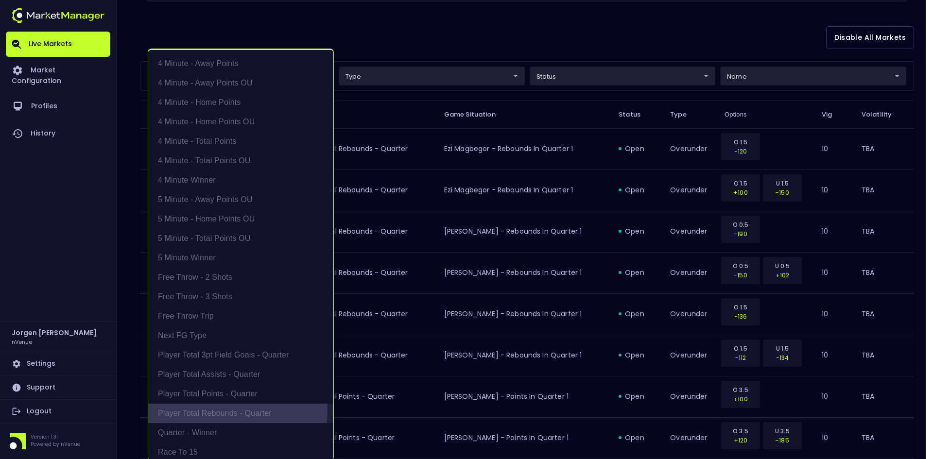
click at [224, 410] on li "Player Total Rebounds - Quarter" at bounding box center [240, 413] width 185 height 19
type input "Player Total Rebounds - Quarter"
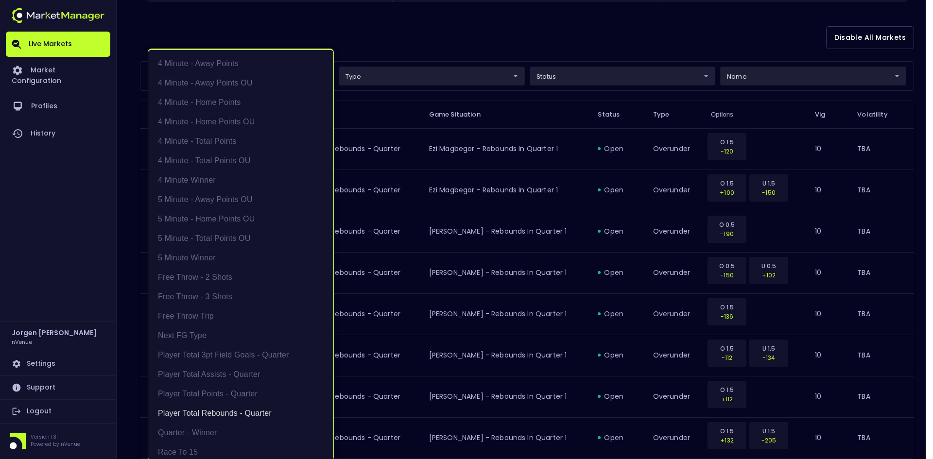
click at [547, 37] on div at bounding box center [466, 229] width 933 height 459
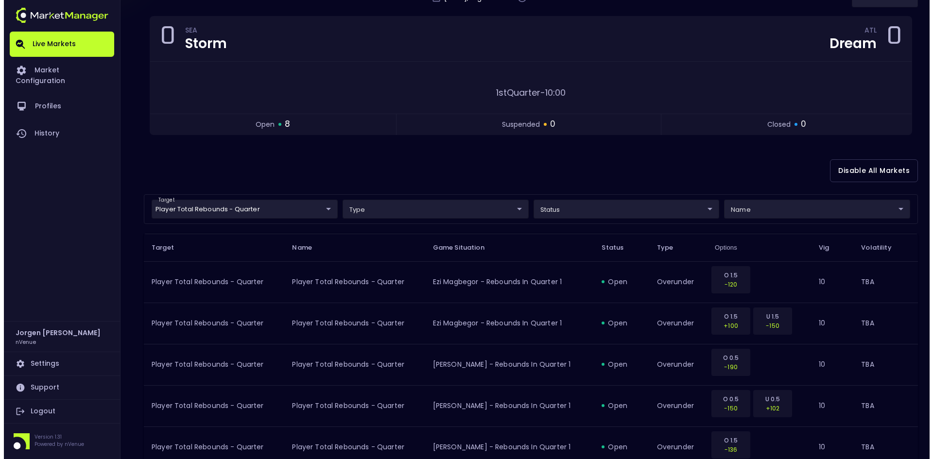
scroll to position [71, 0]
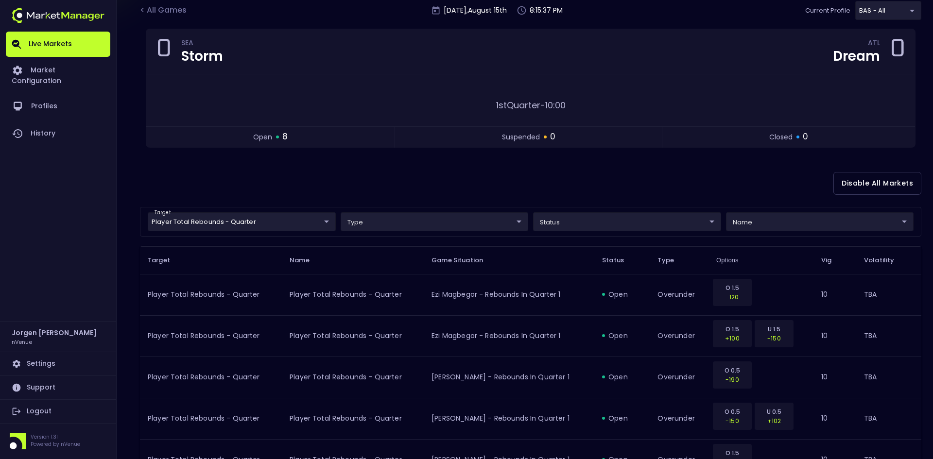
click at [236, 225] on body "Live Markets Market Configuration Profiles History [PERSON_NAME] nVenue Setting…" at bounding box center [466, 291] width 933 height 725
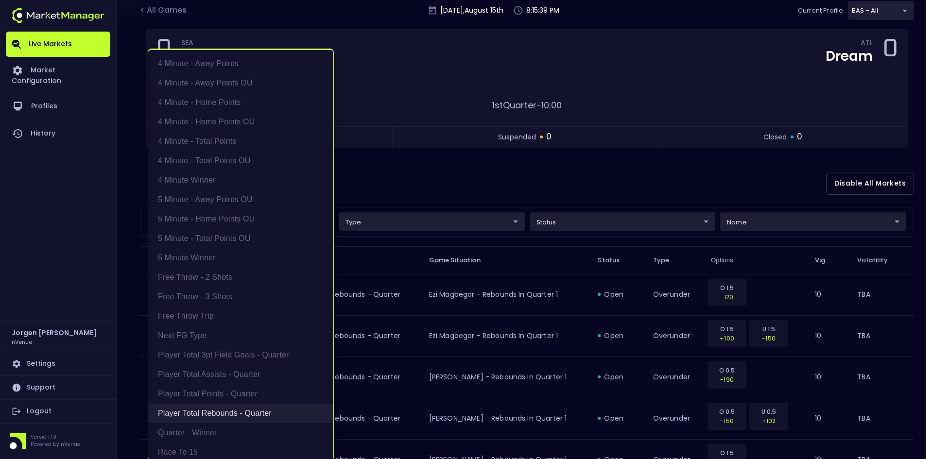
click at [207, 410] on li "Player Total Rebounds - Quarter" at bounding box center [240, 413] width 185 height 19
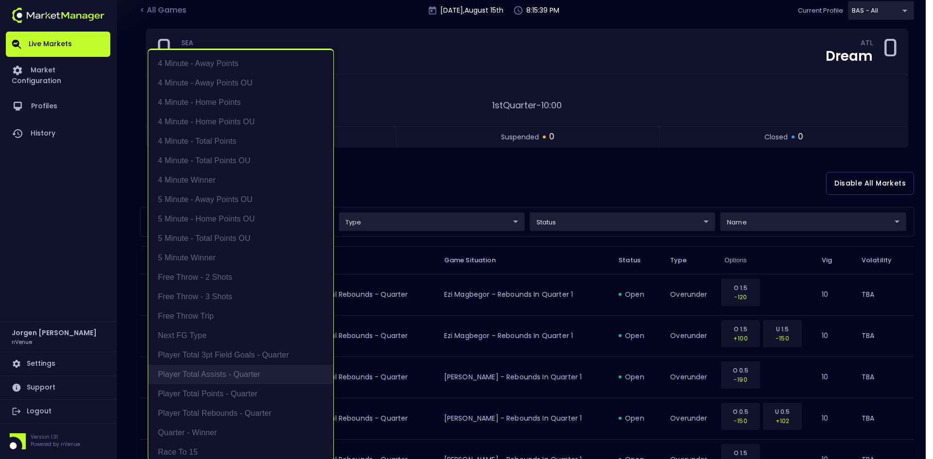
click at [215, 376] on li "Player Total Assists - Quarter" at bounding box center [240, 374] width 185 height 19
type input "Player Total Assists - Quarter"
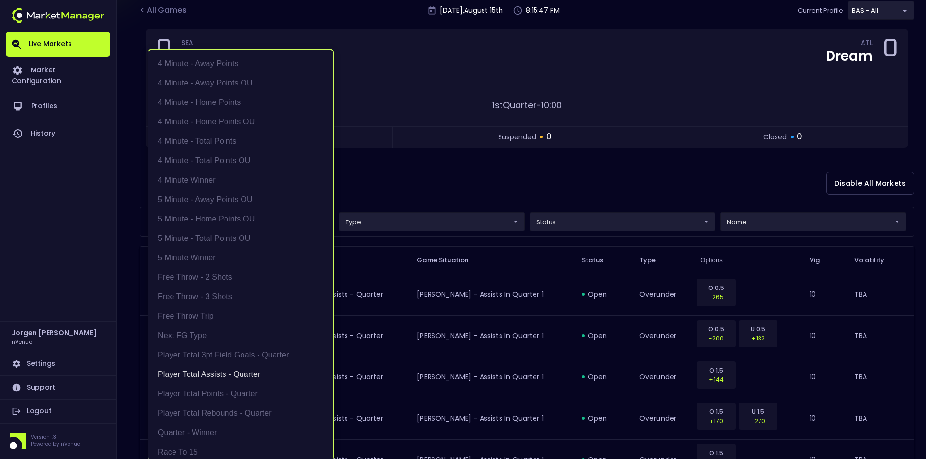
click at [604, 170] on div at bounding box center [466, 229] width 933 height 459
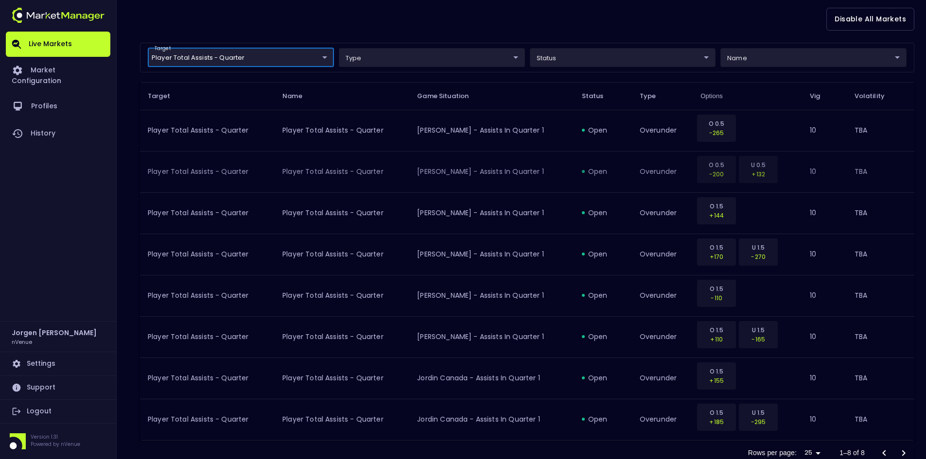
scroll to position [266, 0]
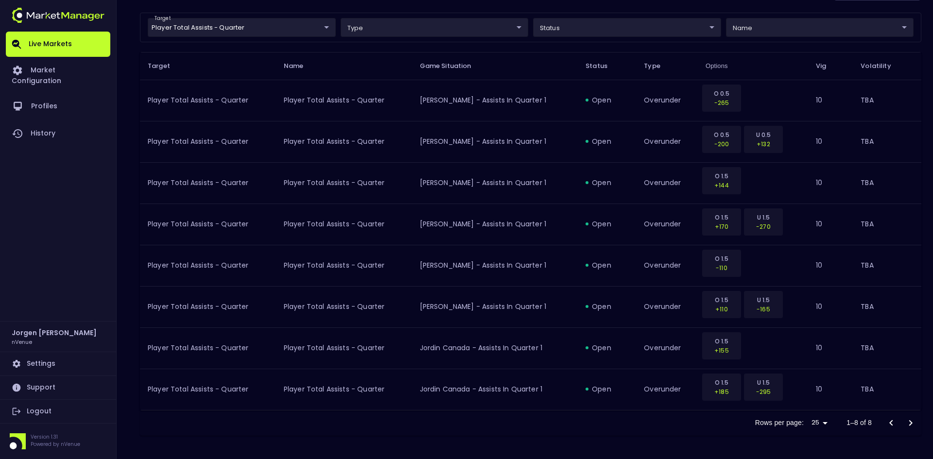
click at [268, 28] on body "Live Markets Market Configuration Profiles History [PERSON_NAME] nVenue Setting…" at bounding box center [466, 96] width 933 height 725
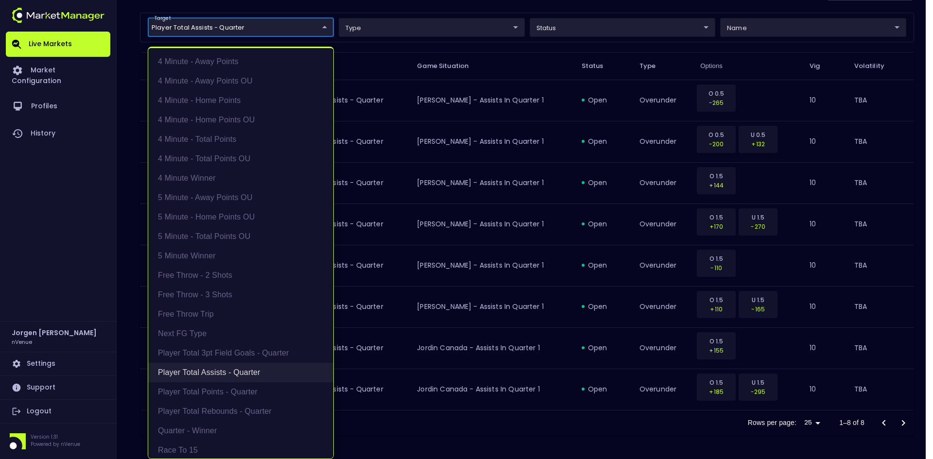
click at [209, 371] on li "Player Total Assists - Quarter" at bounding box center [240, 372] width 185 height 19
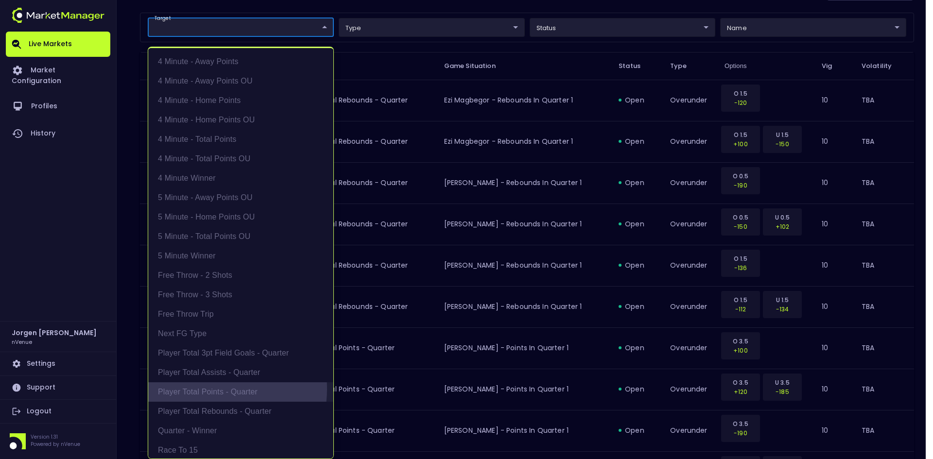
click at [208, 389] on li "Player Total Points - Quarter" at bounding box center [240, 391] width 185 height 19
type input "Player Total Points - Quarter"
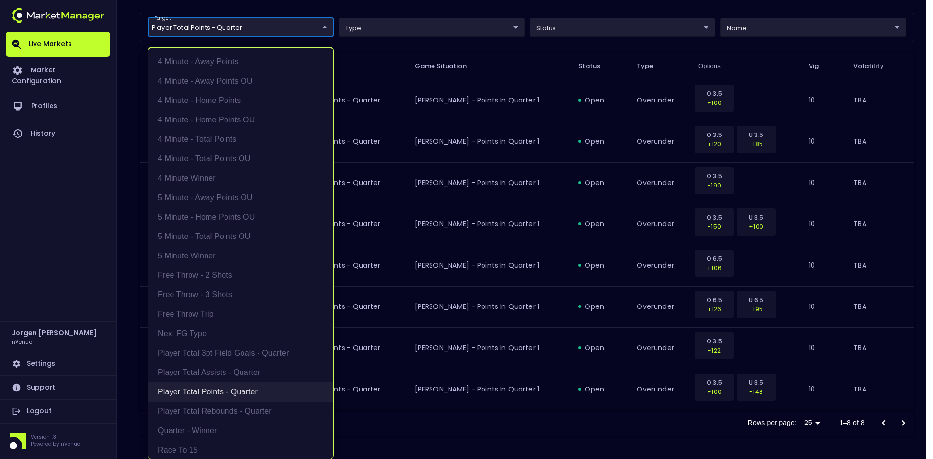
click at [218, 386] on li "Player Total Points - Quarter" at bounding box center [240, 391] width 185 height 19
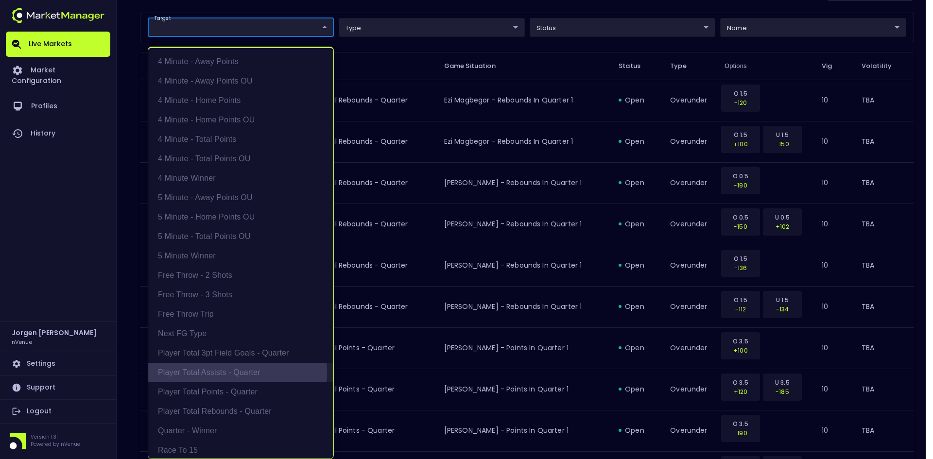
click at [221, 372] on li "Player Total Assists - Quarter" at bounding box center [240, 372] width 185 height 19
type input "Player Total Assists - Quarter"
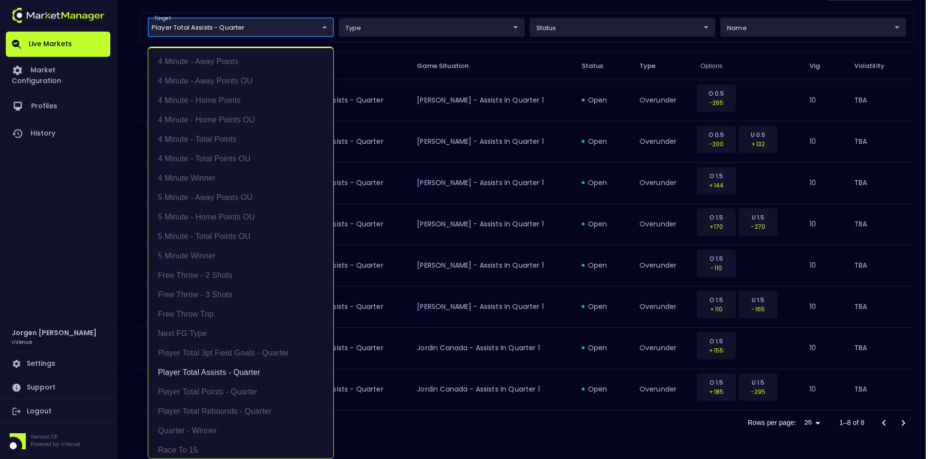
click at [559, 422] on div at bounding box center [466, 229] width 933 height 459
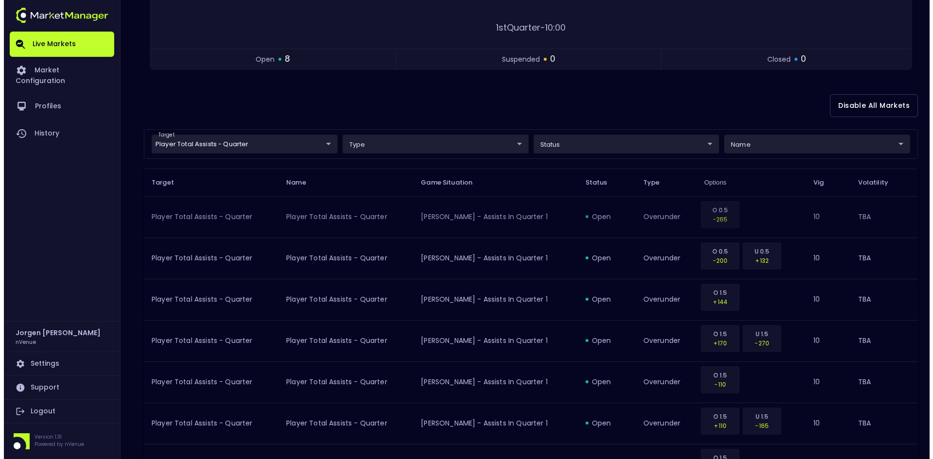
scroll to position [120, 0]
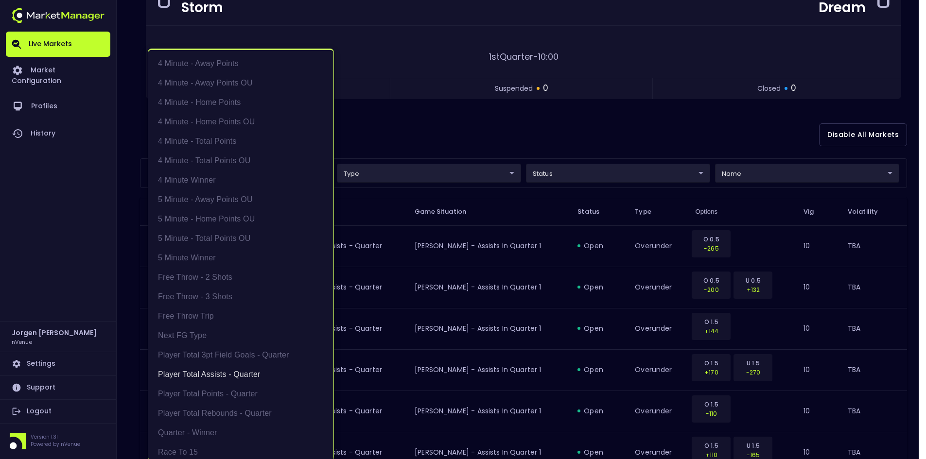
click at [227, 174] on body "Live Markets Market Configuration Profiles History [PERSON_NAME] nVenue Setting…" at bounding box center [463, 242] width 926 height 725
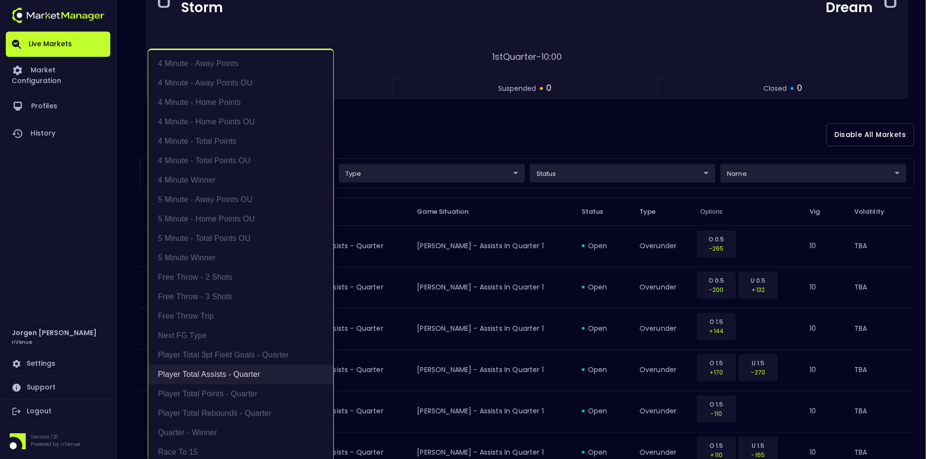
click at [199, 373] on li "Player Total Assists - Quarter" at bounding box center [240, 374] width 185 height 19
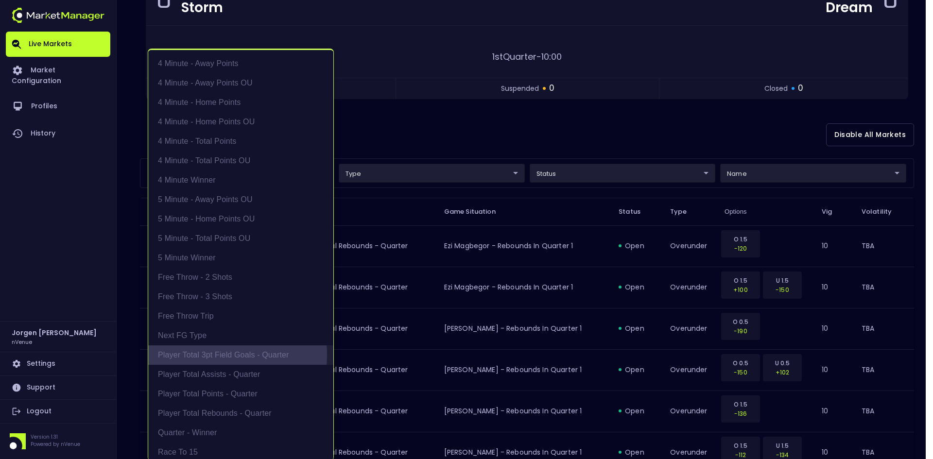
click at [208, 355] on li "Player Total 3pt Field Goals - Quarter" at bounding box center [240, 354] width 185 height 19
type input "Player Total 3pt Field Goals - Quarter"
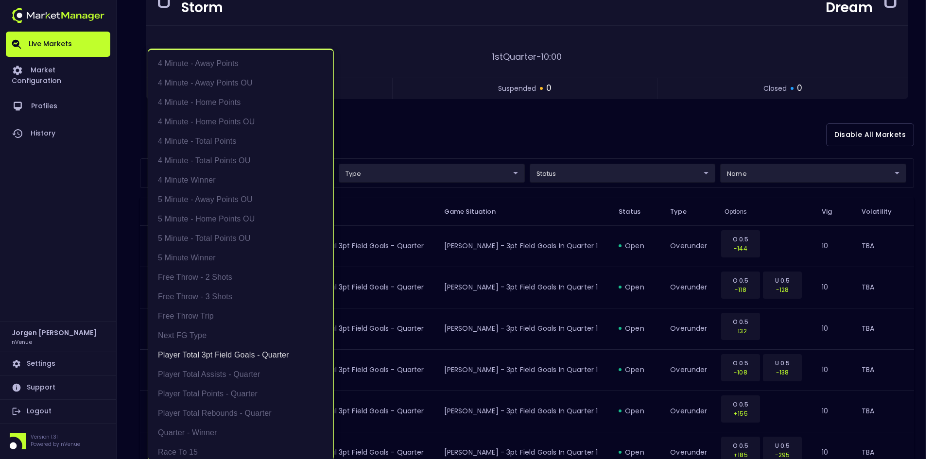
drag, startPoint x: 560, startPoint y: 136, endPoint x: 624, endPoint y: 135, distance: 64.1
click at [560, 136] on div at bounding box center [466, 229] width 933 height 459
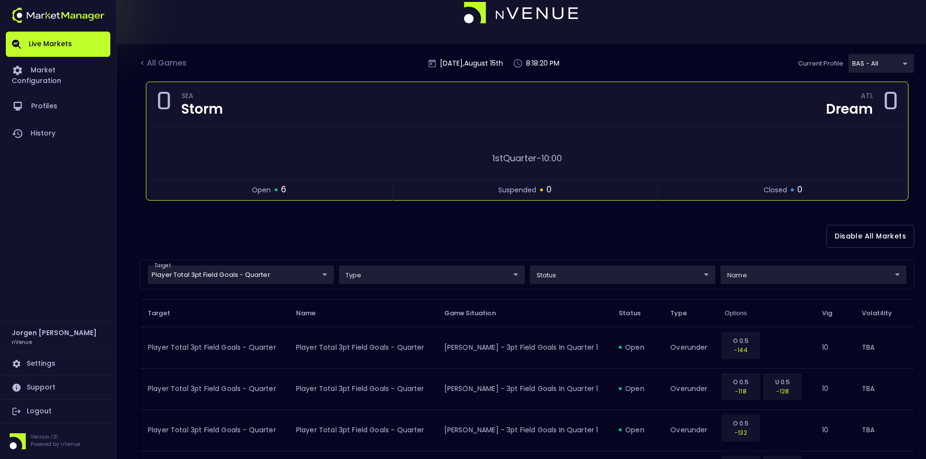
scroll to position [0, 0]
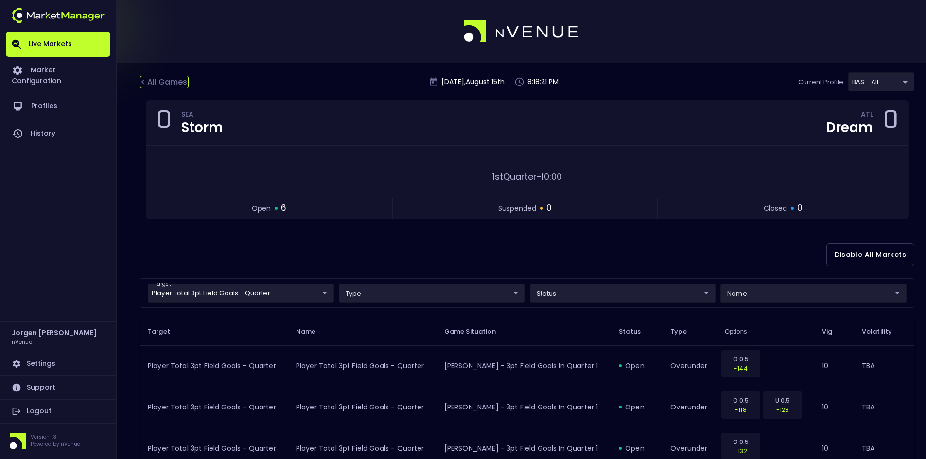
click at [174, 78] on div "< All Games" at bounding box center [164, 82] width 49 height 13
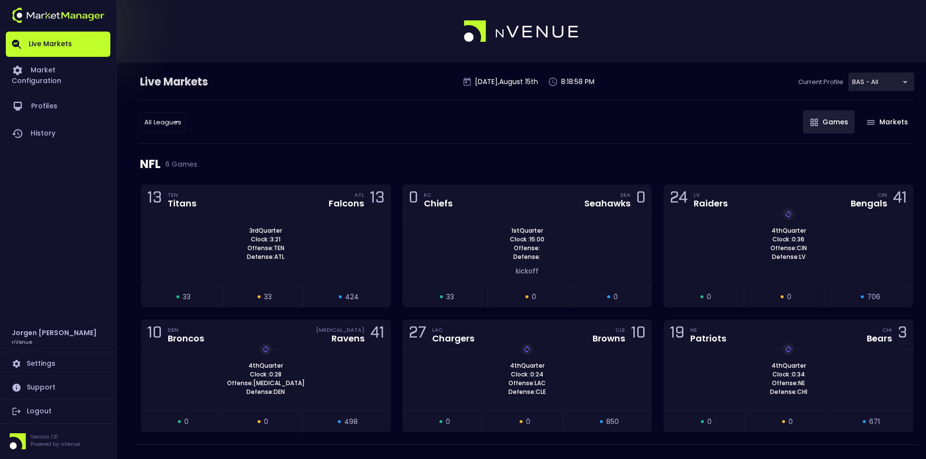
click at [425, 166] on div "NFL 6 Games" at bounding box center [527, 164] width 774 height 41
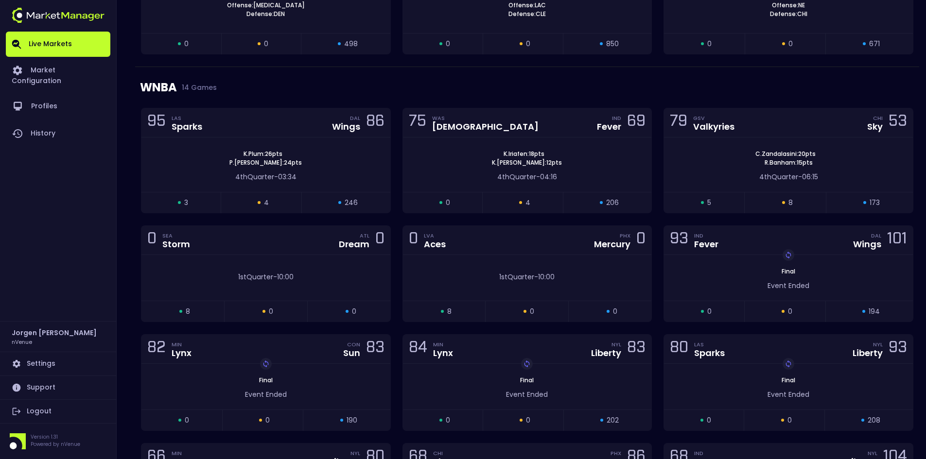
scroll to position [389, 0]
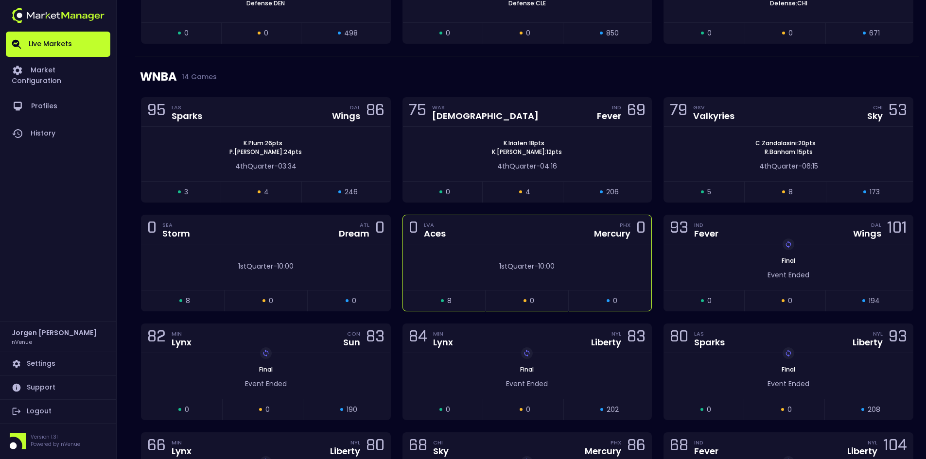
click at [482, 269] on div "1st Quarter - 10:00" at bounding box center [527, 266] width 220 height 10
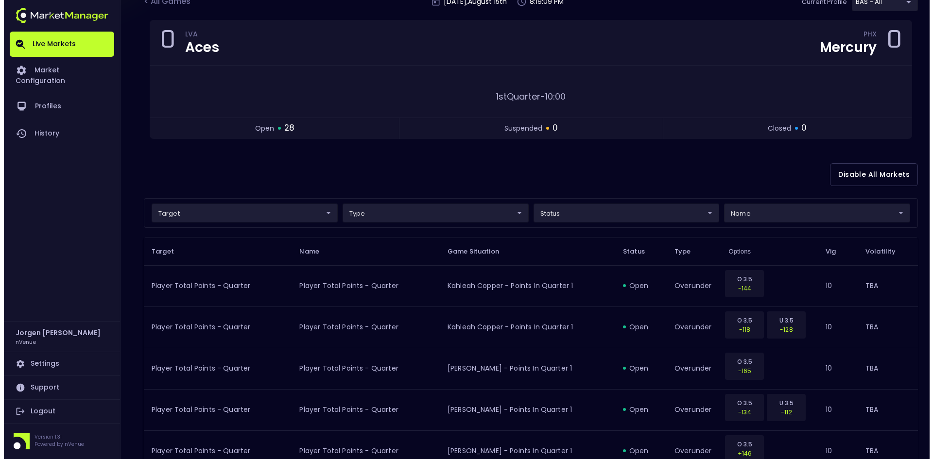
scroll to position [97, 0]
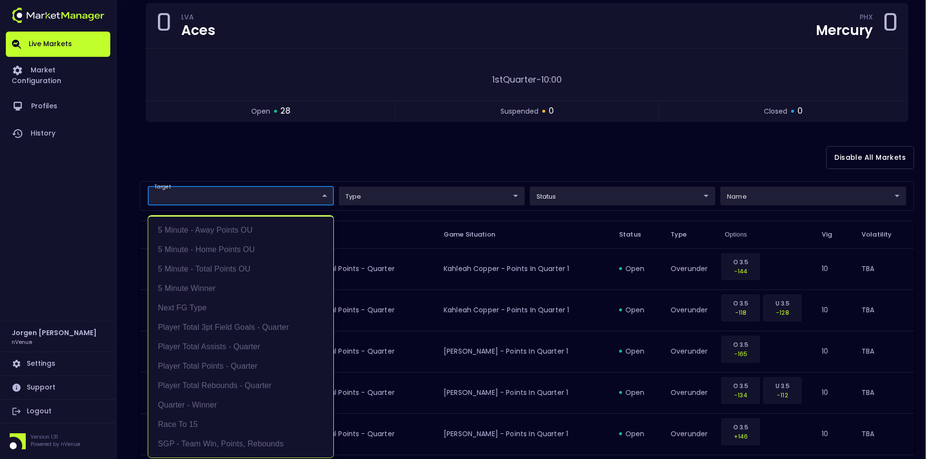
click at [206, 365] on li "Player Total Points - Quarter" at bounding box center [240, 366] width 185 height 19
type input "Player Total Points - Quarter"
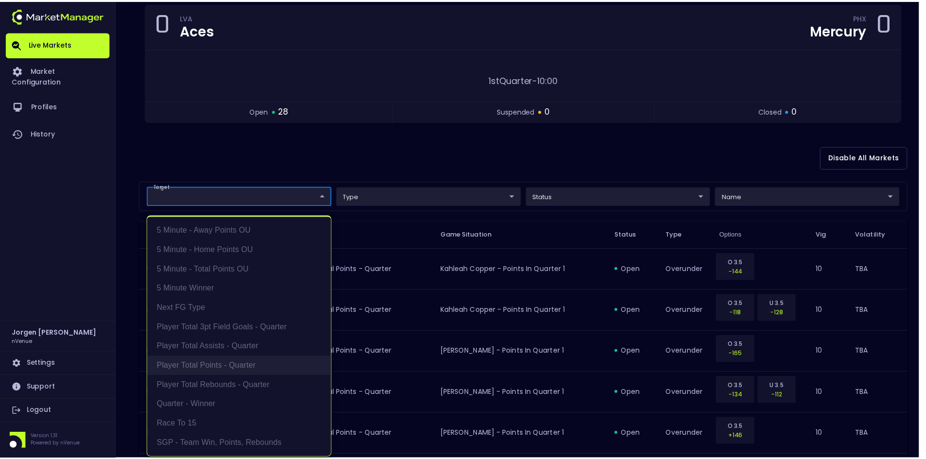
scroll to position [2, 0]
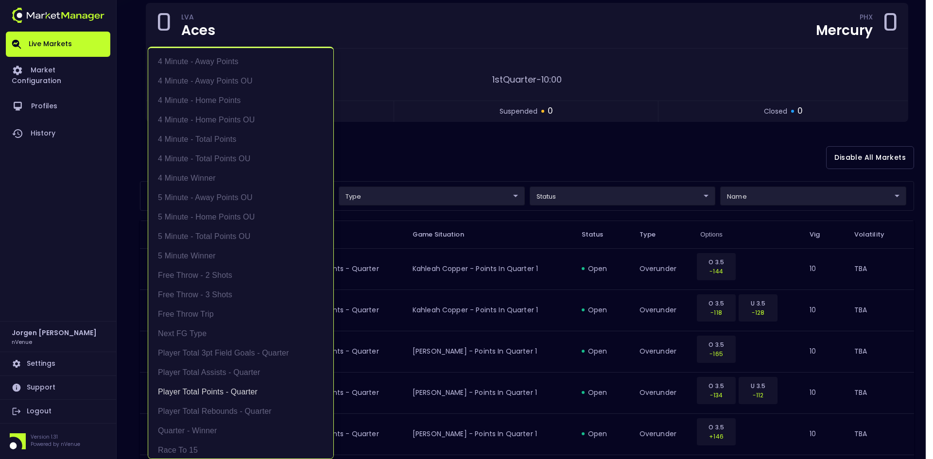
click at [532, 153] on div at bounding box center [466, 229] width 933 height 459
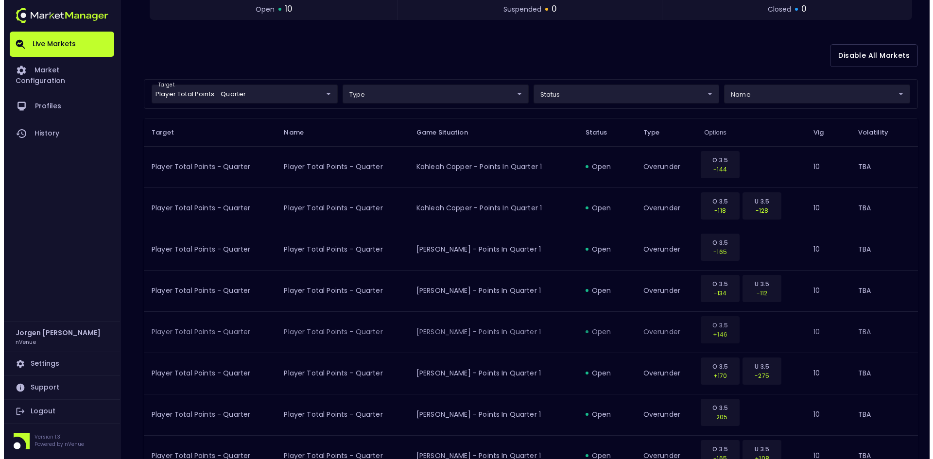
scroll to position [154, 0]
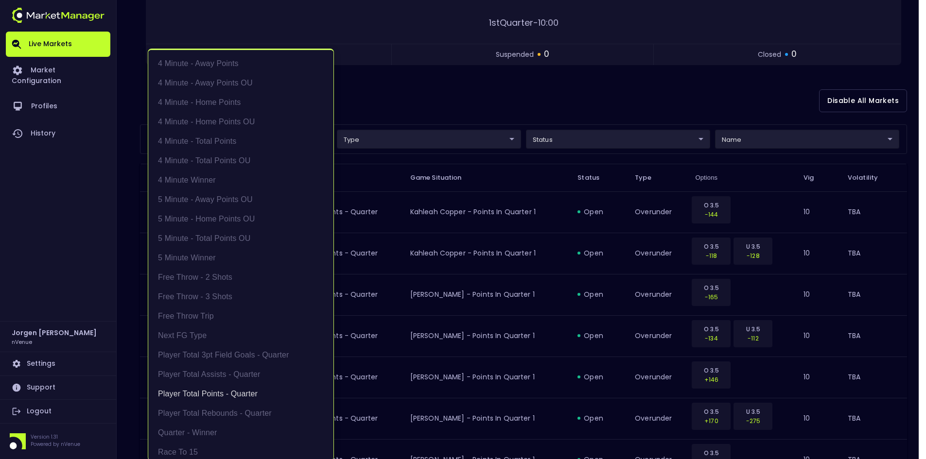
click at [235, 139] on body "Live Markets Market Configuration Profiles History [PERSON_NAME] nVenue Setting…" at bounding box center [463, 250] width 926 height 808
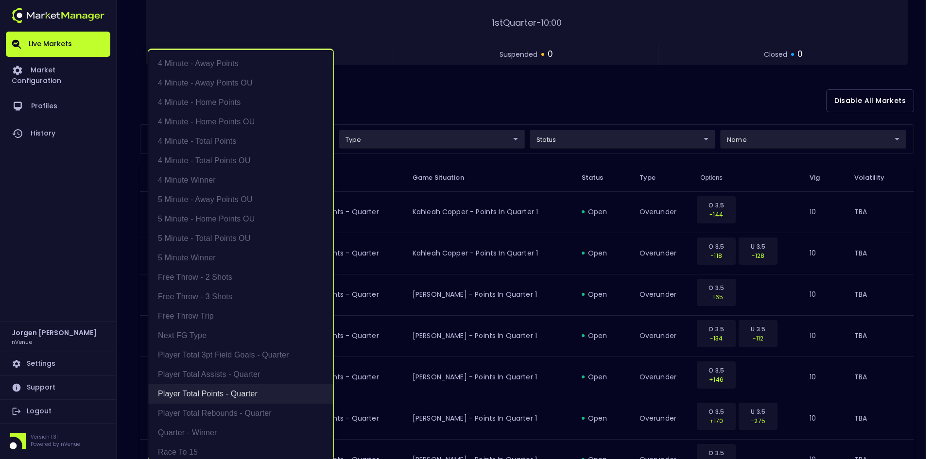
click at [214, 392] on li "Player Total Points - Quarter" at bounding box center [240, 393] width 185 height 19
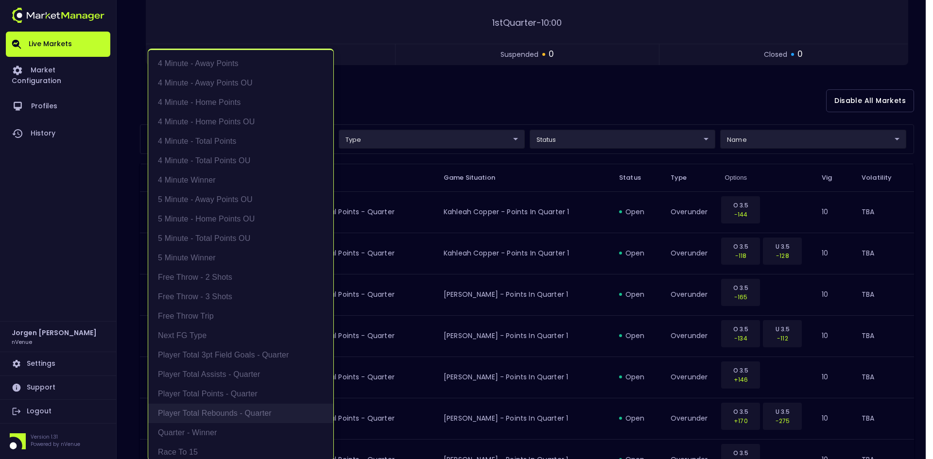
click at [217, 413] on li "Player Total Rebounds - Quarter" at bounding box center [240, 413] width 185 height 19
type input "Player Total Rebounds - Quarter"
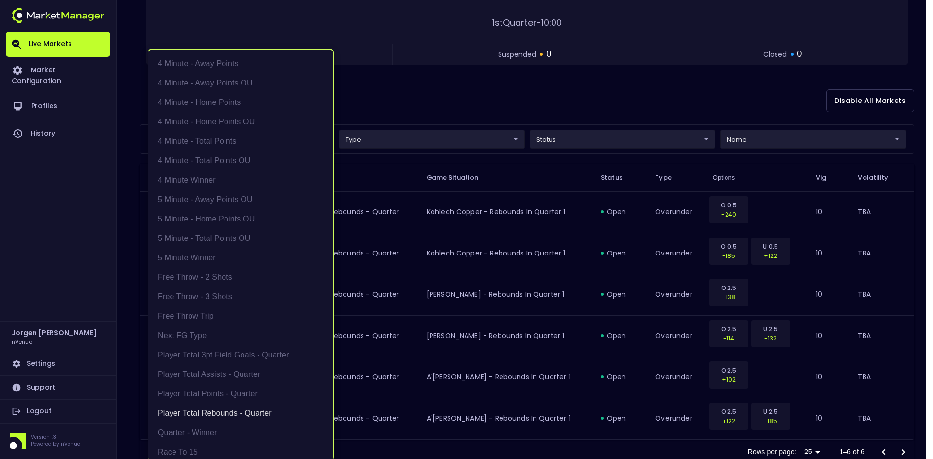
click at [592, 95] on div at bounding box center [466, 229] width 933 height 459
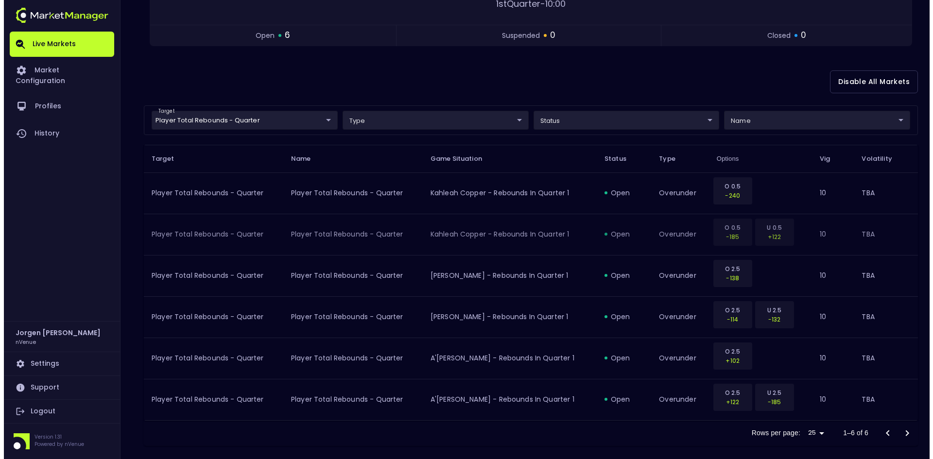
scroll to position [183, 0]
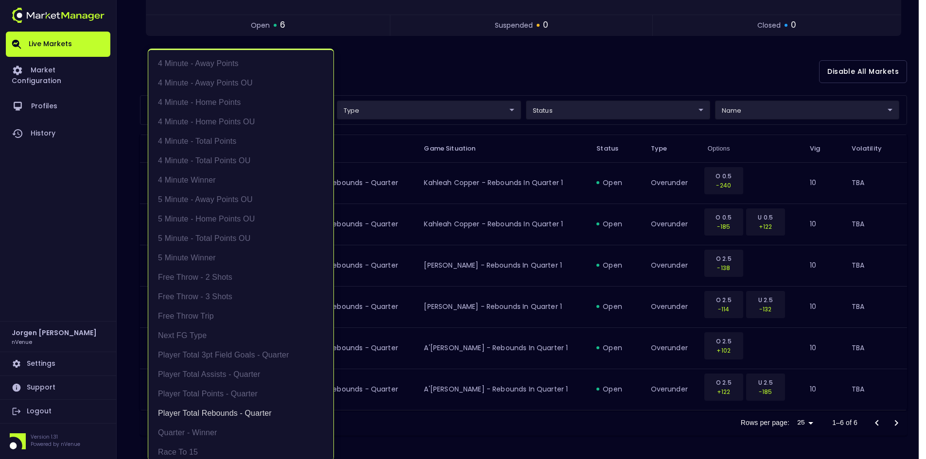
click at [243, 104] on body "Live Markets Market Configuration Profiles History [PERSON_NAME] nVenue Setting…" at bounding box center [463, 138] width 926 height 642
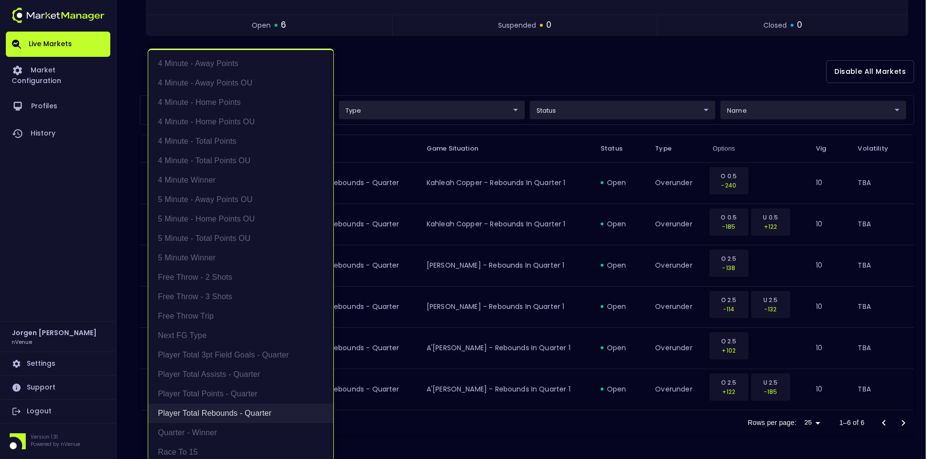
click at [212, 411] on li "Player Total Rebounds - Quarter" at bounding box center [240, 413] width 185 height 19
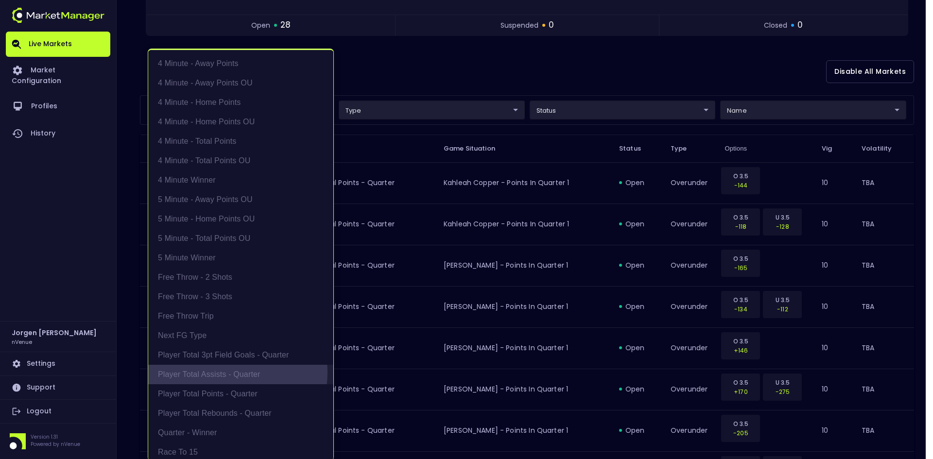
click at [231, 373] on li "Player Total Assists - Quarter" at bounding box center [240, 374] width 185 height 19
type input "Player Total Assists - Quarter"
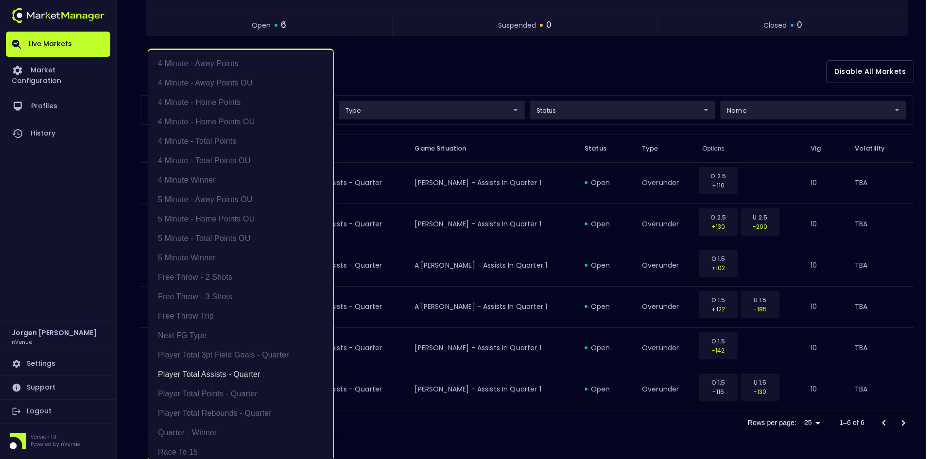
click at [520, 77] on div at bounding box center [466, 229] width 933 height 459
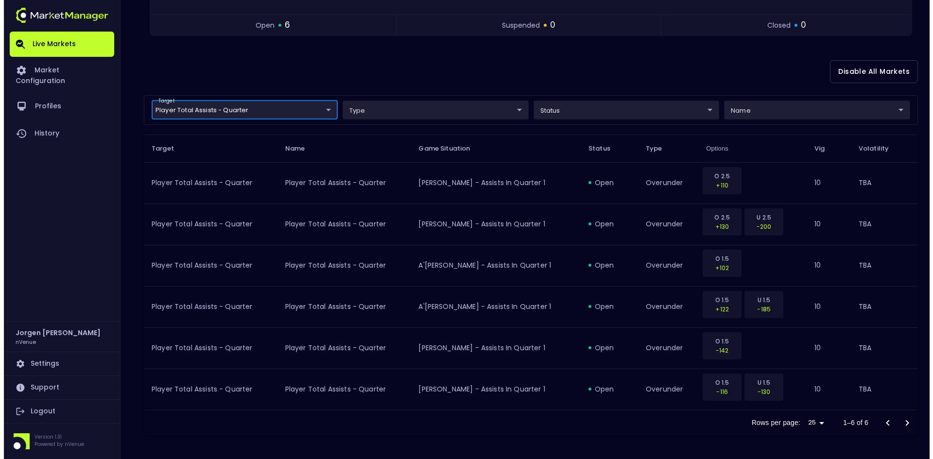
scroll to position [0, 0]
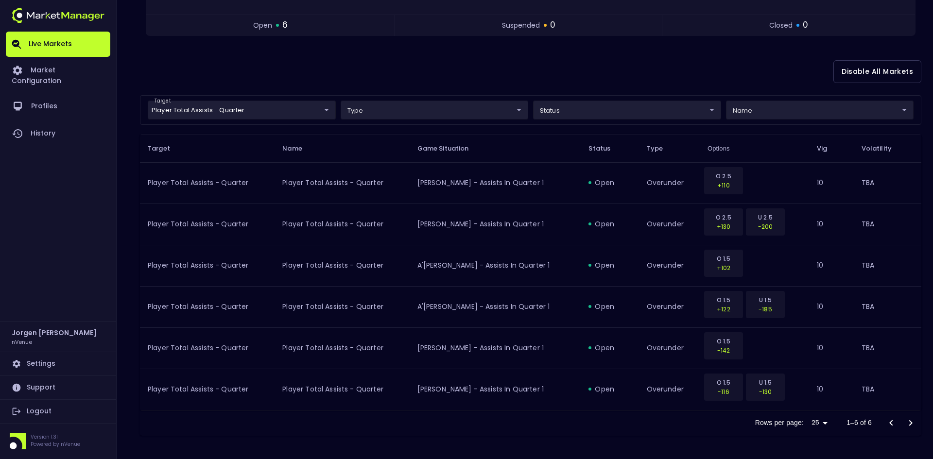
click at [256, 105] on body "Live Markets Market Configuration Profiles History [PERSON_NAME] nVenue Setting…" at bounding box center [466, 138] width 933 height 642
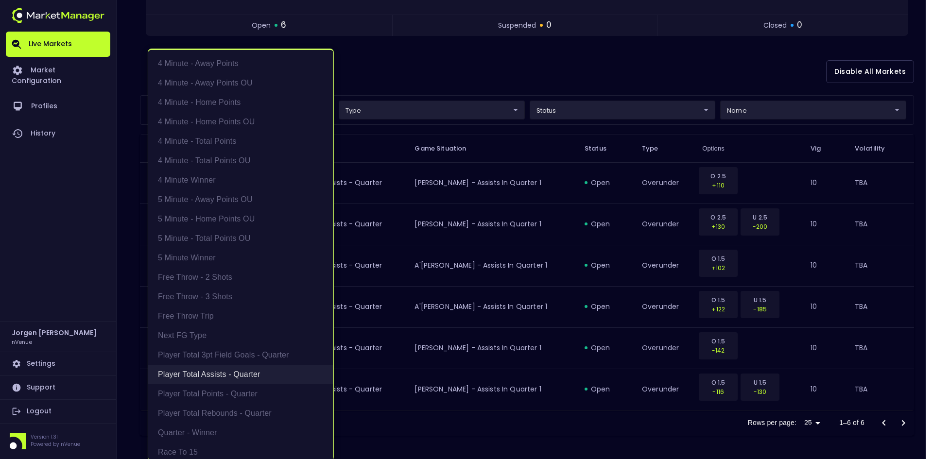
click at [198, 371] on li "Player Total Assists - Quarter" at bounding box center [240, 374] width 185 height 19
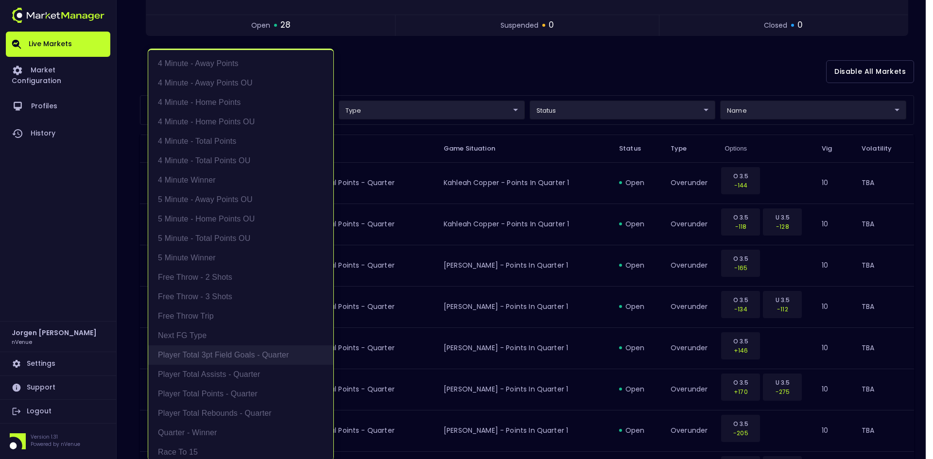
click at [212, 350] on li "Player Total 3pt Field Goals - Quarter" at bounding box center [240, 354] width 185 height 19
type input "Player Total 3pt Field Goals - Quarter"
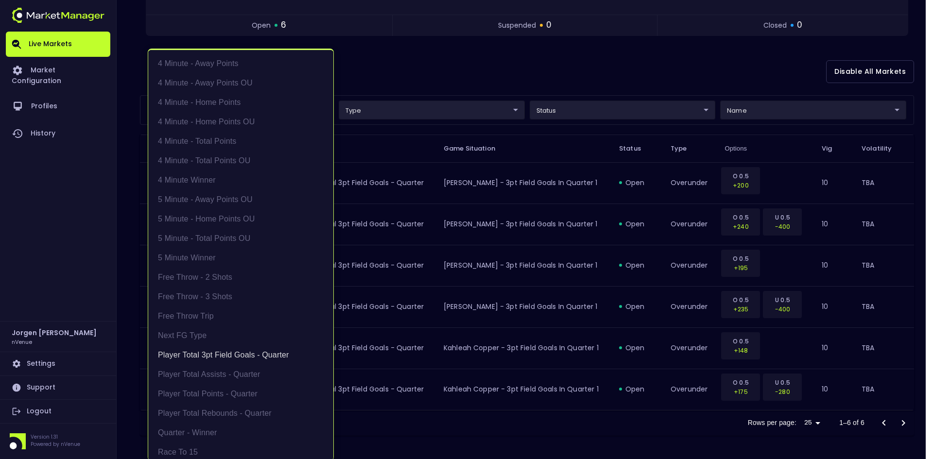
click at [557, 65] on div at bounding box center [466, 229] width 933 height 459
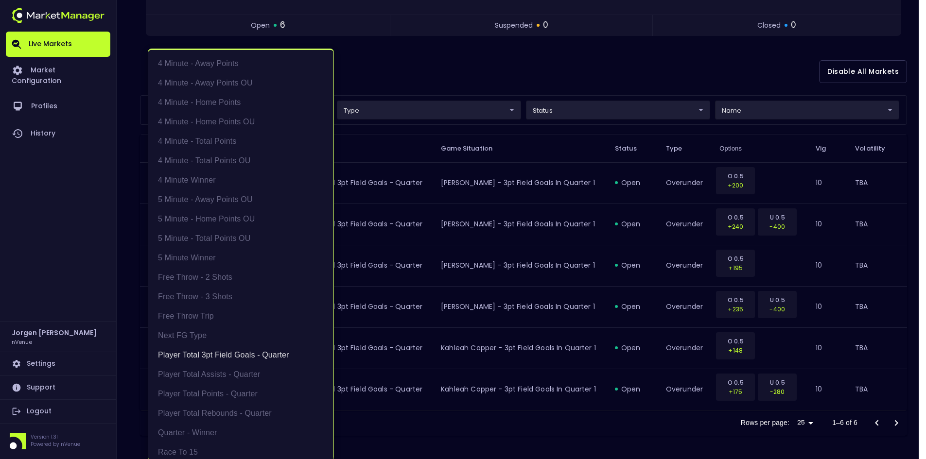
click at [263, 111] on body "Live Markets Market Configuration Profiles History [PERSON_NAME] nVenue Setting…" at bounding box center [463, 138] width 926 height 642
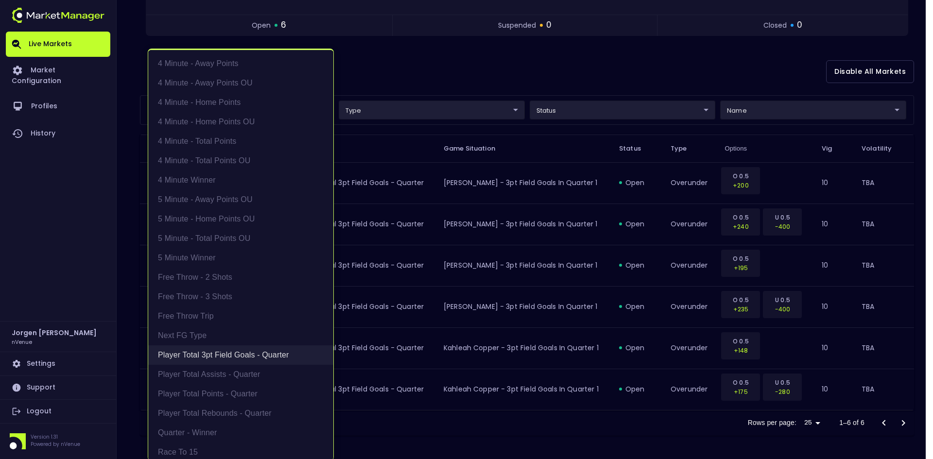
click at [211, 356] on li "Player Total 3pt Field Goals - Quarter" at bounding box center [240, 354] width 185 height 19
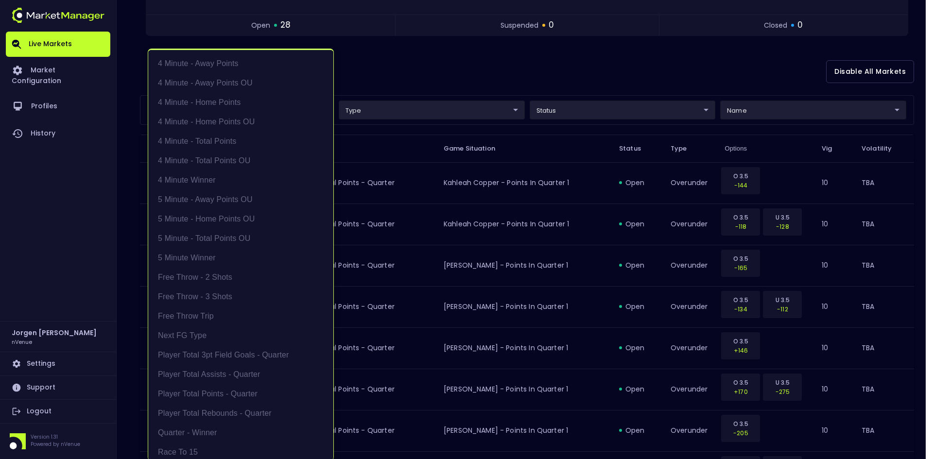
click at [451, 70] on div at bounding box center [466, 229] width 933 height 459
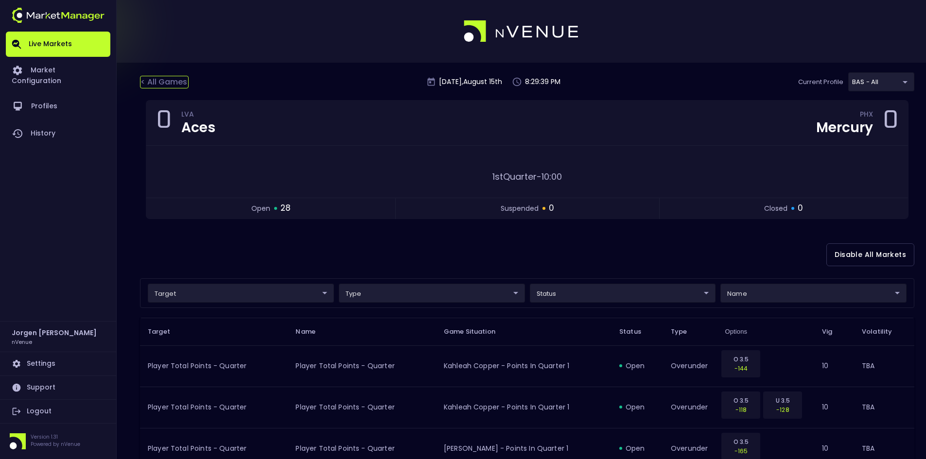
click at [169, 84] on div "< All Games" at bounding box center [164, 82] width 49 height 13
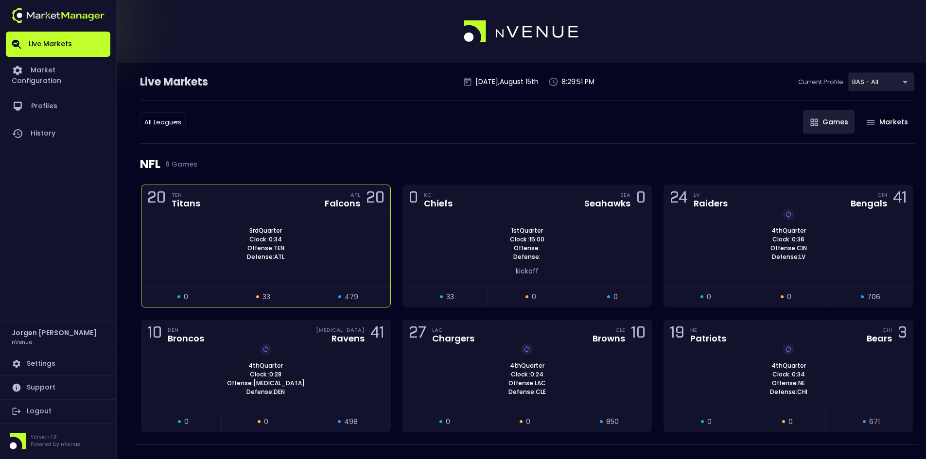
click at [337, 233] on div "3rd Quarter Clock : 0:34 Offense: TEN Defense: ATL" at bounding box center [265, 243] width 249 height 35
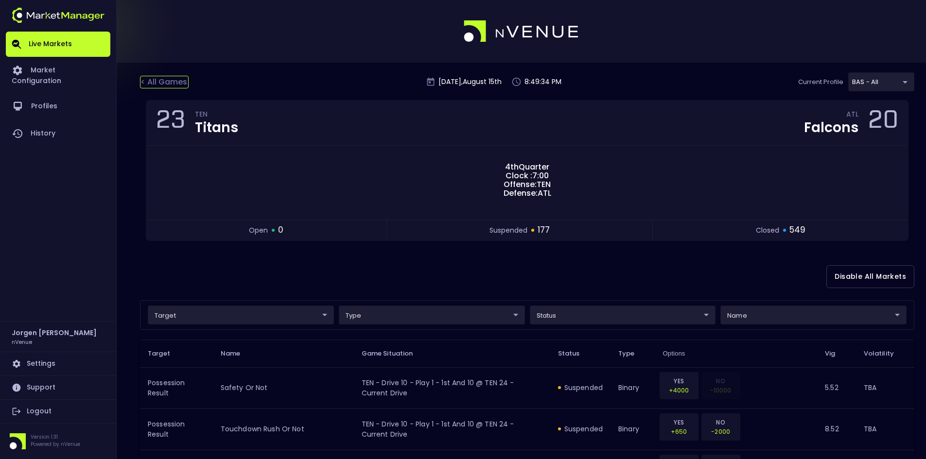
click at [161, 77] on div "< All Games" at bounding box center [164, 82] width 49 height 13
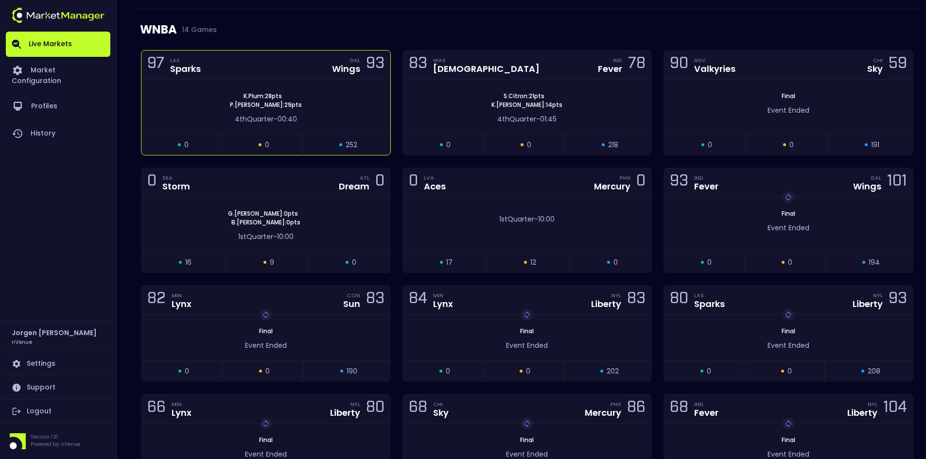
scroll to position [437, 0]
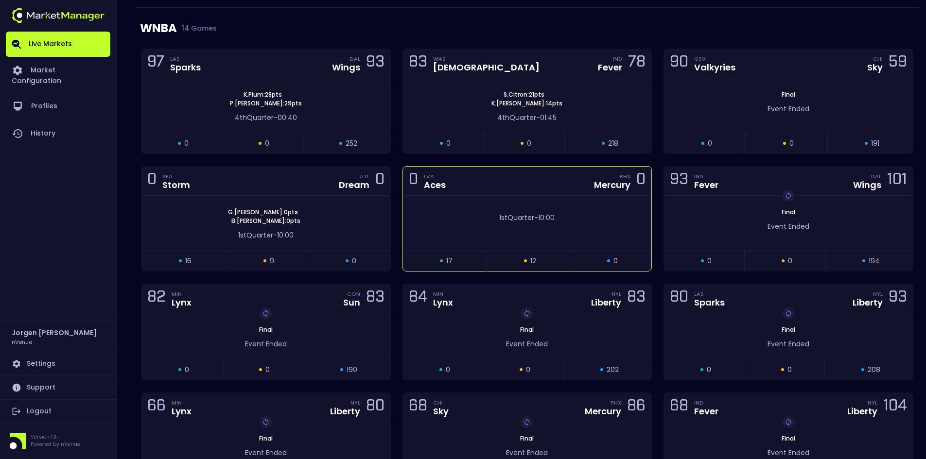
click at [456, 207] on div "1st Quarter - 10:00" at bounding box center [527, 223] width 249 height 54
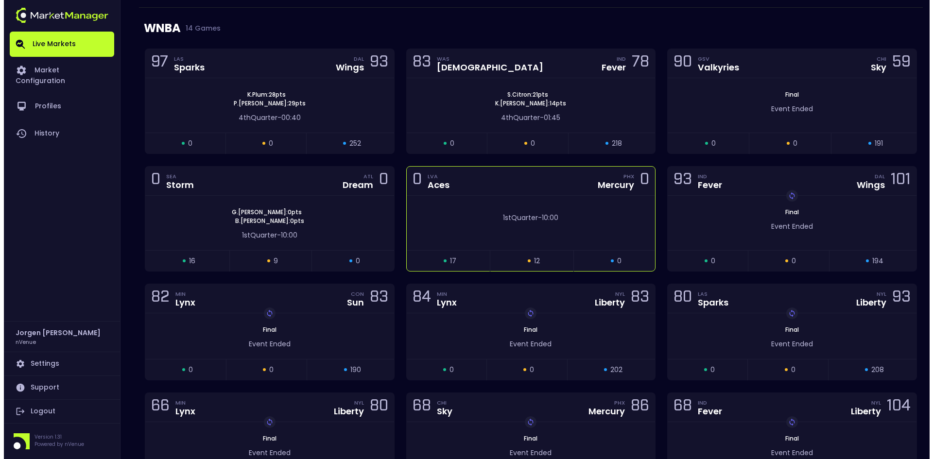
scroll to position [0, 0]
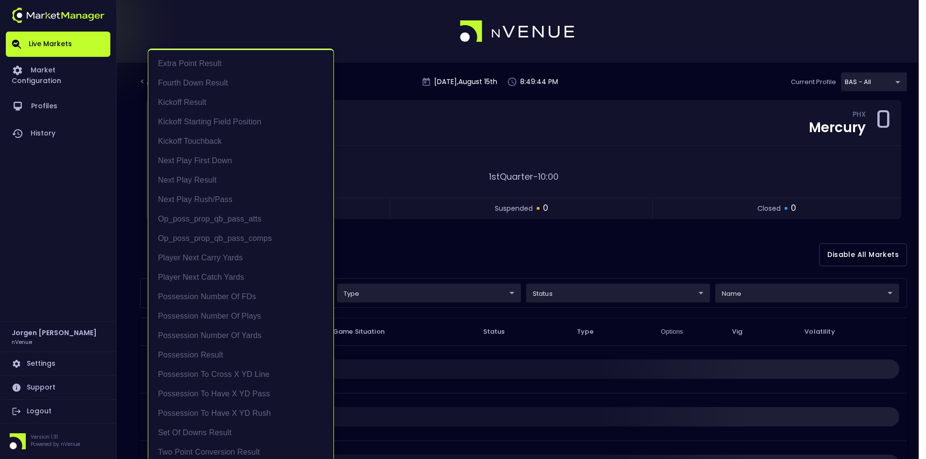
click at [249, 295] on body "Live Markets Market Configuration Profiles History [PERSON_NAME] nVenue Setting…" at bounding box center [463, 292] width 926 height 585
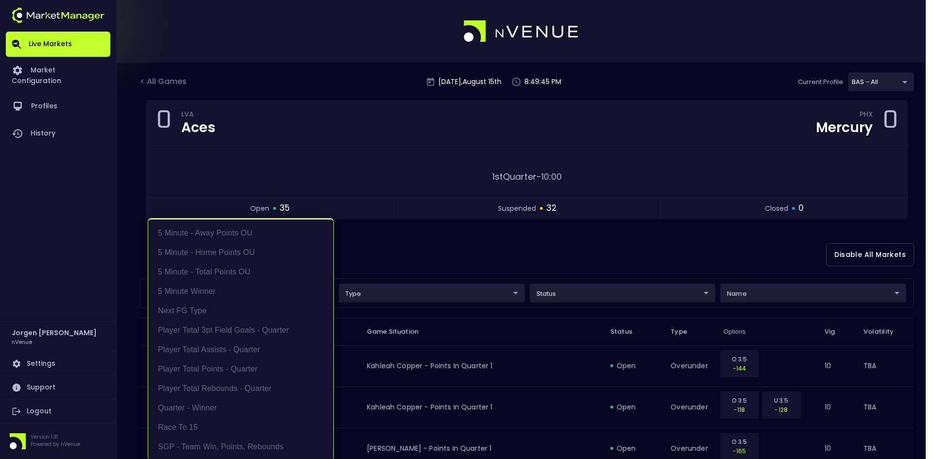
click at [464, 252] on div at bounding box center [466, 229] width 933 height 459
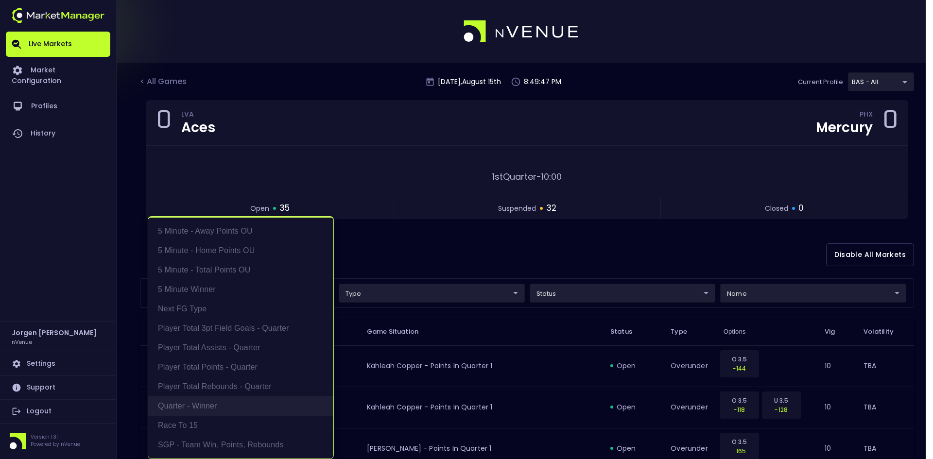
click at [206, 406] on li "Quarter - Winner" at bounding box center [240, 406] width 185 height 19
type input "Quarter - Winner"
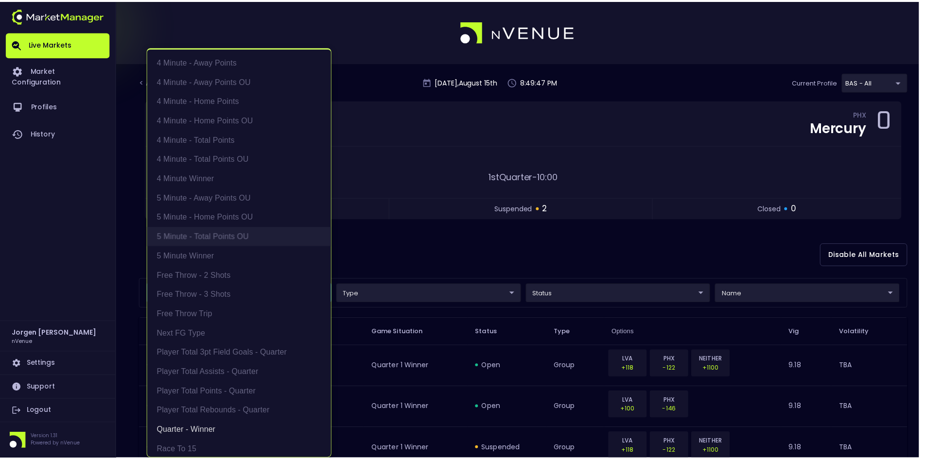
scroll to position [2, 0]
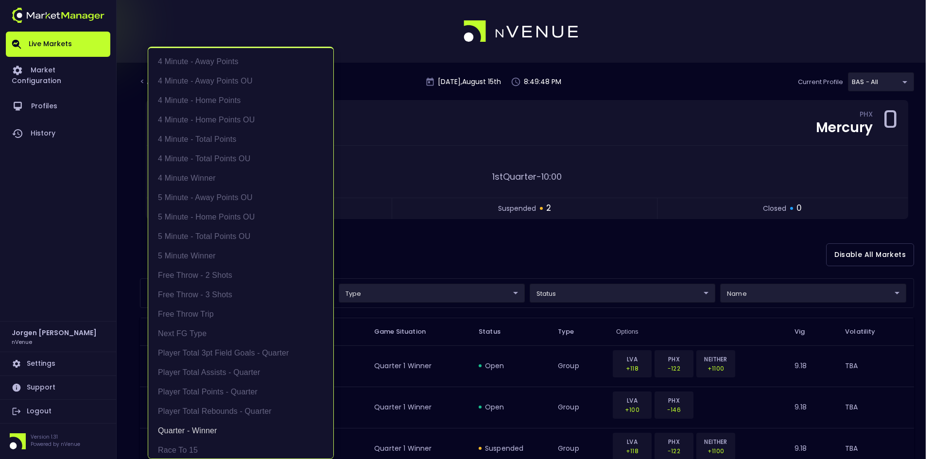
click at [474, 262] on div at bounding box center [466, 229] width 933 height 459
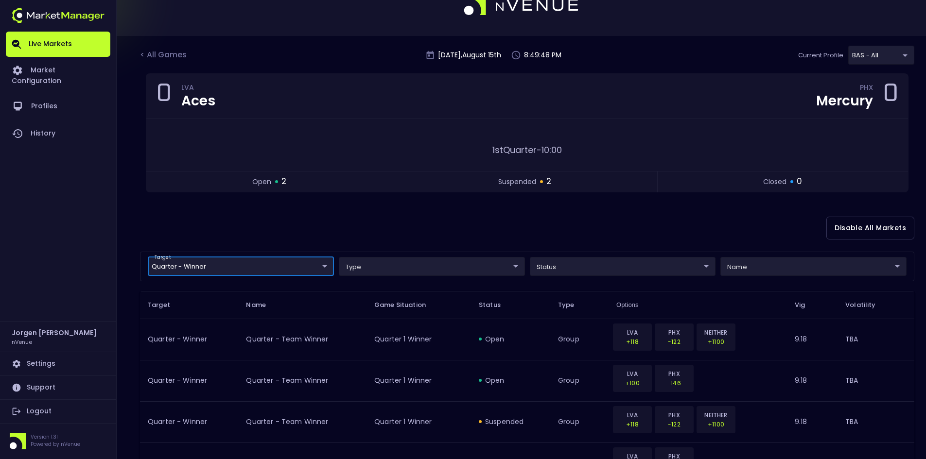
scroll to position [49, 0]
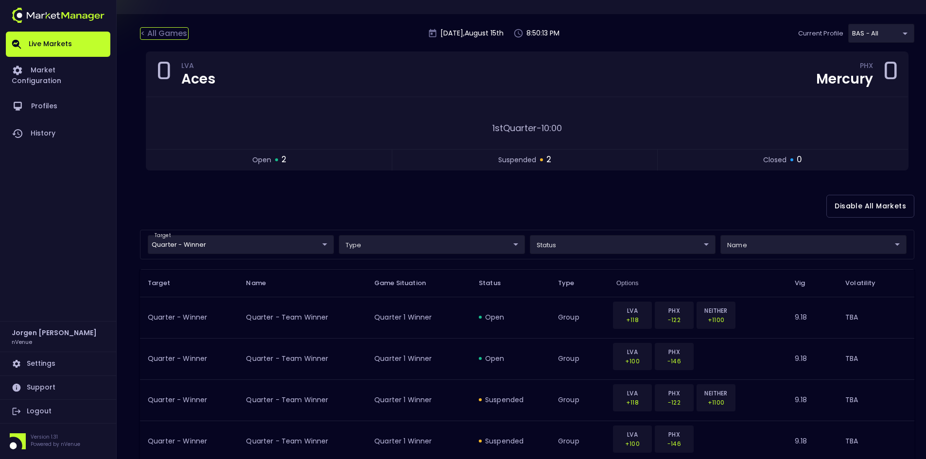
click at [175, 35] on div "< All Games" at bounding box center [164, 33] width 49 height 13
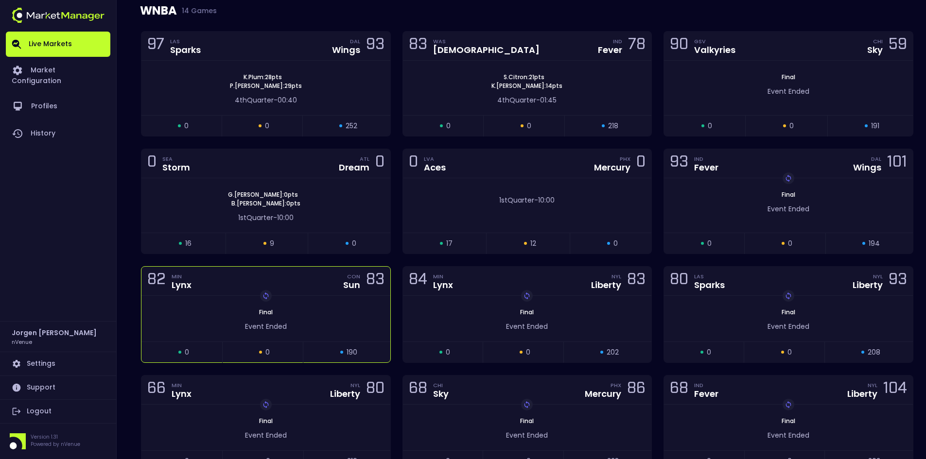
scroll to position [437, 0]
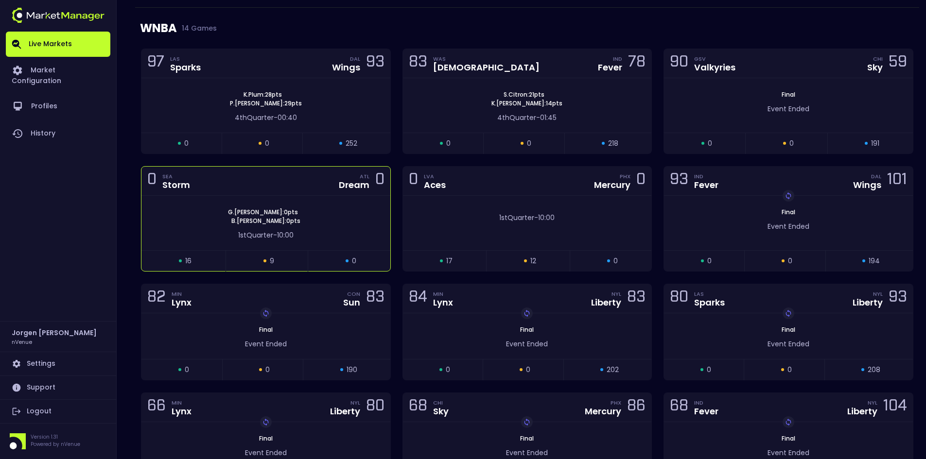
click at [327, 218] on div "[PERSON_NAME] : 0 pts [PERSON_NAME] : 0 pts" at bounding box center [265, 216] width 249 height 17
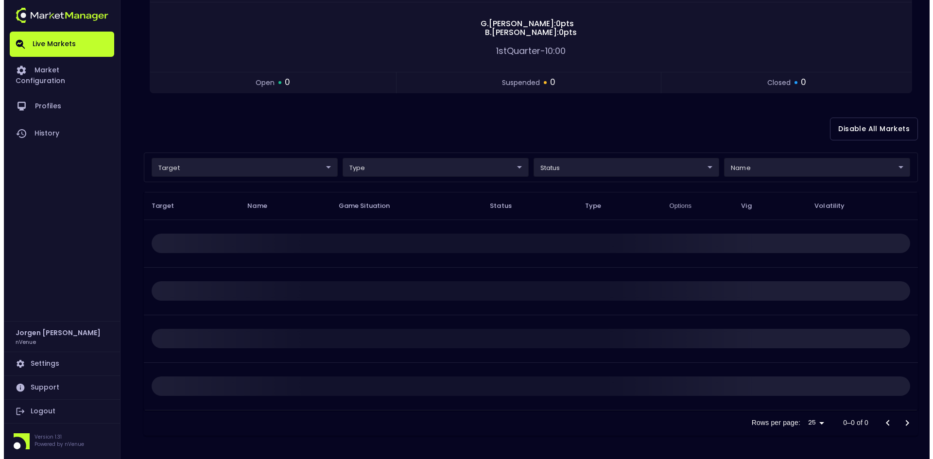
scroll to position [0, 0]
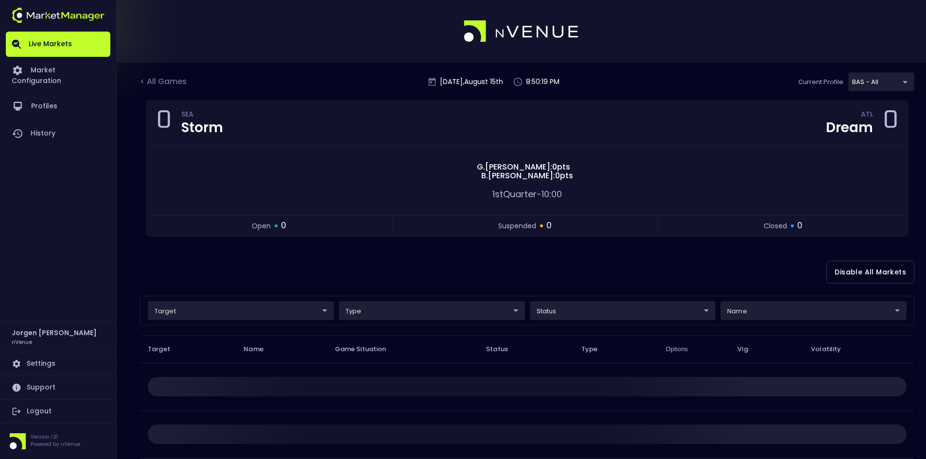
click at [254, 312] on body "Live Markets Market Configuration Profiles History [PERSON_NAME] nVenue Setting…" at bounding box center [463, 301] width 926 height 603
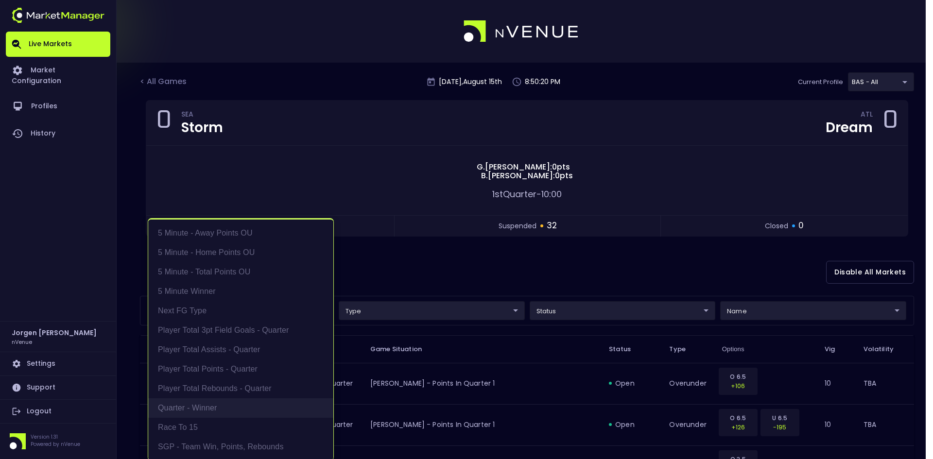
click at [211, 409] on li "Quarter - Winner" at bounding box center [240, 407] width 185 height 19
type input "Quarter - Winner"
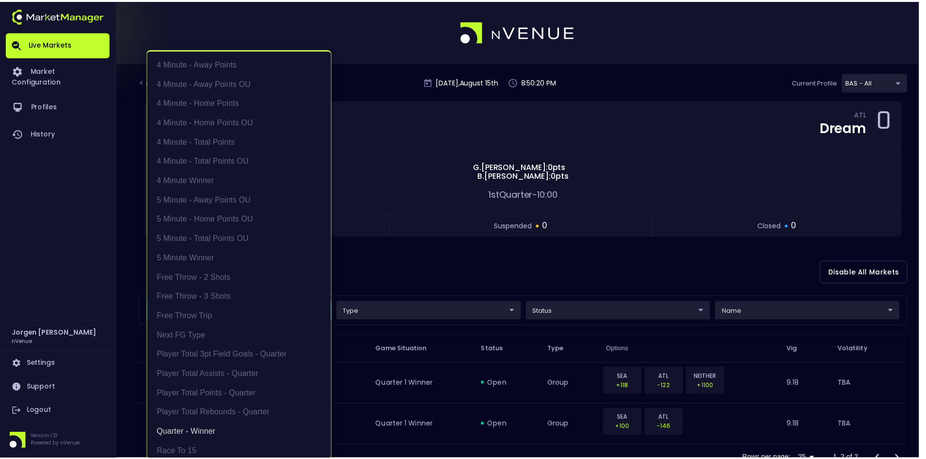
scroll to position [2, 0]
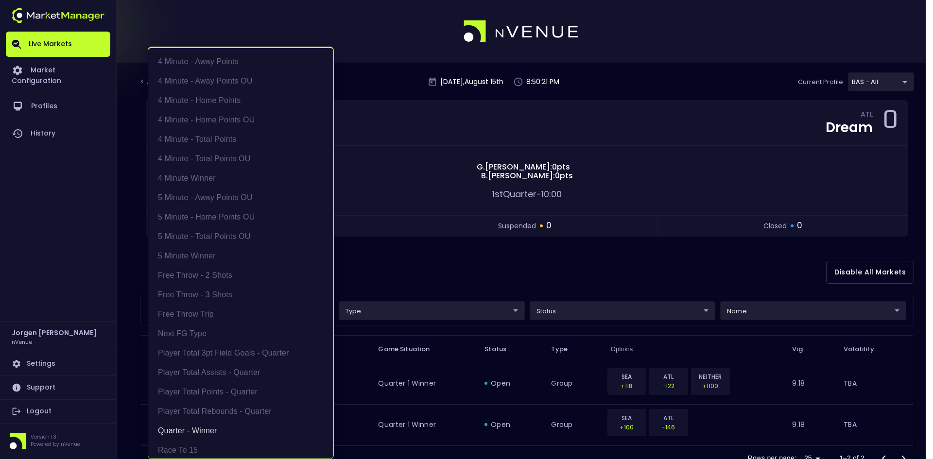
click at [528, 258] on div at bounding box center [466, 229] width 933 height 459
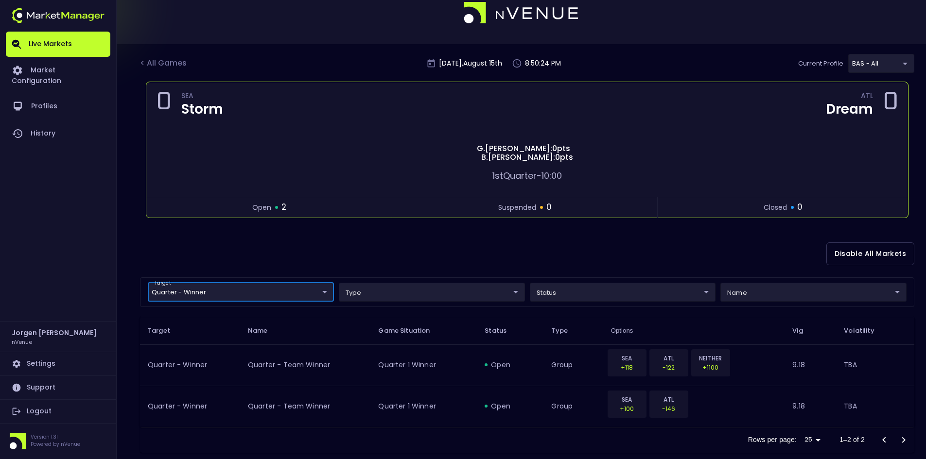
scroll to position [35, 0]
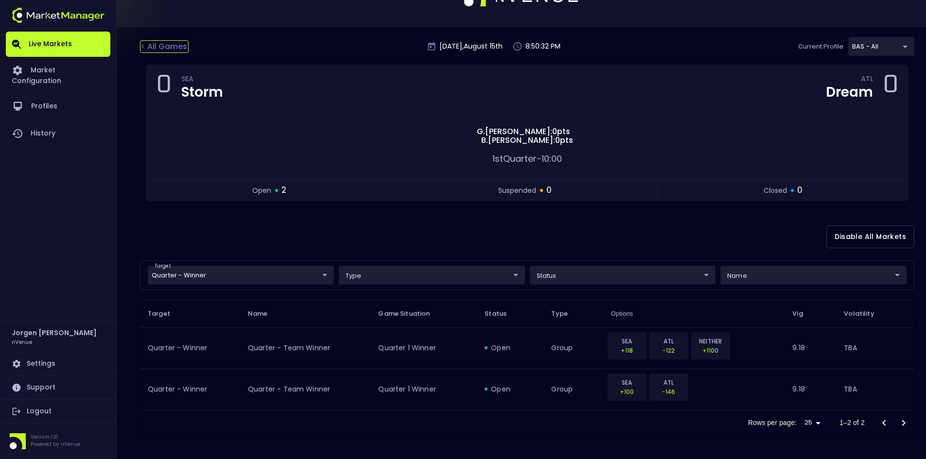
click at [168, 43] on div "< All Games" at bounding box center [164, 46] width 49 height 13
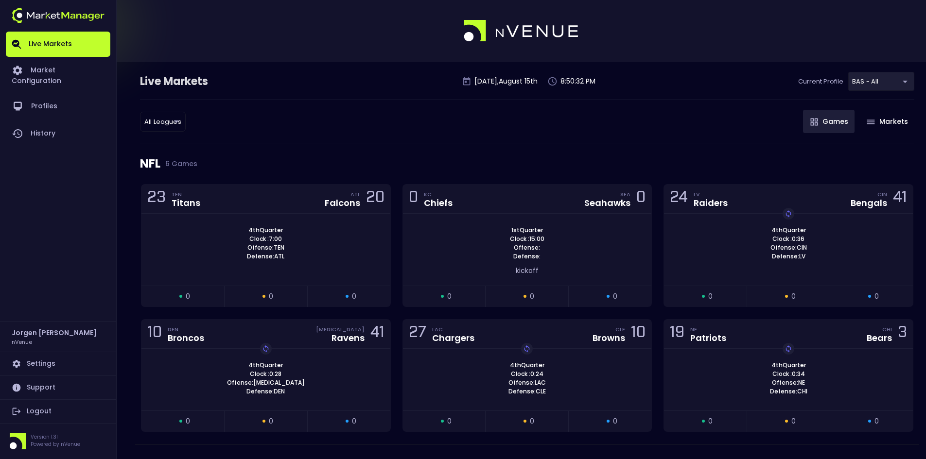
scroll to position [0, 0]
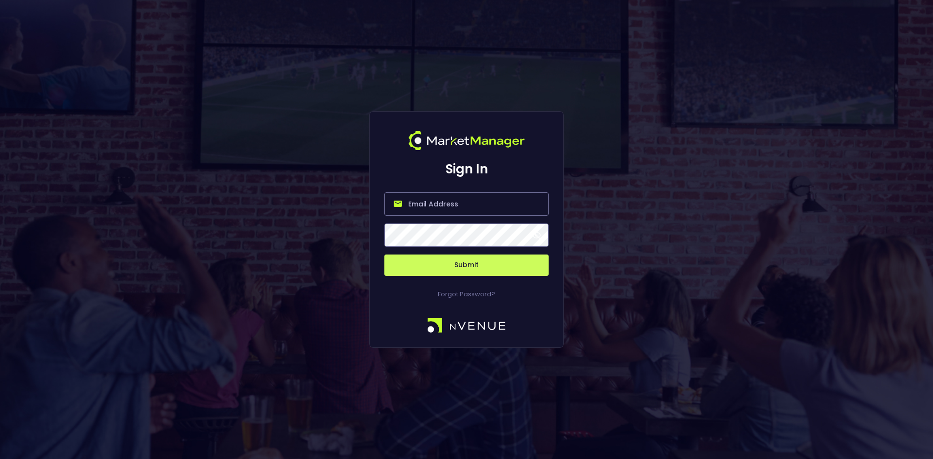
click at [426, 208] on input "email" at bounding box center [466, 203] width 164 height 23
type input "[EMAIL_ADDRESS][DOMAIN_NAME]"
click at [461, 266] on button "Submit" at bounding box center [466, 265] width 164 height 21
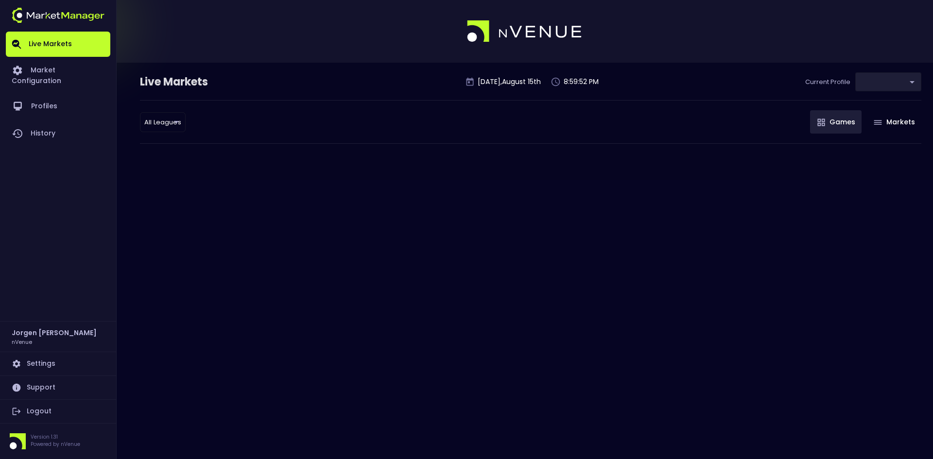
type input "0d810fa5-e353-4d9c-b11d-31f095cae871"
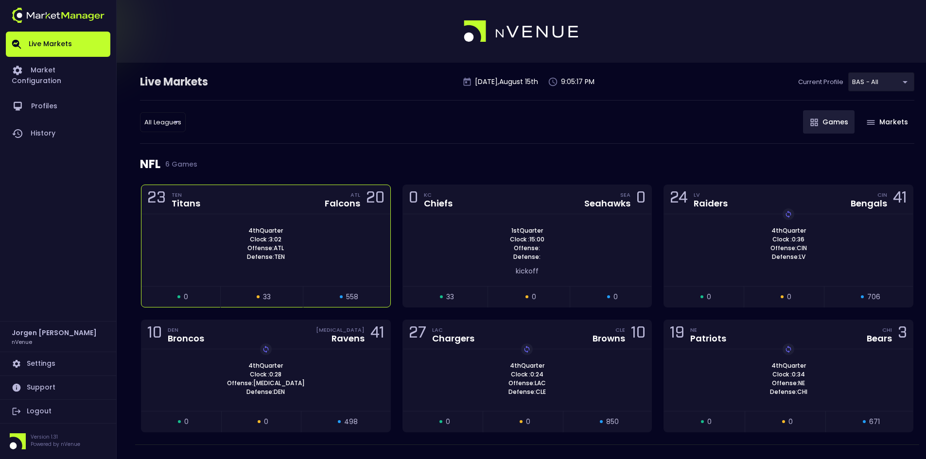
click at [339, 233] on div "4th Quarter Clock : 3:02 Offense: ATL Defense: TEN" at bounding box center [265, 243] width 249 height 35
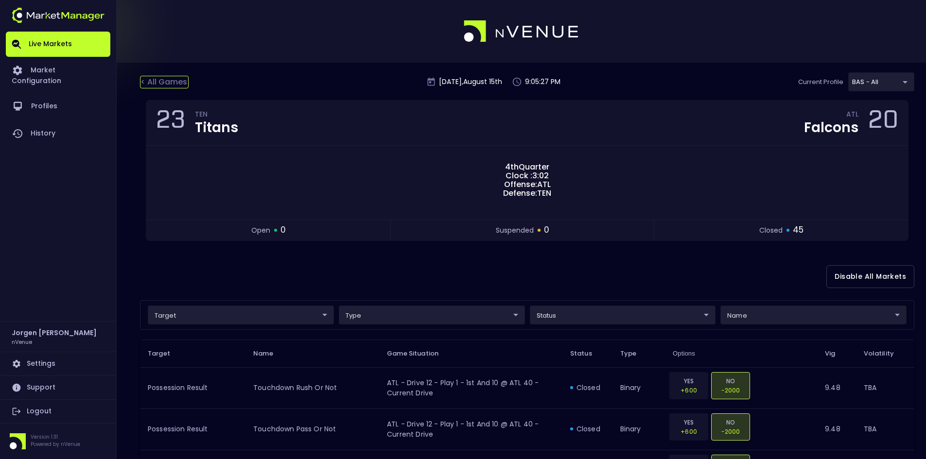
click at [171, 80] on div "< All Games" at bounding box center [164, 82] width 49 height 13
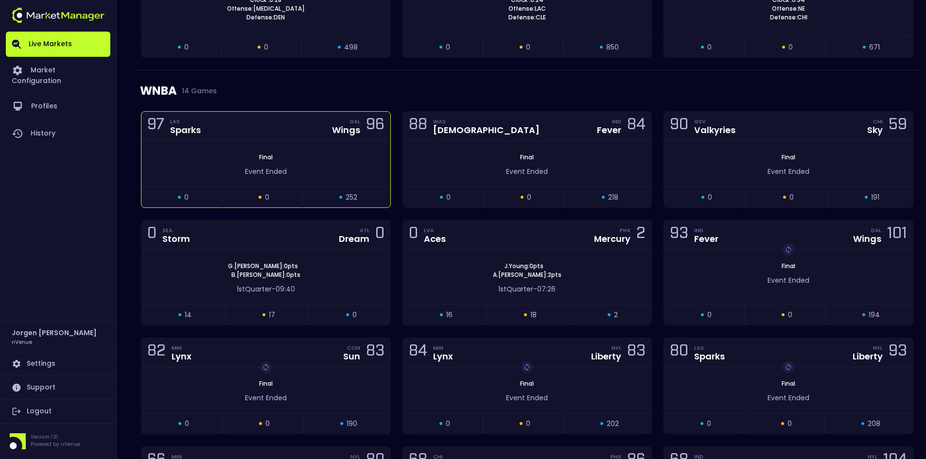
scroll to position [437, 0]
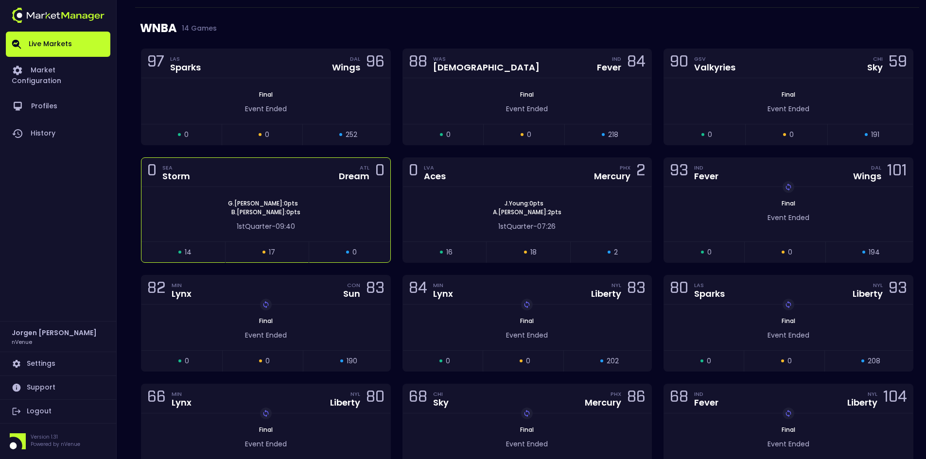
click at [344, 206] on div "[PERSON_NAME] : 0 pts [PERSON_NAME] : 0 pts" at bounding box center [265, 207] width 249 height 17
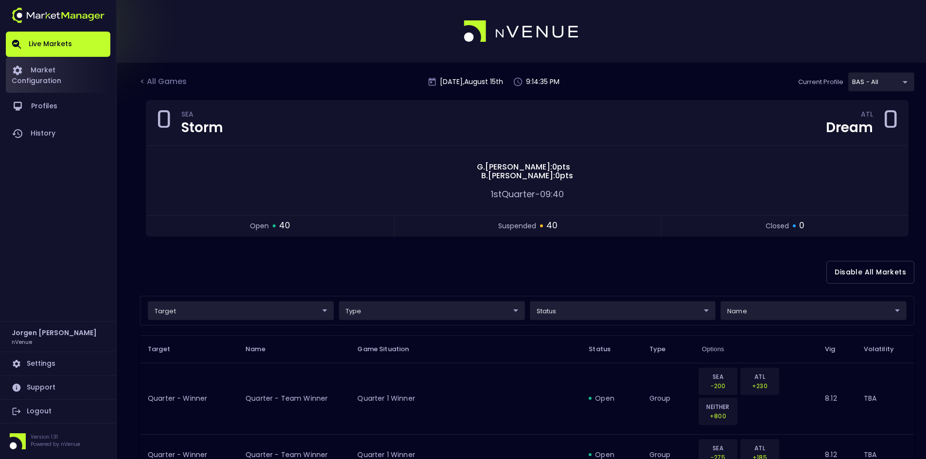
click at [86, 72] on link "Market Configuration" at bounding box center [58, 75] width 104 height 36
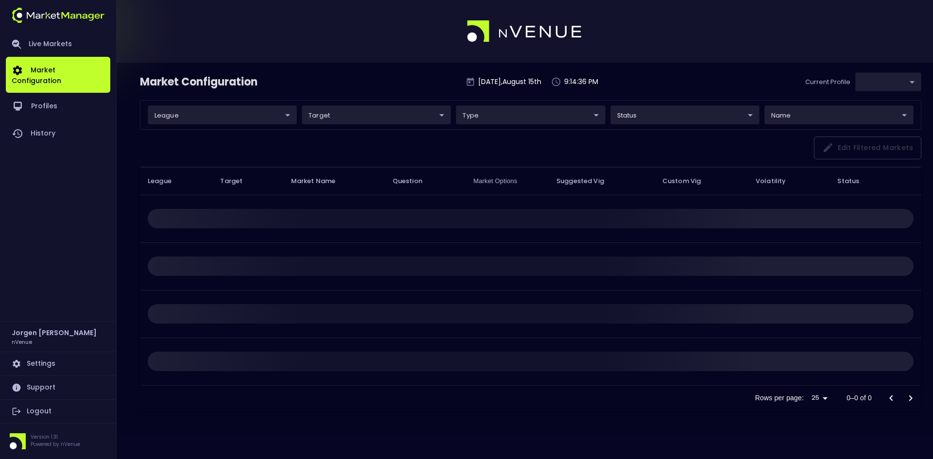
type input "0d810fa5-e353-4d9c-b11d-31f095cae871"
click at [60, 43] on link "Live Markets" at bounding box center [58, 44] width 104 height 25
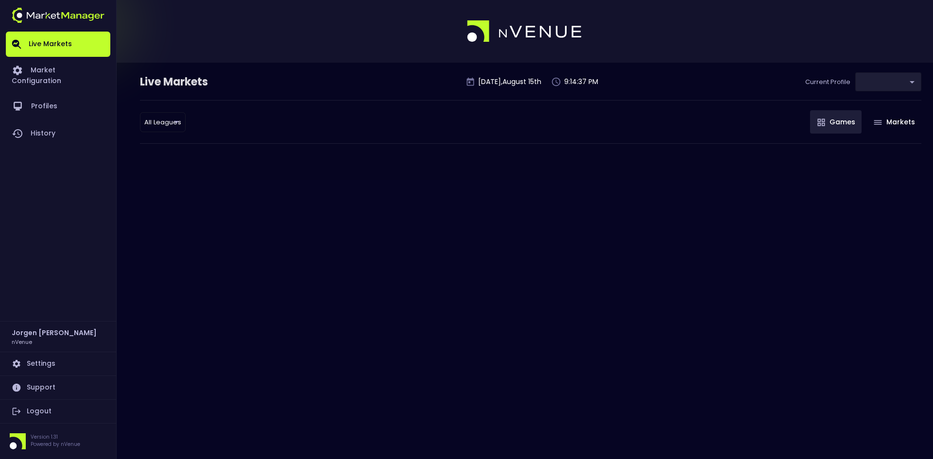
type input "0d810fa5-e353-4d9c-b11d-31f095cae871"
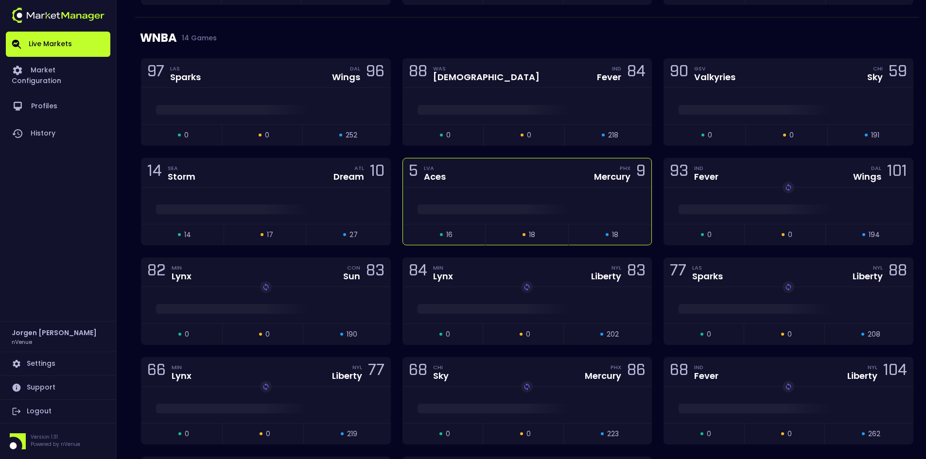
scroll to position [389, 0]
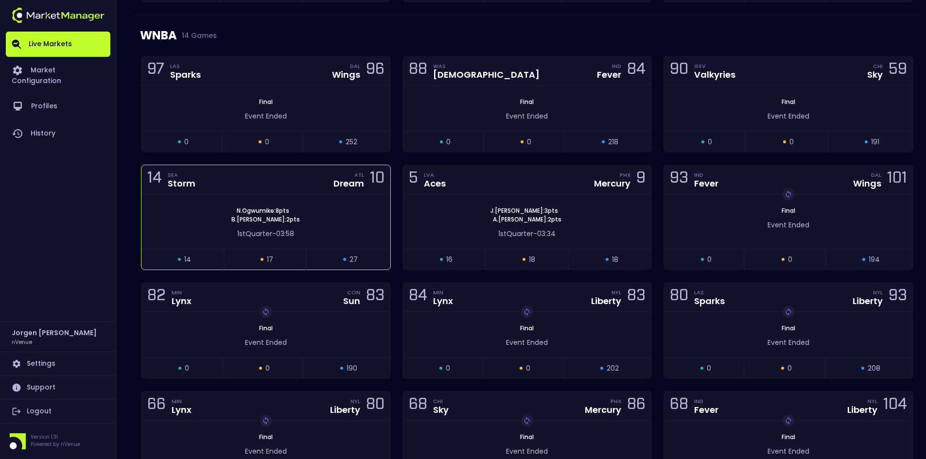
click at [350, 221] on div "N . Ogwumike : 8 pts [PERSON_NAME] : 2 pts" at bounding box center [265, 215] width 249 height 17
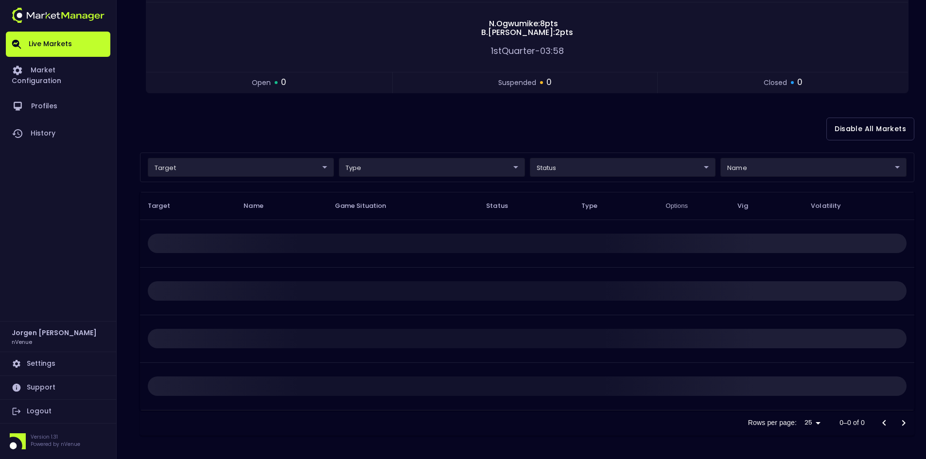
scroll to position [0, 0]
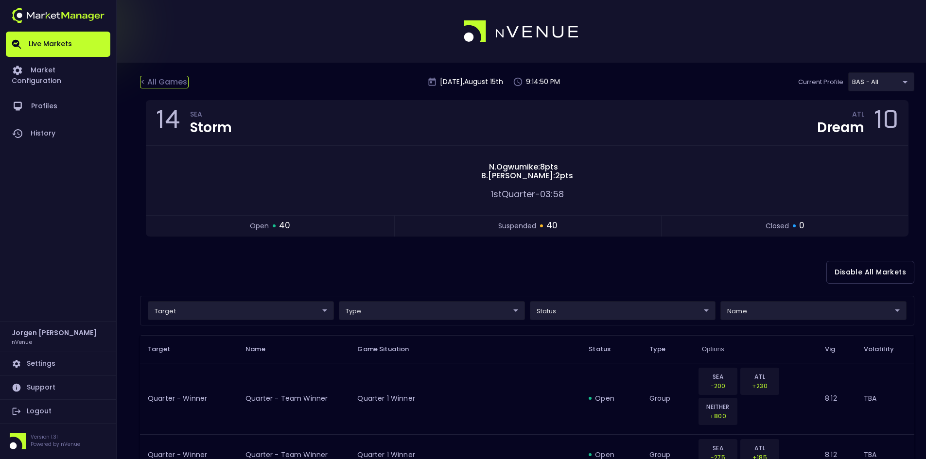
click at [170, 78] on div "< All Games" at bounding box center [164, 82] width 49 height 13
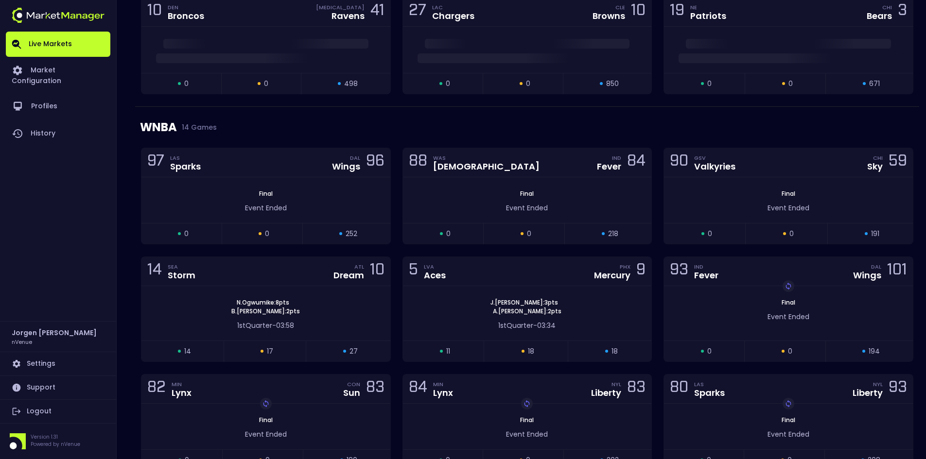
scroll to position [389, 0]
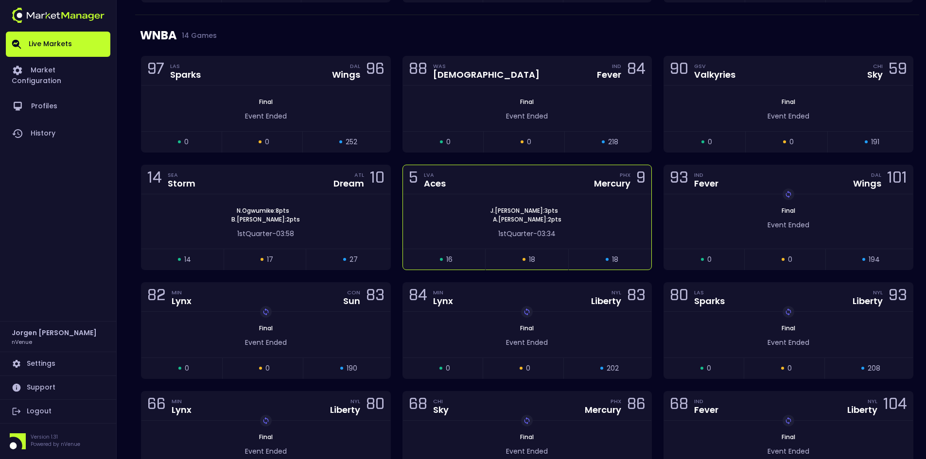
click at [447, 195] on div "[PERSON_NAME] : 3 pts [PERSON_NAME] : 2 pts 1st Quarter - 03:34" at bounding box center [527, 221] width 249 height 54
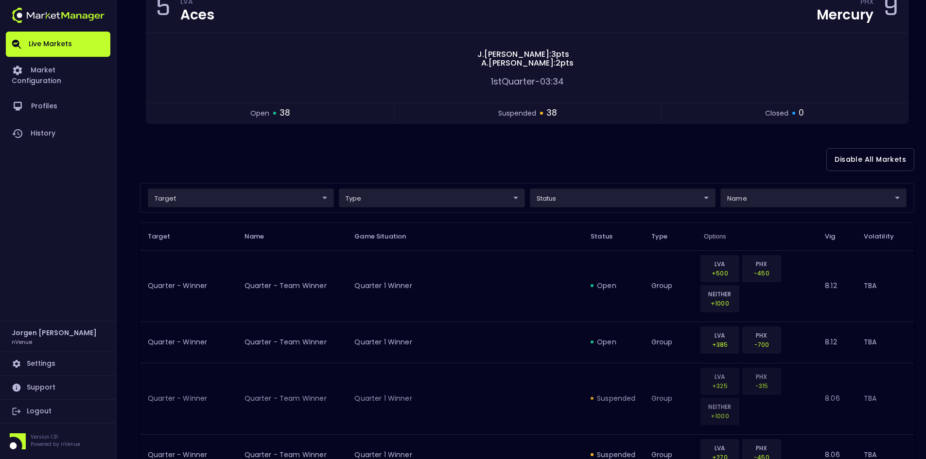
scroll to position [49, 0]
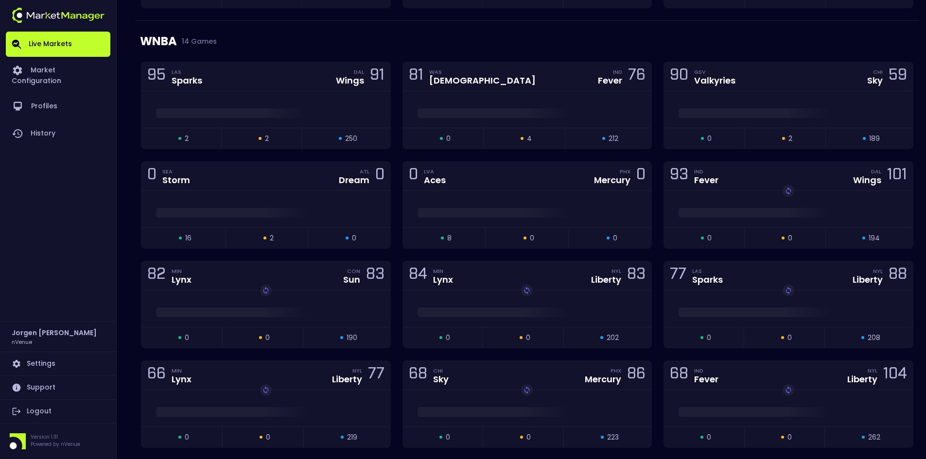
scroll to position [389, 0]
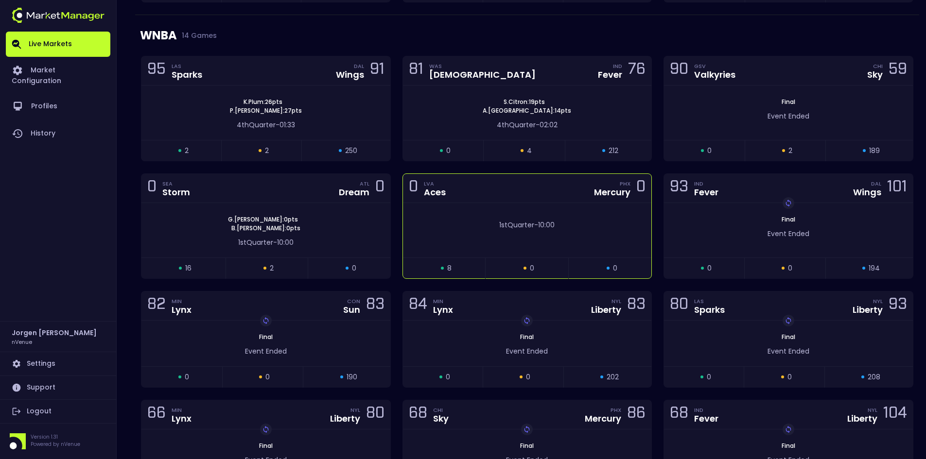
click at [475, 207] on div "1st Quarter - 10:00" at bounding box center [527, 230] width 249 height 54
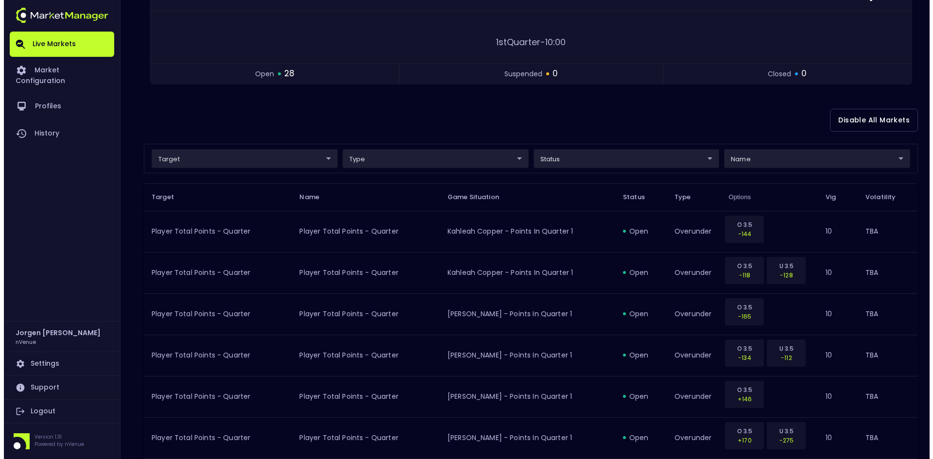
scroll to position [146, 0]
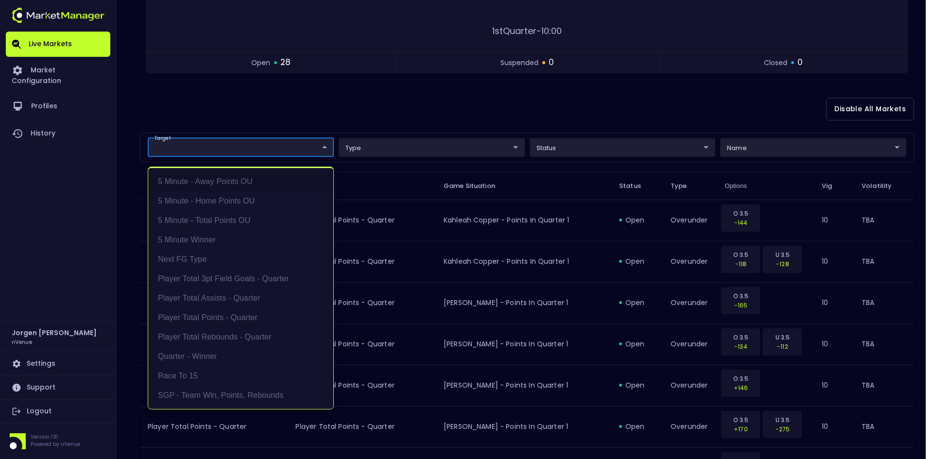
click at [179, 354] on li "Quarter - Winner" at bounding box center [240, 356] width 185 height 19
type input "Quarter - Winner"
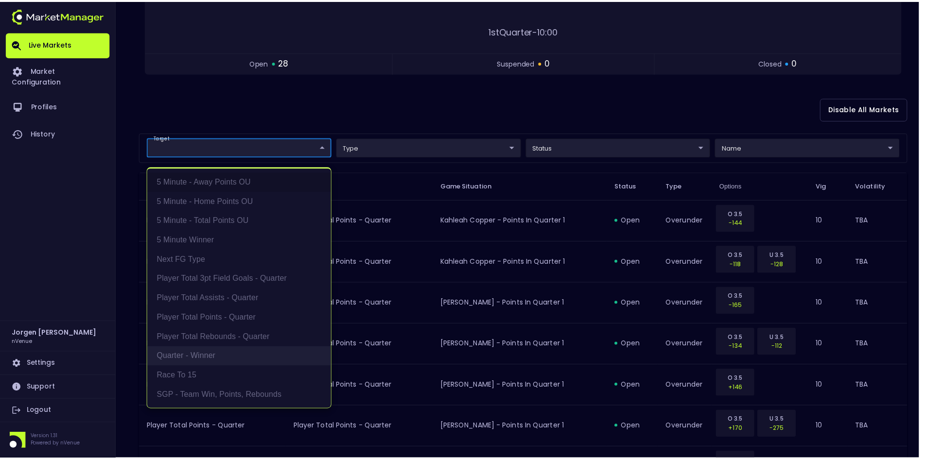
scroll to position [0, 0]
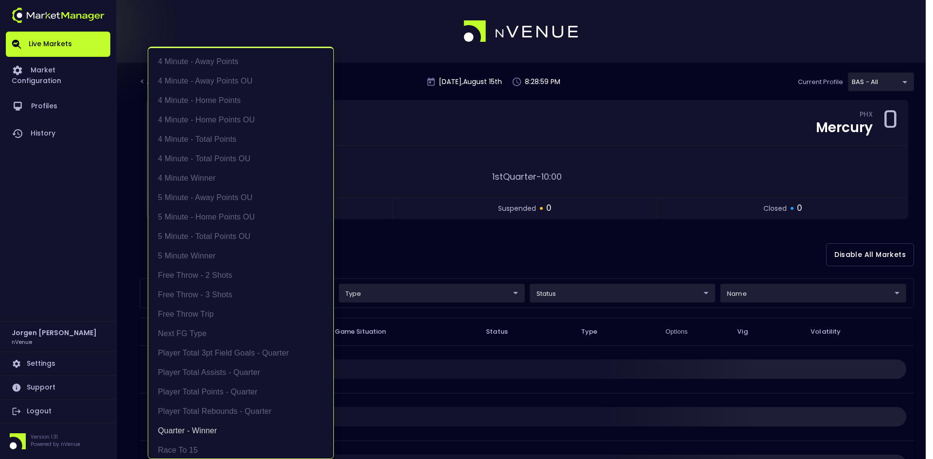
click at [430, 259] on div at bounding box center [466, 229] width 933 height 459
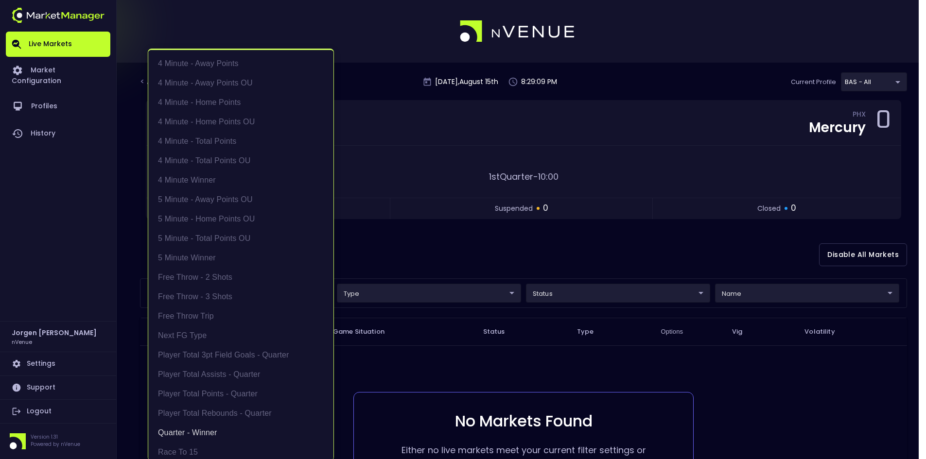
click at [240, 294] on body "Live Markets Market Configuration Profiles History Jorgen Johnson nVenue Settin…" at bounding box center [463, 292] width 926 height 585
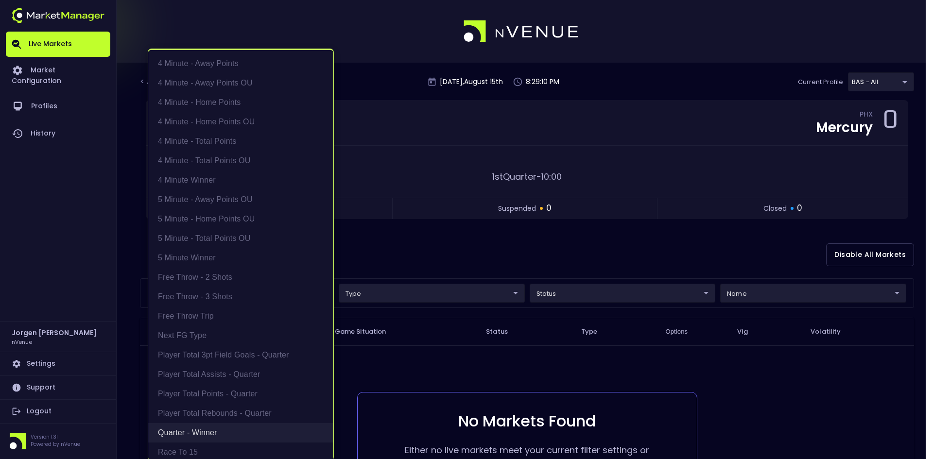
click at [187, 428] on li "Quarter - Winner" at bounding box center [240, 432] width 185 height 19
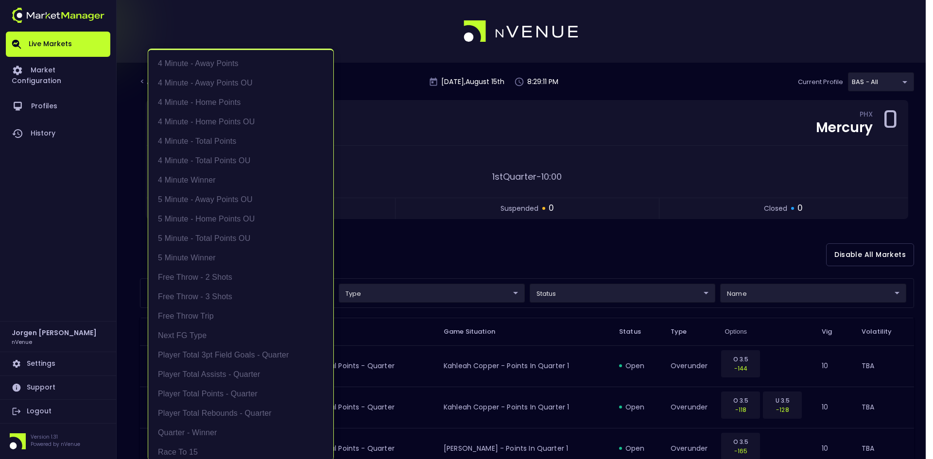
click at [420, 243] on div at bounding box center [466, 229] width 933 height 459
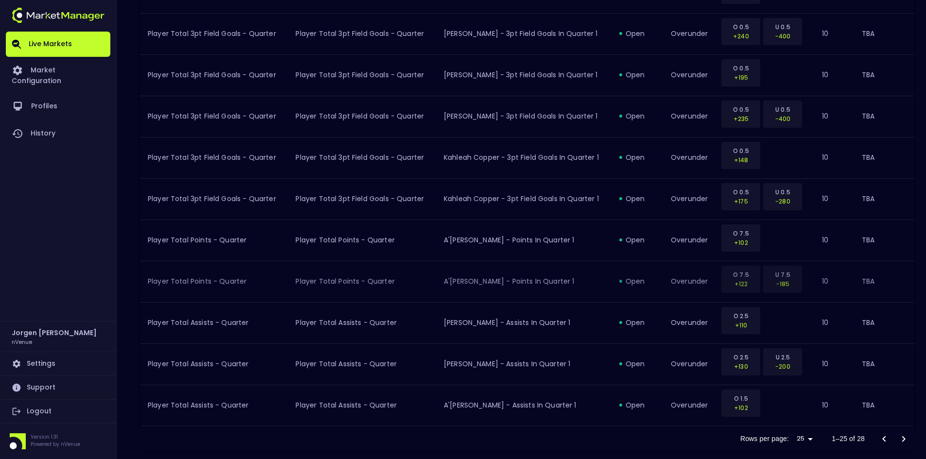
scroll to position [968, 0]
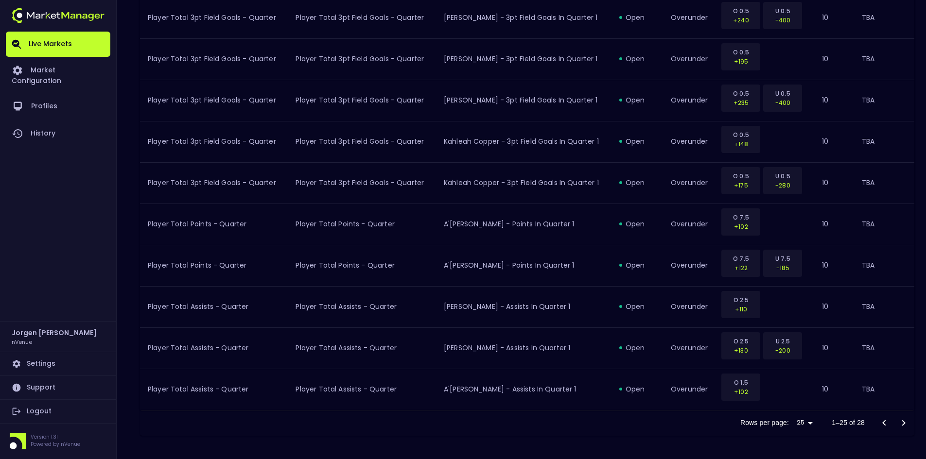
click at [901, 421] on icon "Go to next page" at bounding box center [904, 423] width 12 height 12
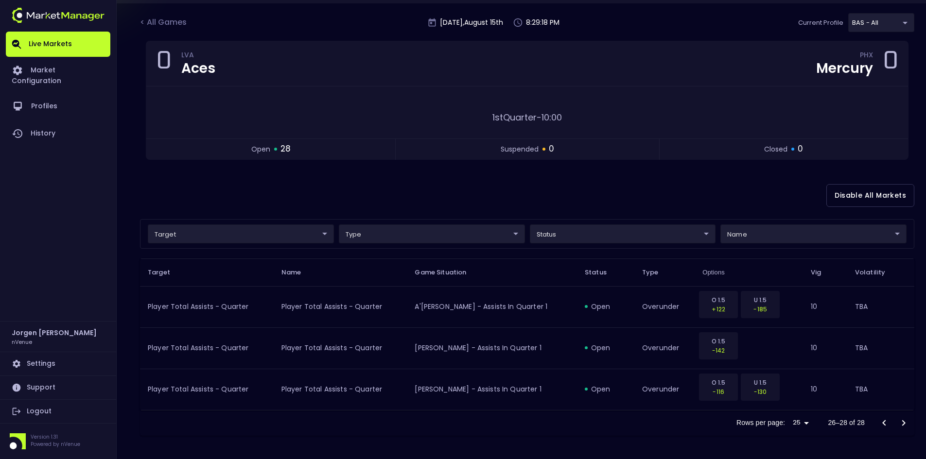
scroll to position [59, 0]
click at [883, 422] on icon "Go to previous page" at bounding box center [883, 423] width 3 height 6
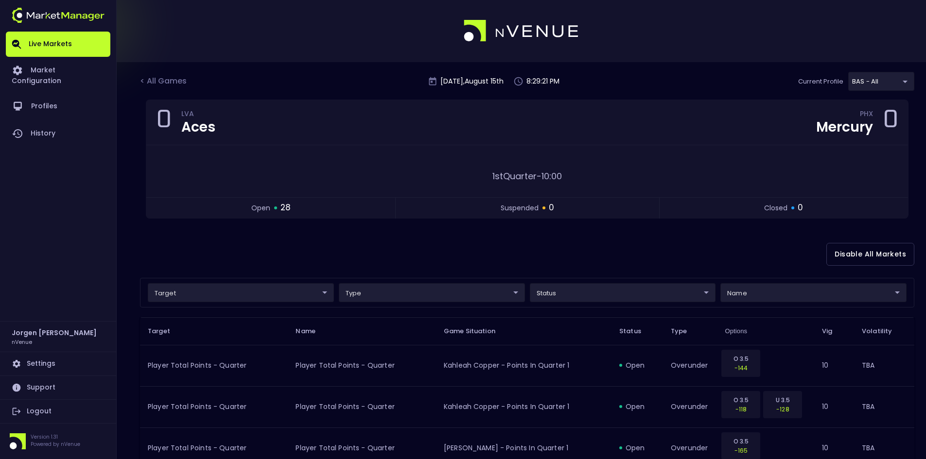
scroll to position [0, 0]
click at [168, 83] on div "< All Games" at bounding box center [164, 82] width 49 height 13
